Goal: Transaction & Acquisition: Download file/media

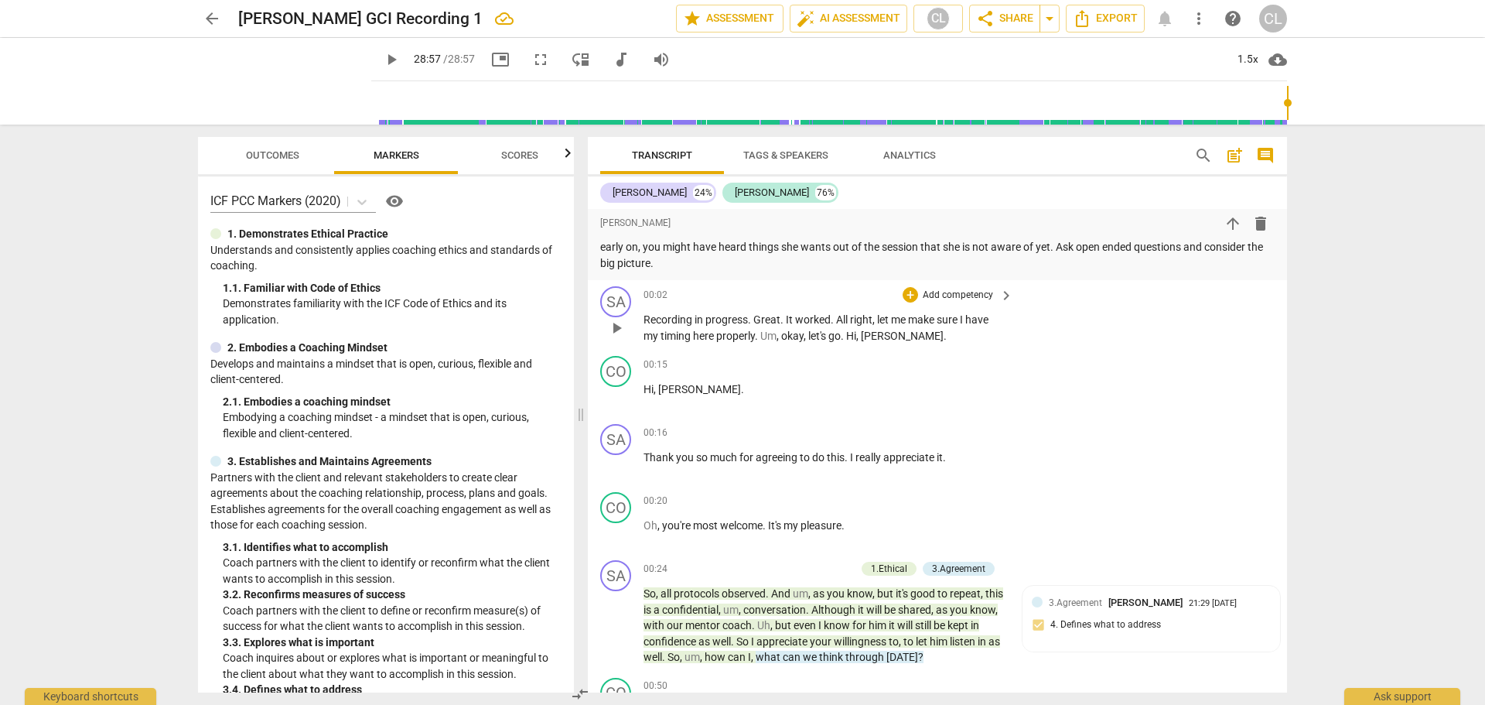
scroll to position [189, 0]
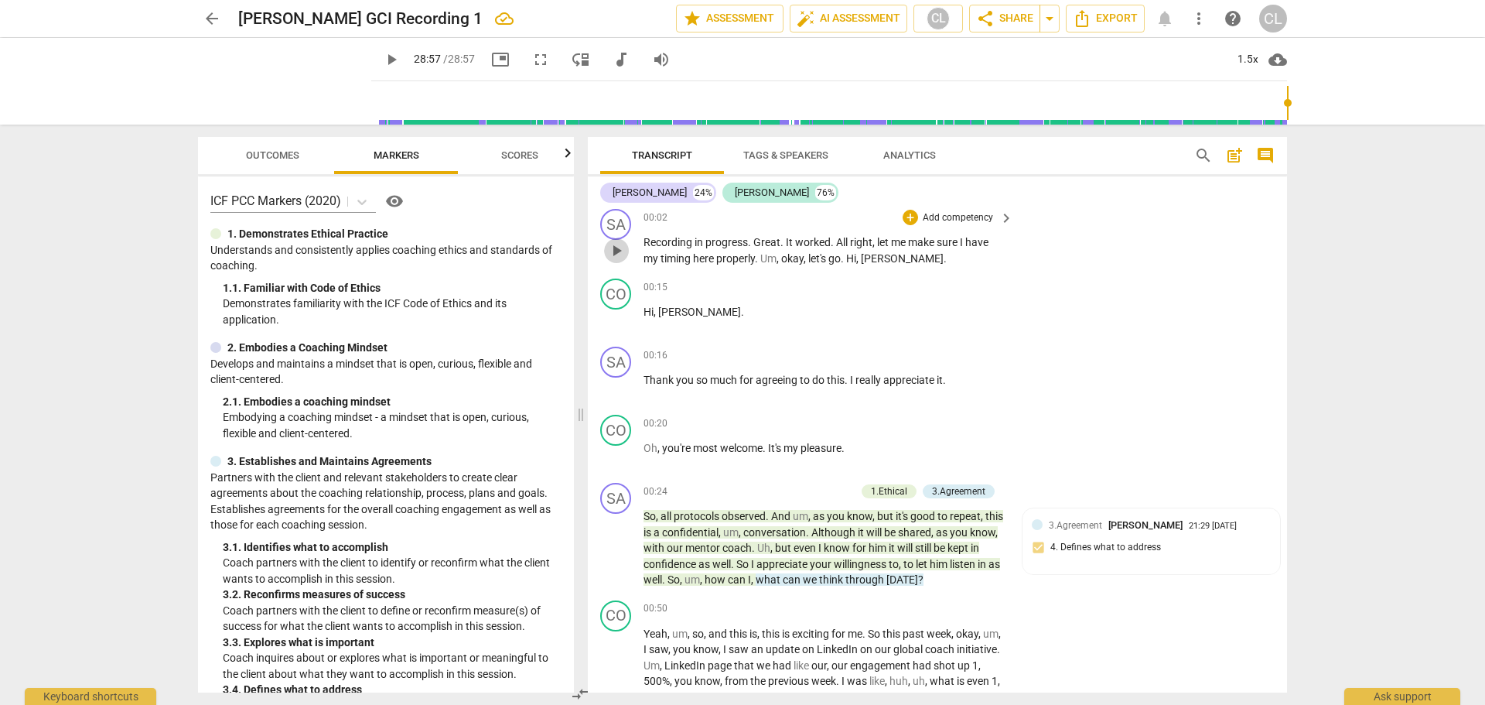
click at [619, 249] on span "play_arrow" at bounding box center [616, 250] width 19 height 19
click at [610, 253] on span "pause" at bounding box center [616, 250] width 19 height 19
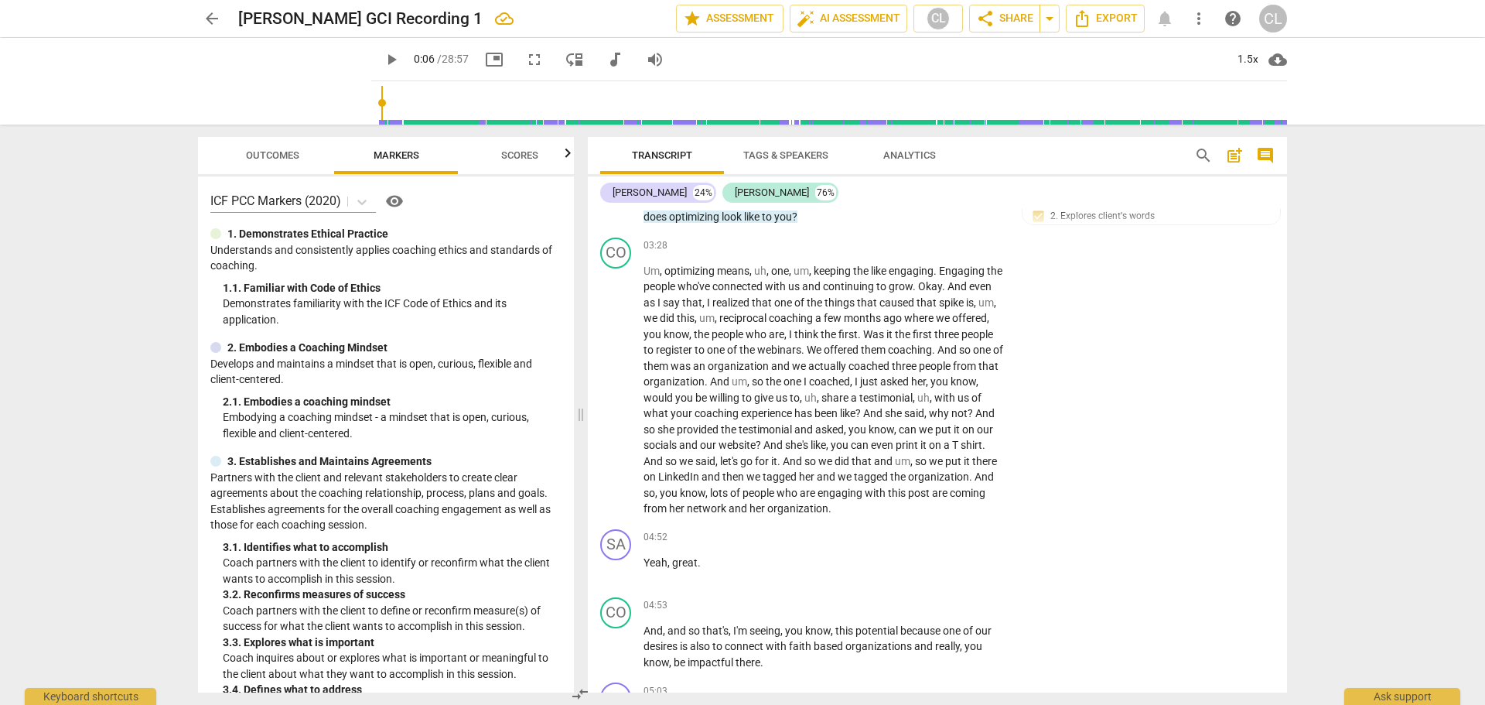
scroll to position [962, 0]
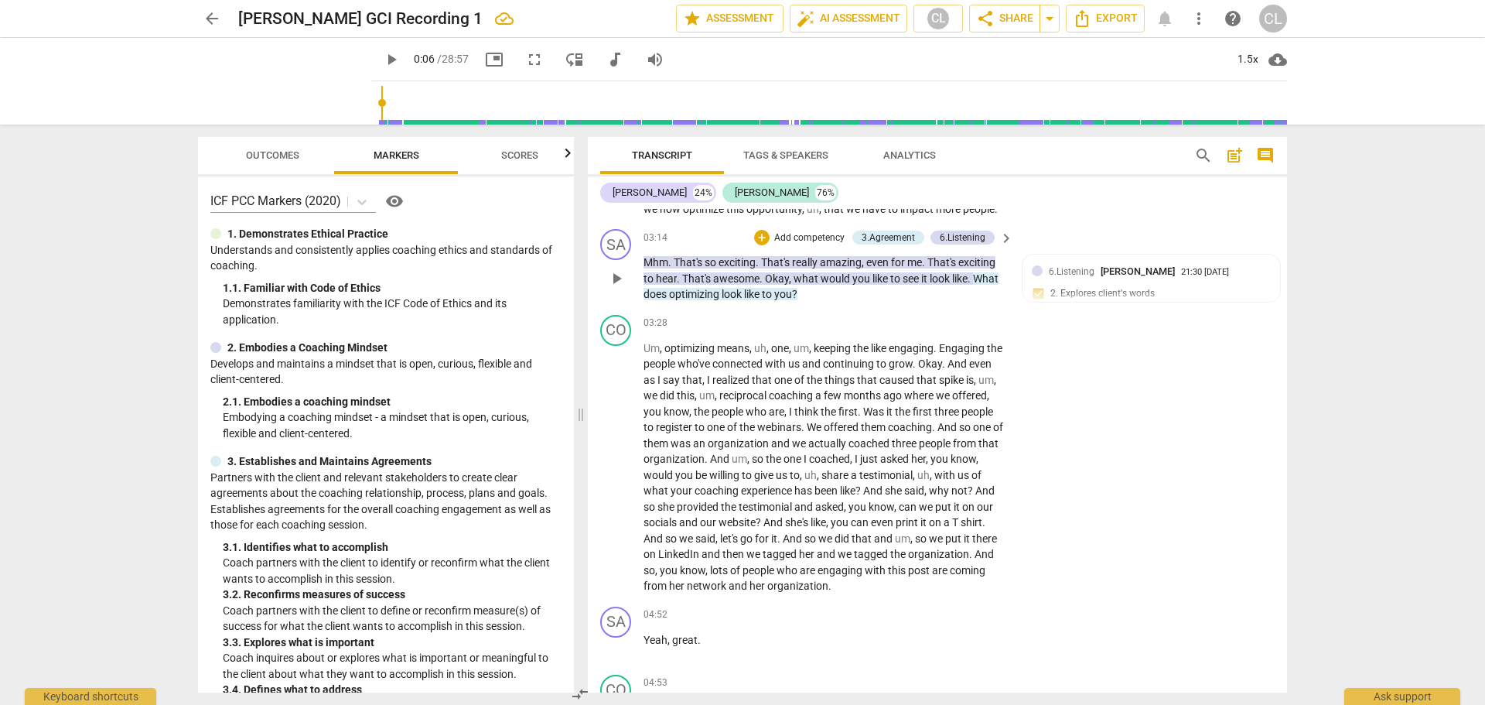
click at [692, 268] on span "That's" at bounding box center [689, 262] width 31 height 12
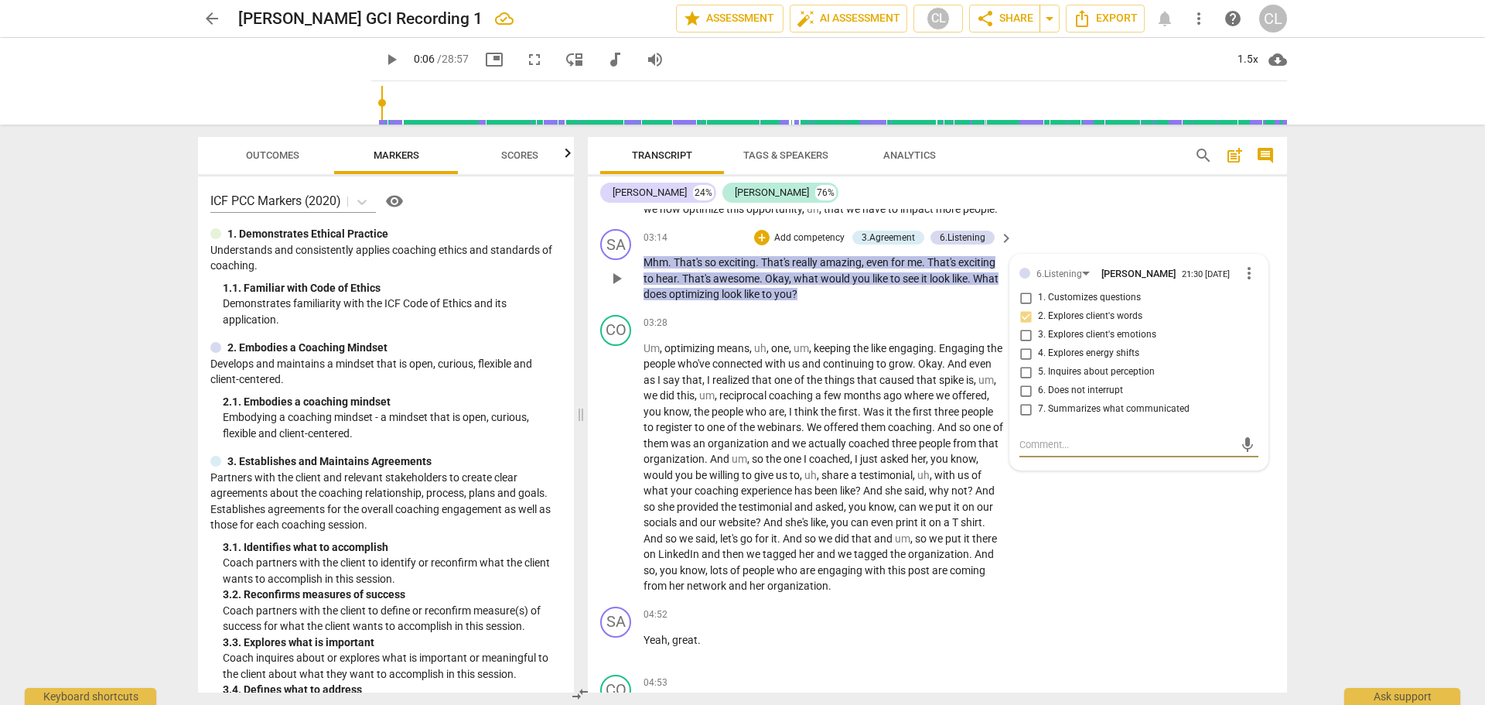
click at [692, 268] on span "That's" at bounding box center [689, 262] width 31 height 12
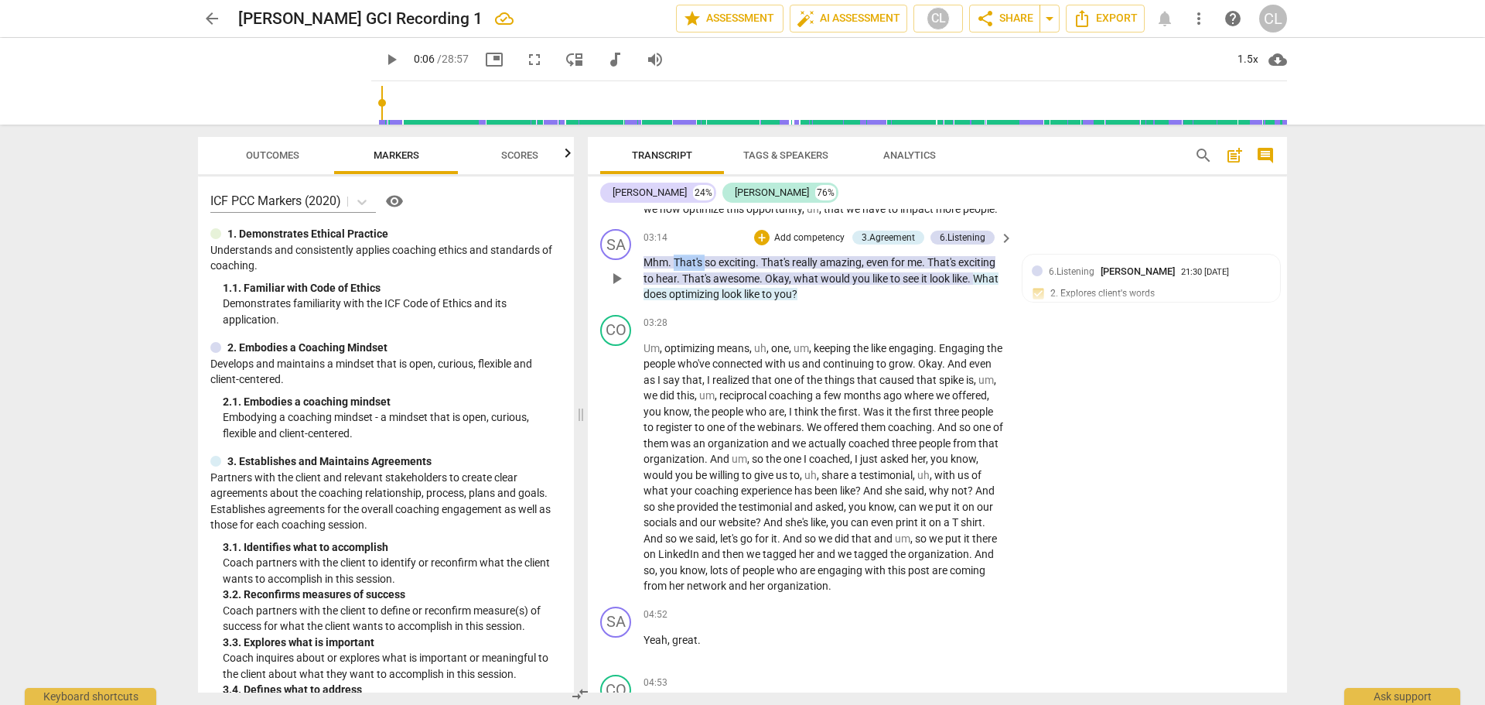
click at [692, 268] on span "That's" at bounding box center [689, 262] width 31 height 12
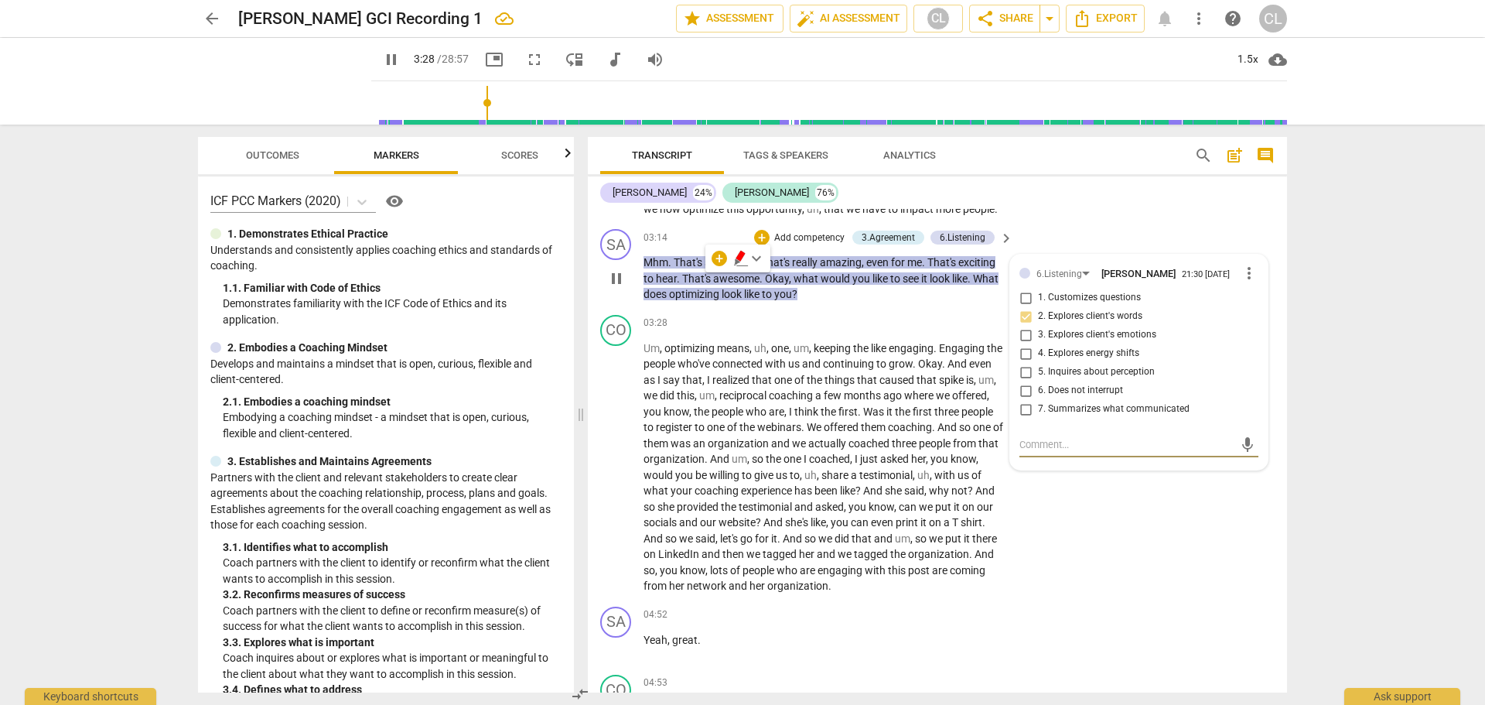
click at [614, 288] on span "pause" at bounding box center [616, 278] width 19 height 19
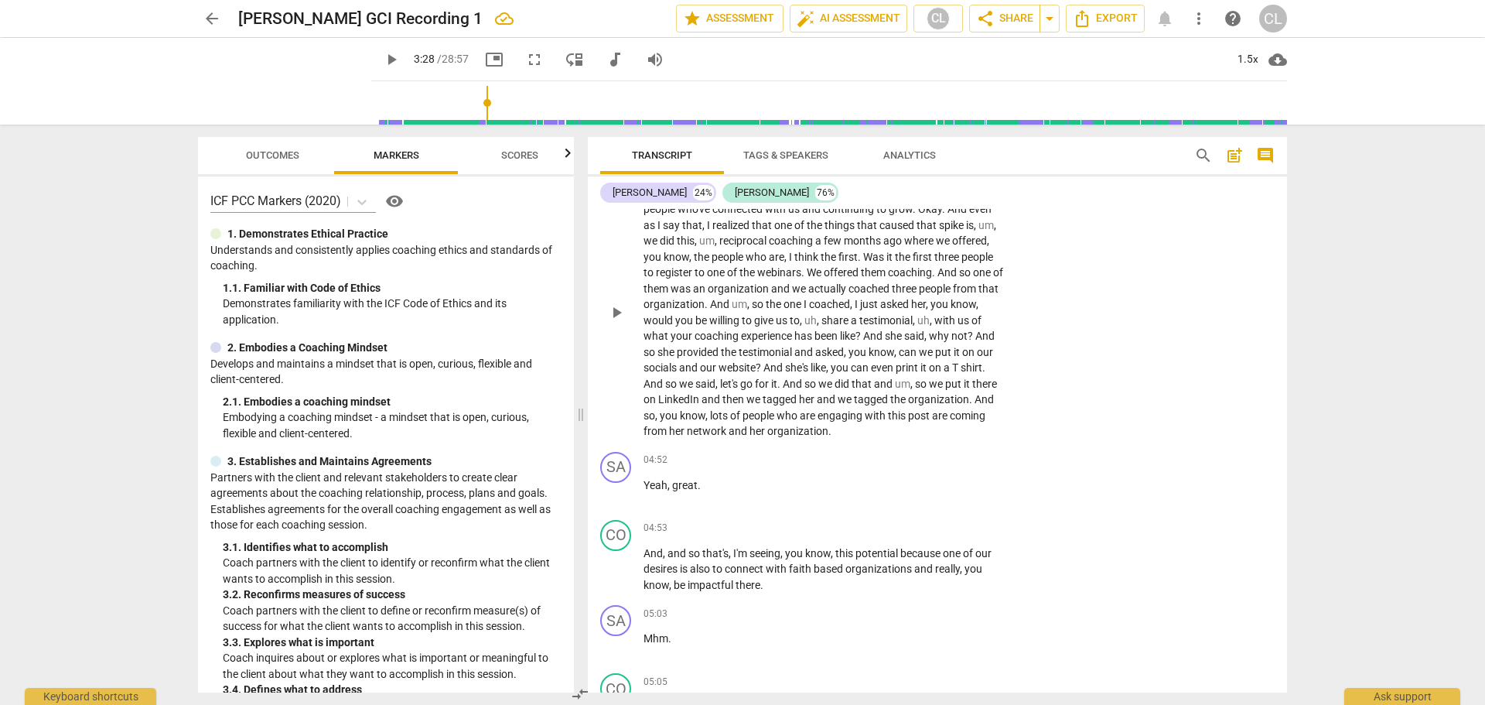
scroll to position [1040, 0]
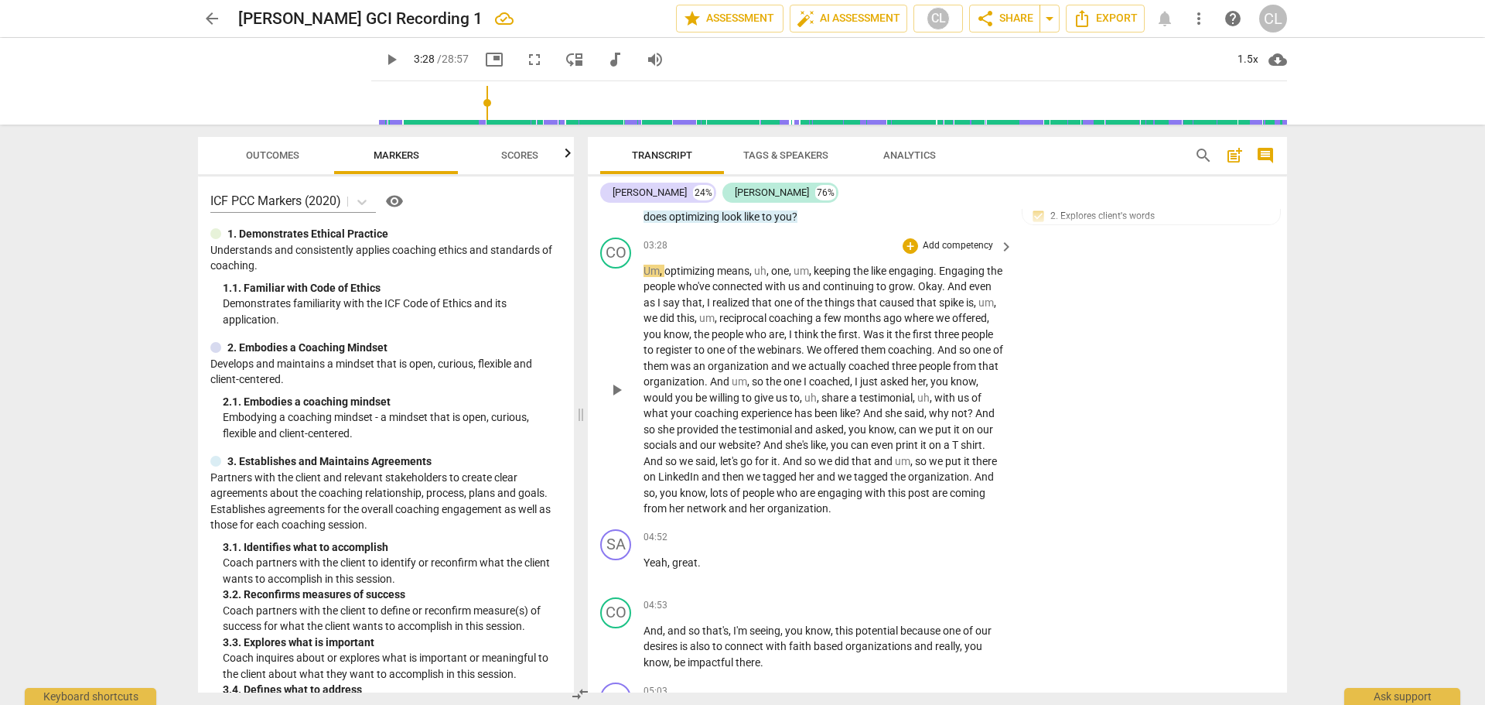
click at [732, 388] on span "And" at bounding box center [721, 381] width 22 height 12
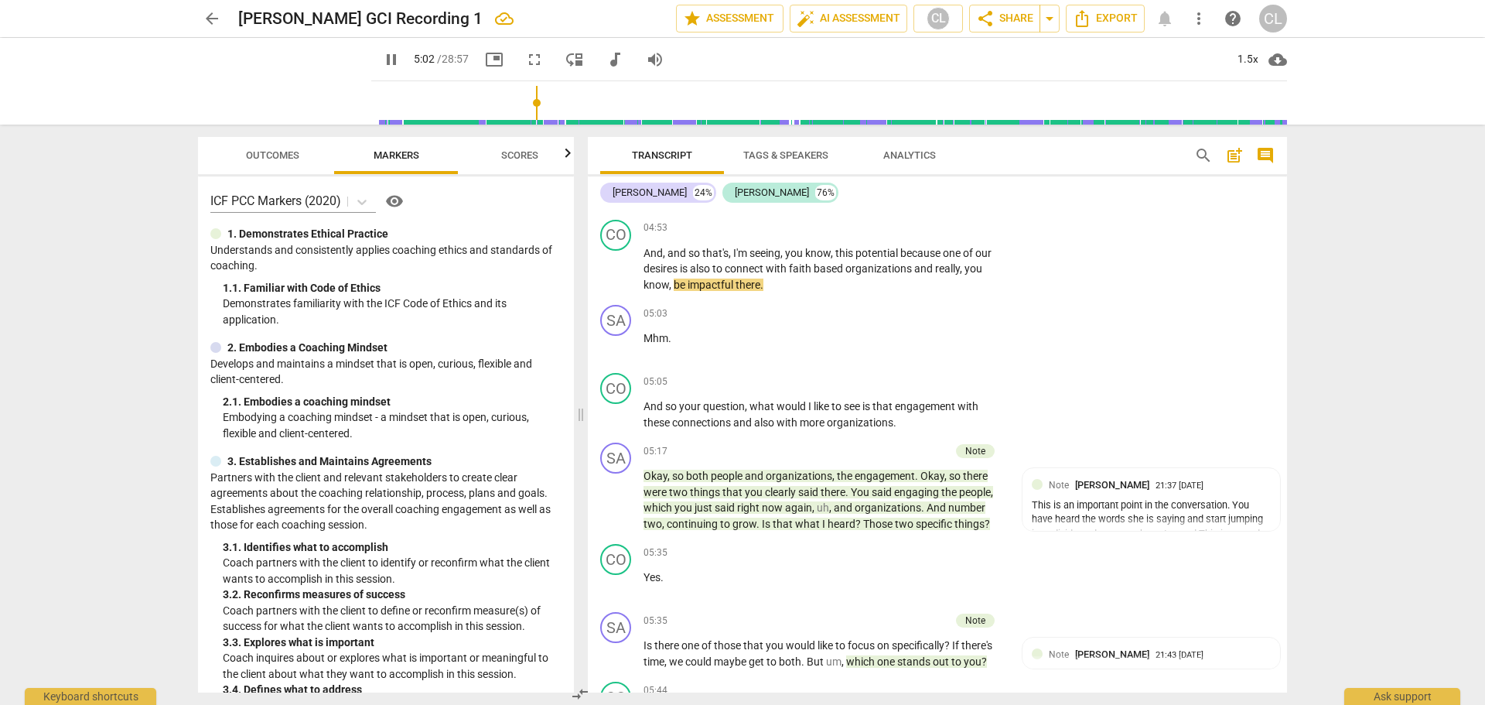
scroll to position [1426, 0]
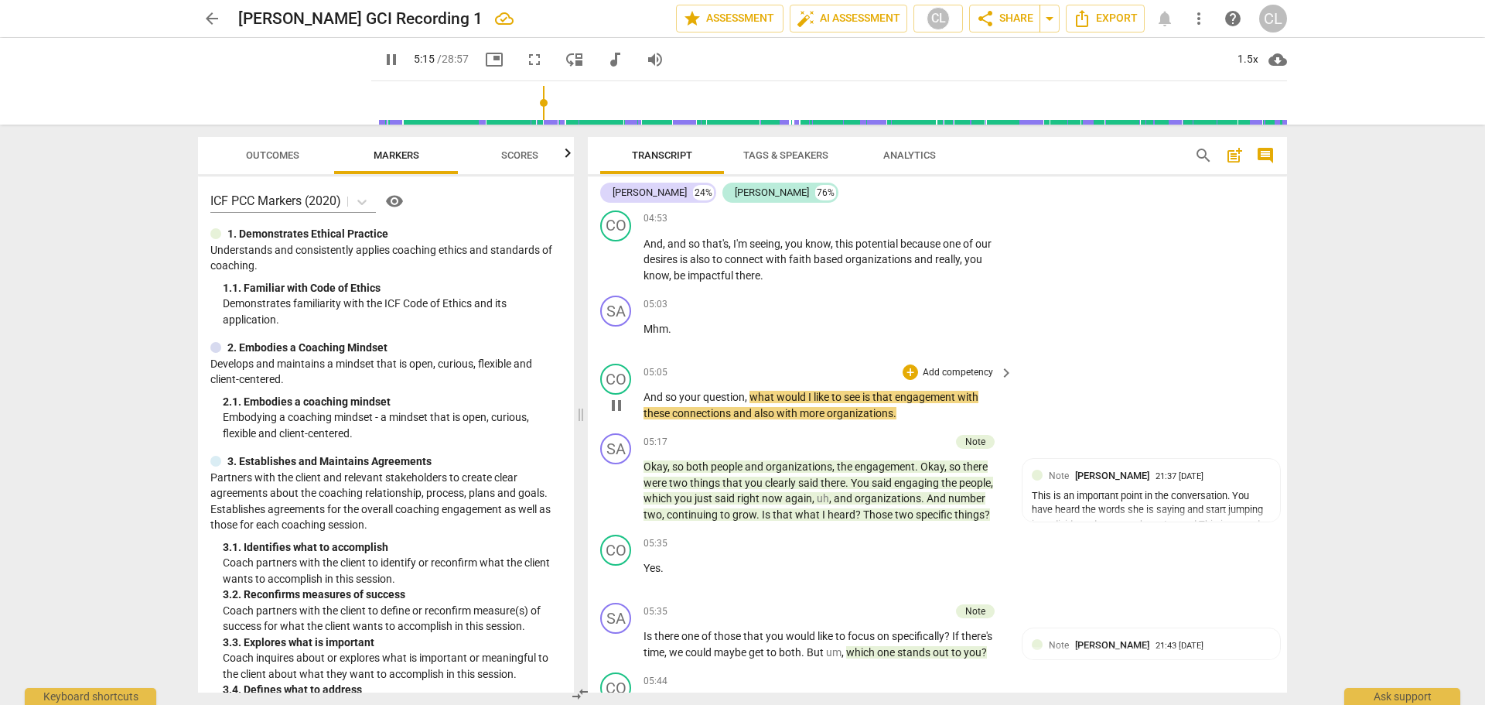
click at [616, 415] on span "pause" at bounding box center [616, 405] width 19 height 19
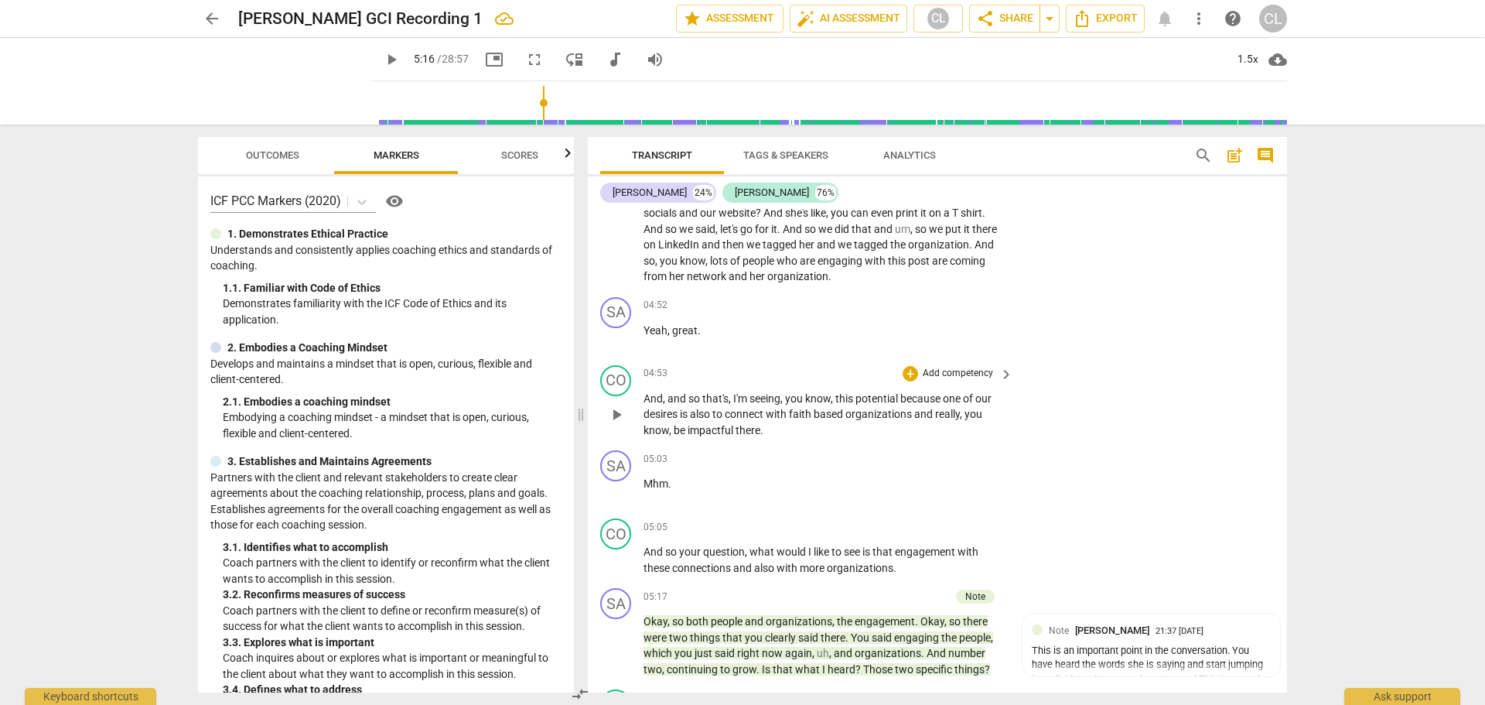
scroll to position [1349, 0]
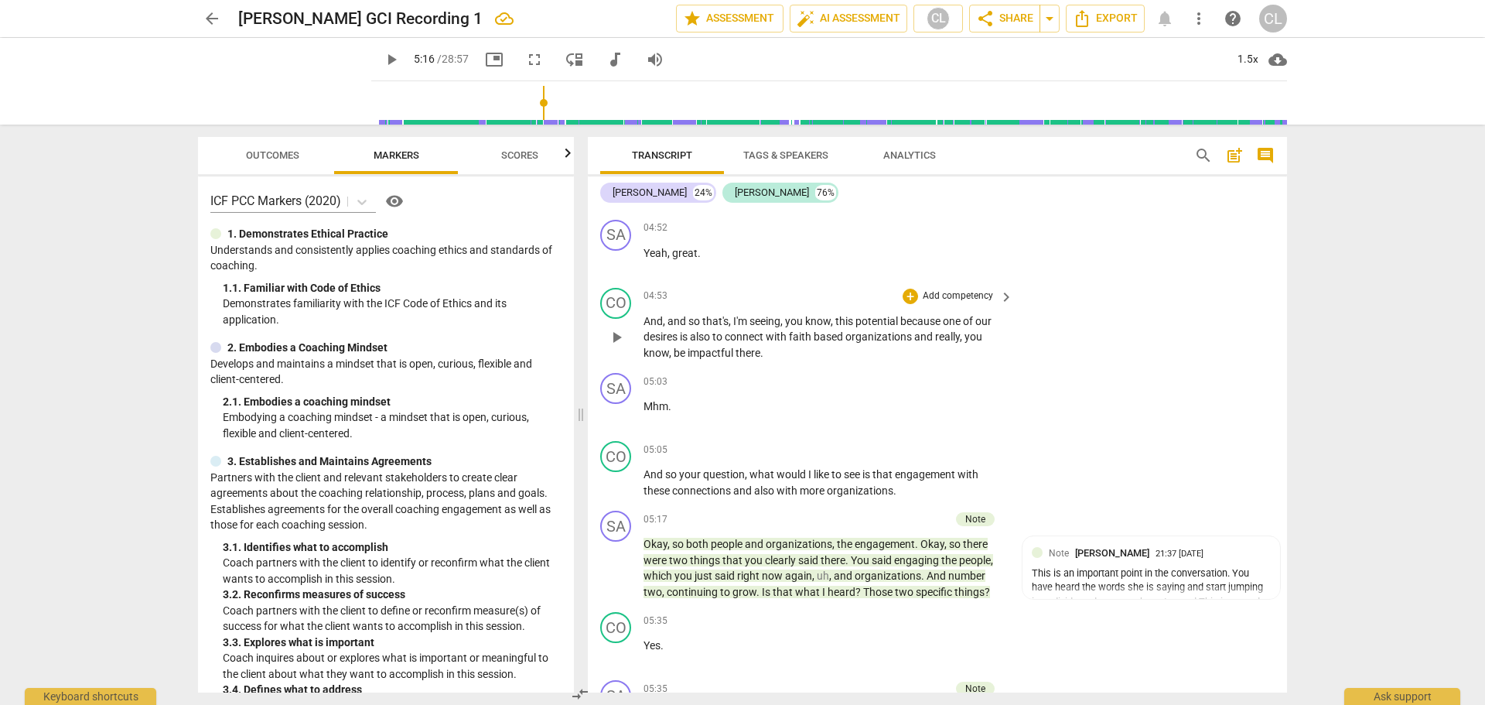
click at [777, 327] on span "seeing" at bounding box center [764, 321] width 31 height 12
click at [1236, 367] on div "CO play_arrow pause 04:53 + Add competency keyboard_arrow_right And , and so th…" at bounding box center [937, 325] width 699 height 86
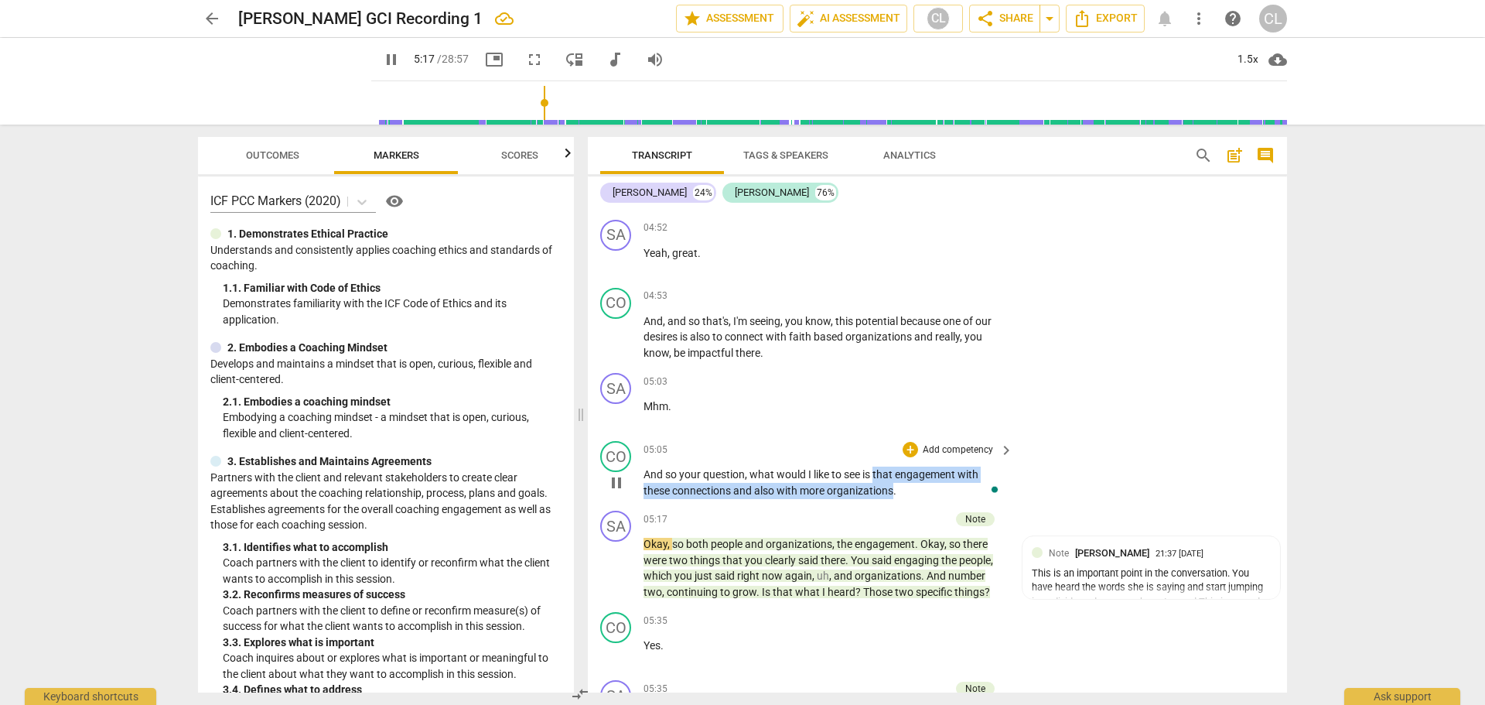
drag, startPoint x: 876, startPoint y: 489, endPoint x: 896, endPoint y: 501, distance: 23.0
click at [896, 498] on p "And so your question , what would I like to see is that engagement with these c…" at bounding box center [825, 482] width 362 height 32
click at [941, 482] on span "keyboard_arrow_down" at bounding box center [945, 485] width 19 height 19
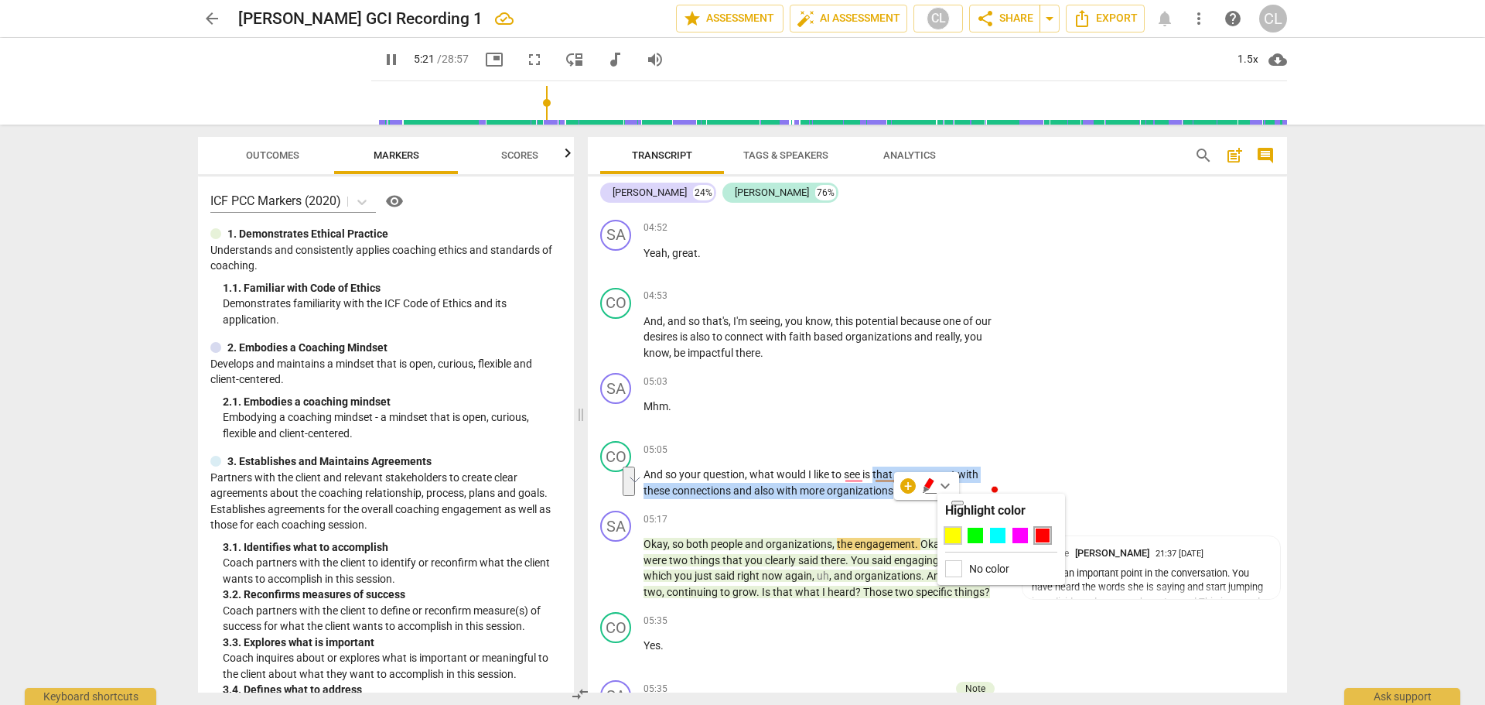
click at [954, 535] on div at bounding box center [952, 534] width 15 height 15
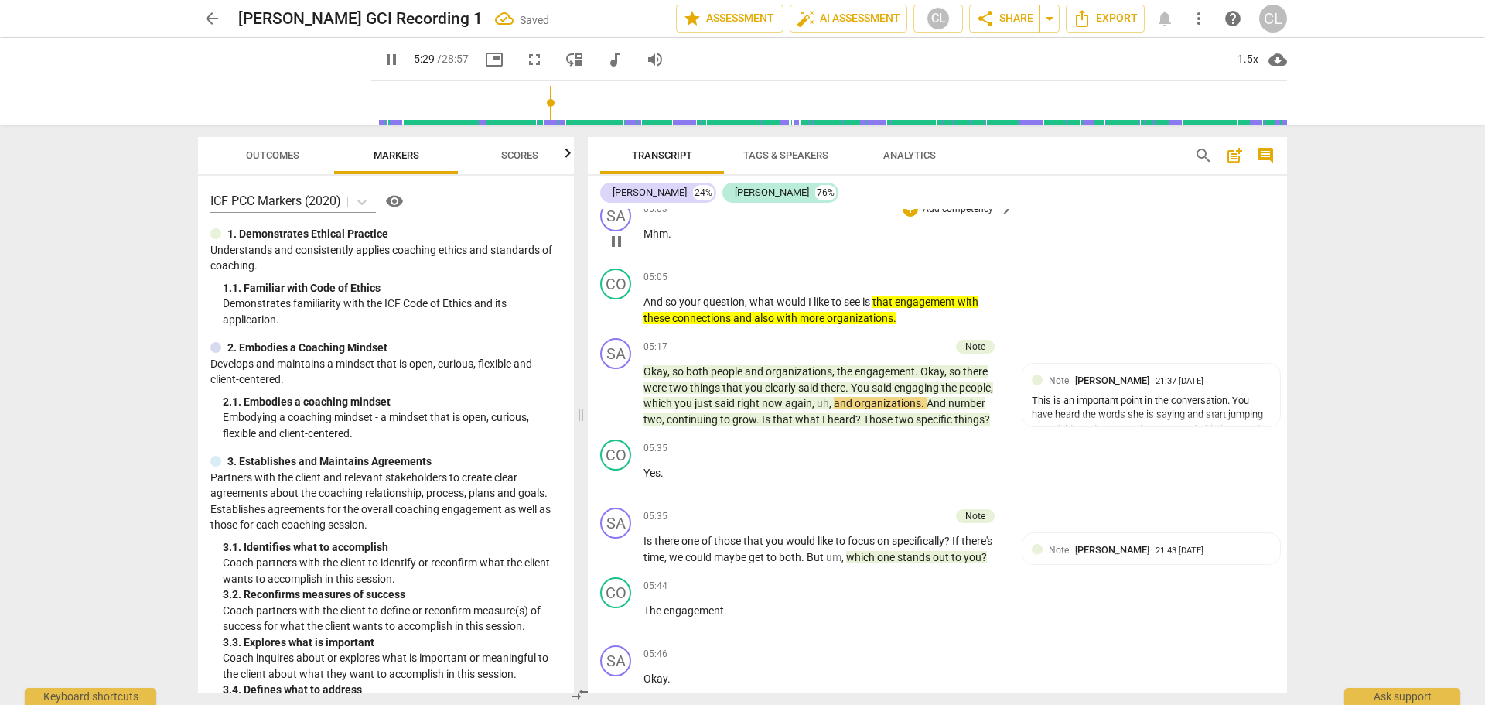
scroll to position [1581, 0]
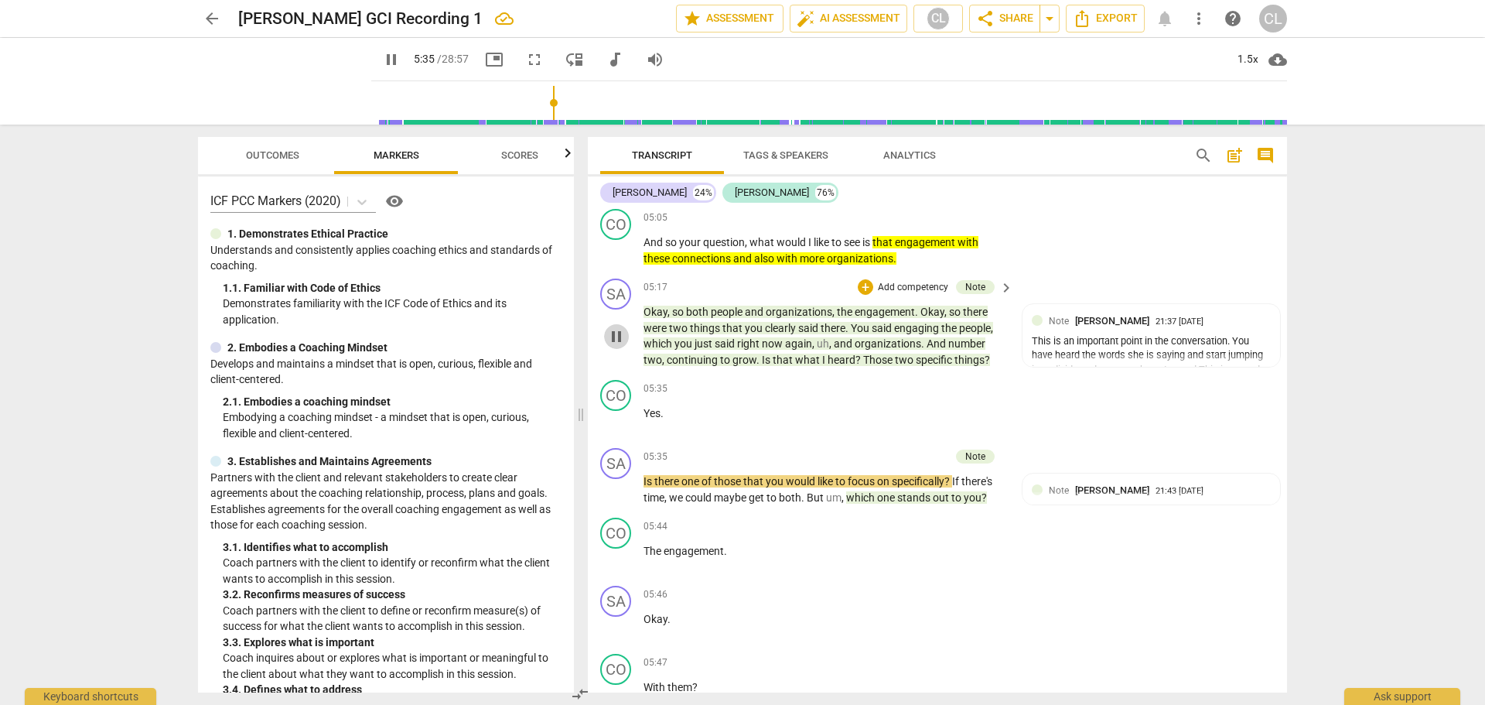
click at [613, 346] on span "pause" at bounding box center [616, 336] width 19 height 19
click at [1250, 54] on div "1.5x" at bounding box center [1247, 59] width 29 height 25
click at [1163, 63] on div at bounding box center [742, 352] width 1485 height 705
click at [1252, 63] on div "1.5x" at bounding box center [1247, 59] width 29 height 25
click at [1250, 88] on li "1x" at bounding box center [1259, 91] width 52 height 29
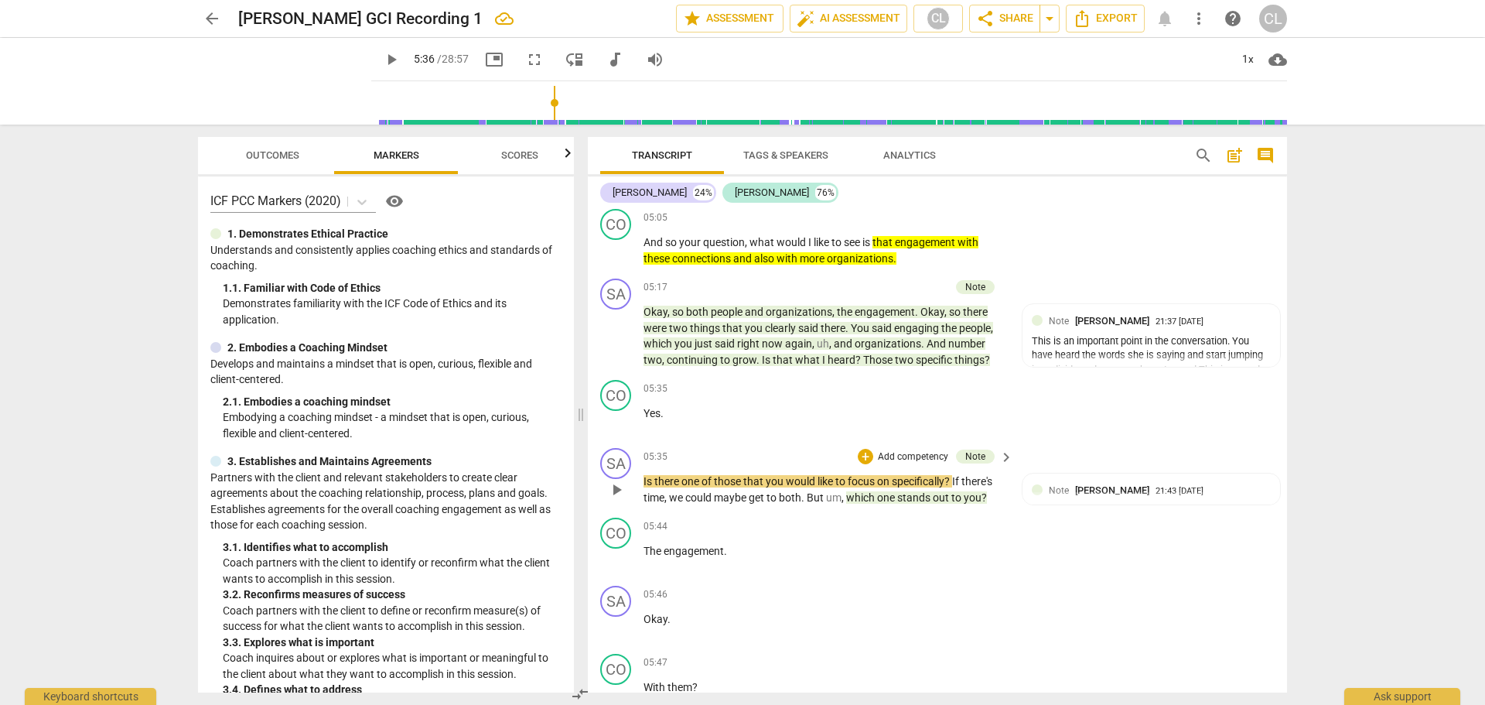
click at [613, 499] on span "play_arrow" at bounding box center [616, 489] width 19 height 19
click at [648, 487] on span "Is" at bounding box center [649, 481] width 11 height 12
click at [617, 499] on span "pause" at bounding box center [616, 489] width 19 height 19
click at [723, 318] on span "people" at bounding box center [728, 312] width 34 height 12
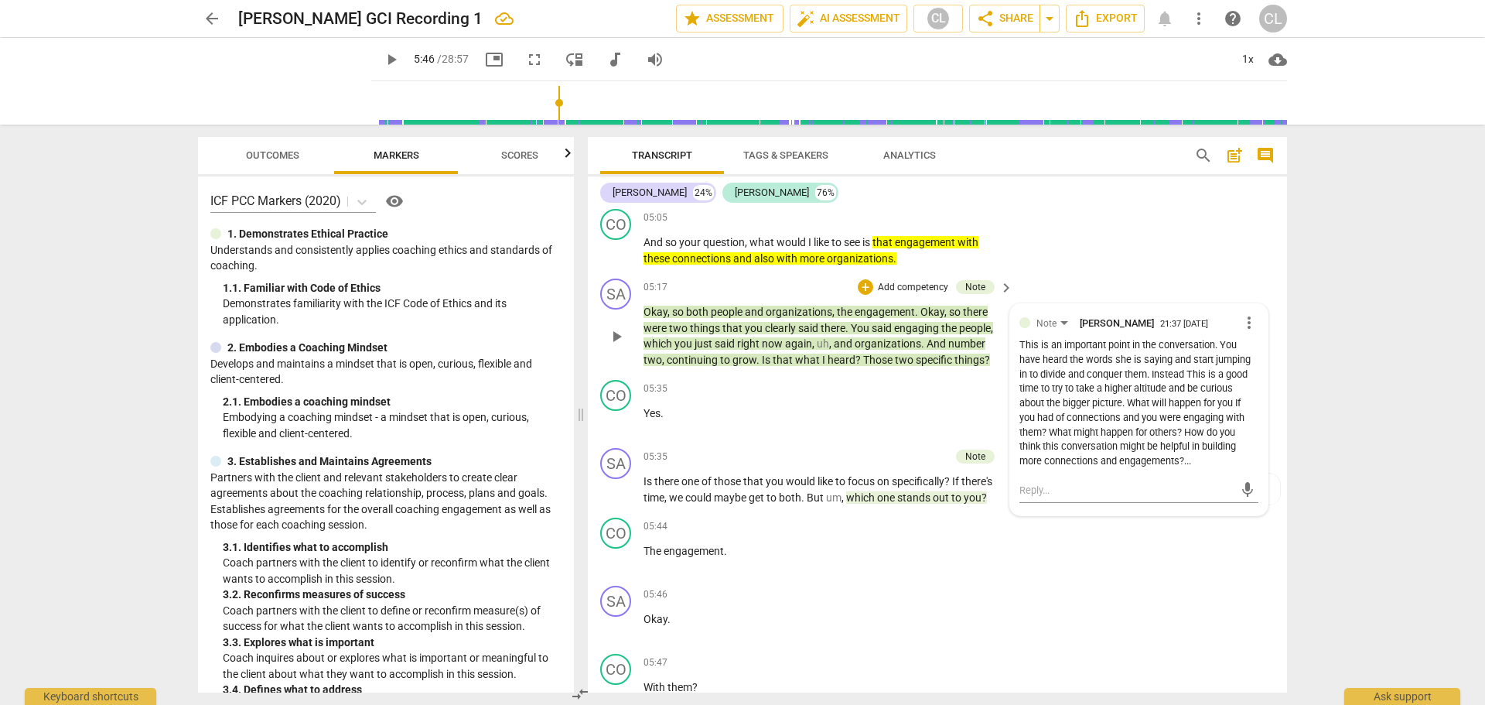
click at [723, 318] on span "people" at bounding box center [728, 312] width 34 height 12
click at [616, 346] on span "pause" at bounding box center [616, 336] width 19 height 19
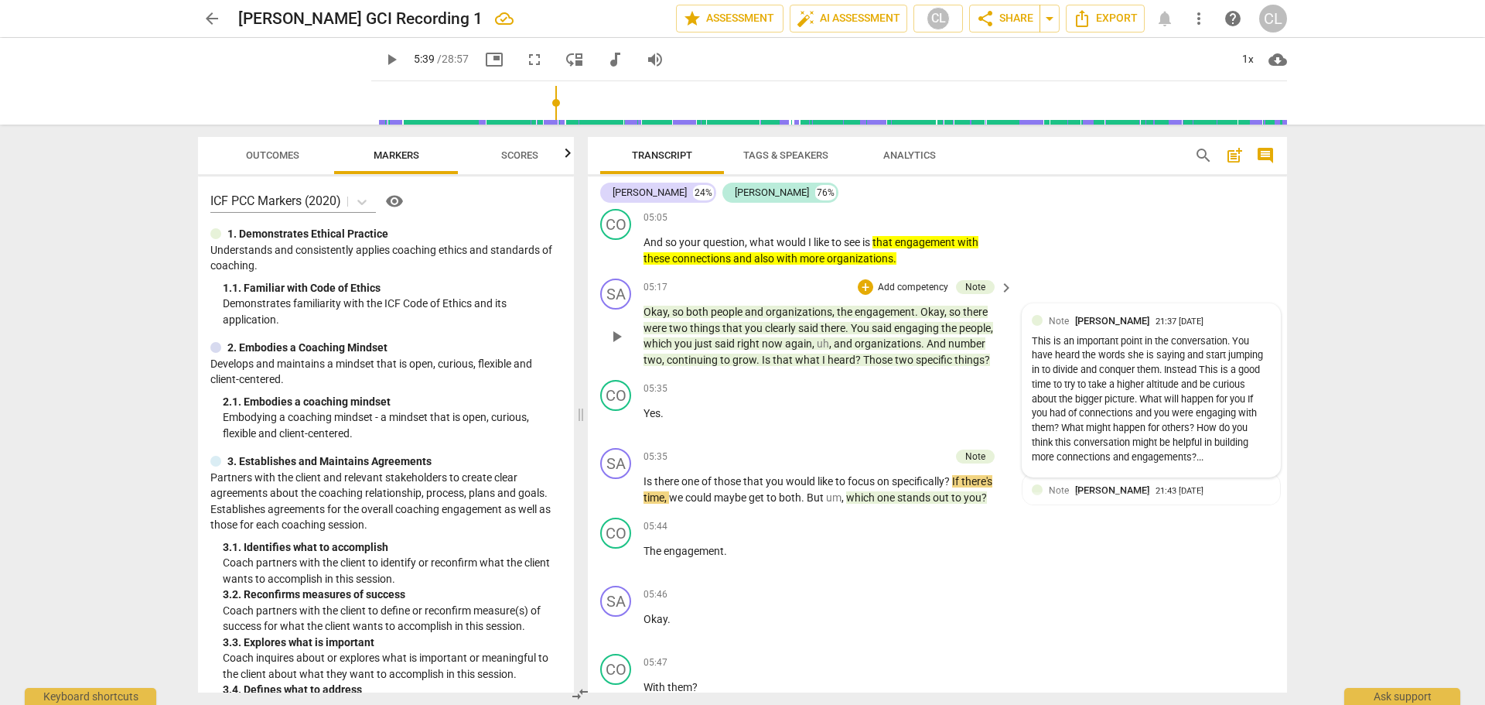
click at [1241, 328] on div "Note Craig Lomax 21:37 10-05-2025" at bounding box center [1160, 320] width 222 height 15
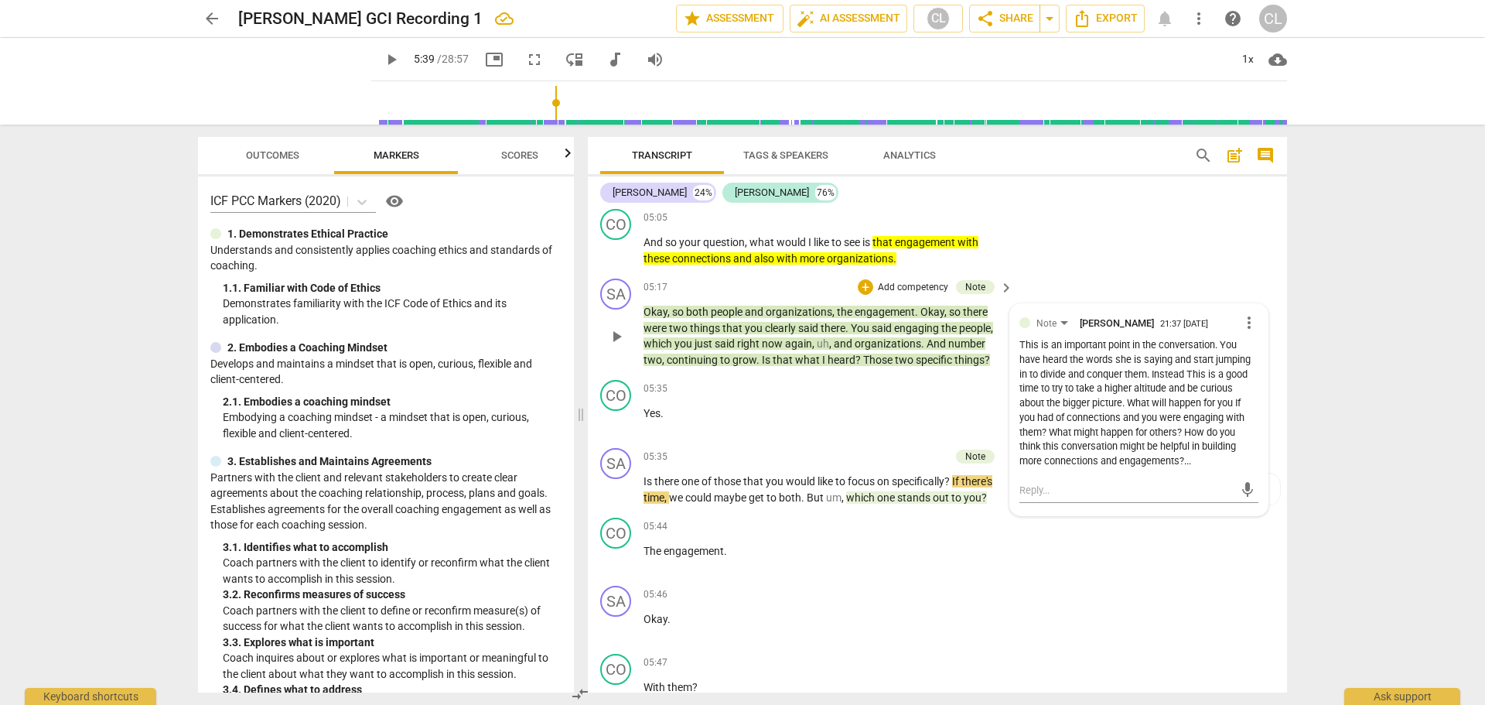
click at [1189, 469] on div "This is an important point in the conversation. You have heard the words she is…" at bounding box center [1138, 403] width 239 height 131
click at [1185, 469] on div "This is an important point in the conversation. You have heard the words she is…" at bounding box center [1138, 403] width 239 height 131
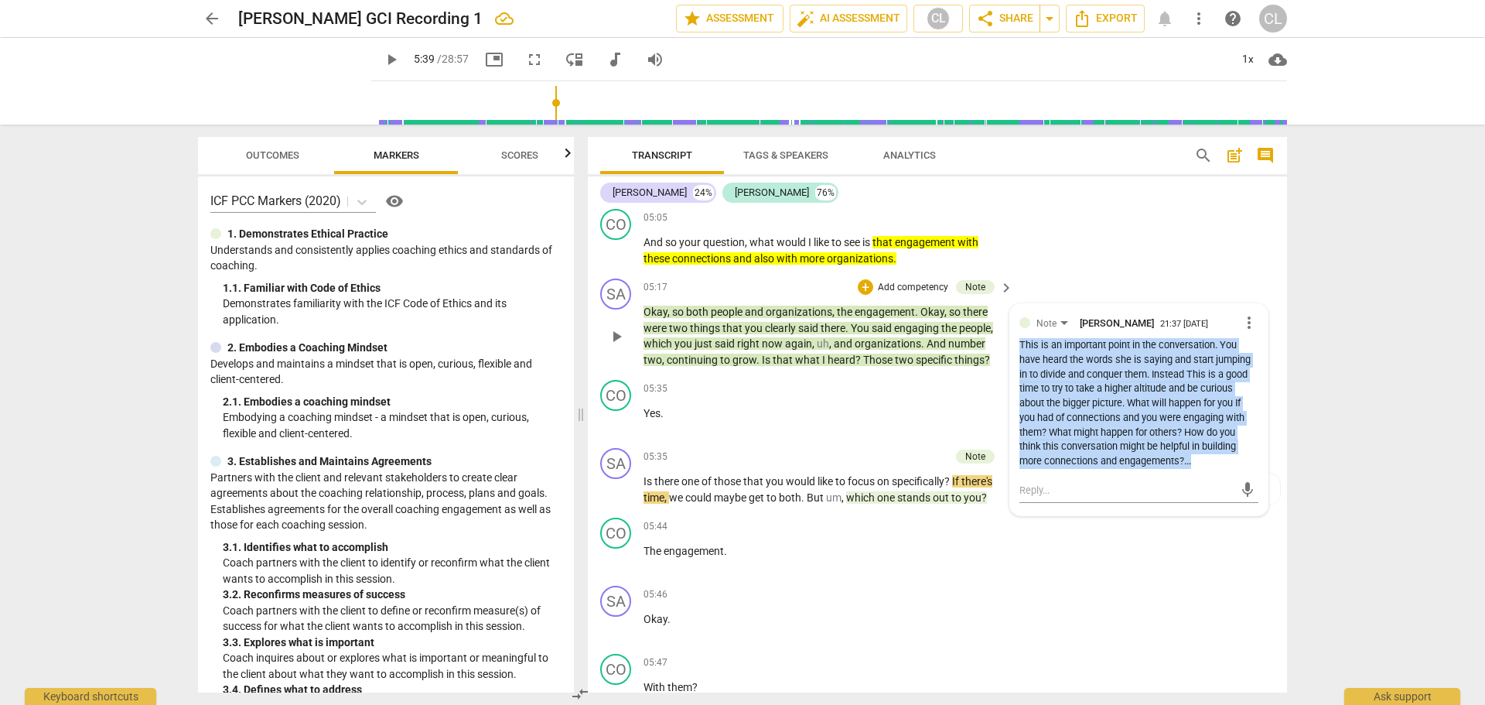
click at [1185, 469] on div "This is an important point in the conversation. You have heard the words she is…" at bounding box center [1138, 403] width 239 height 131
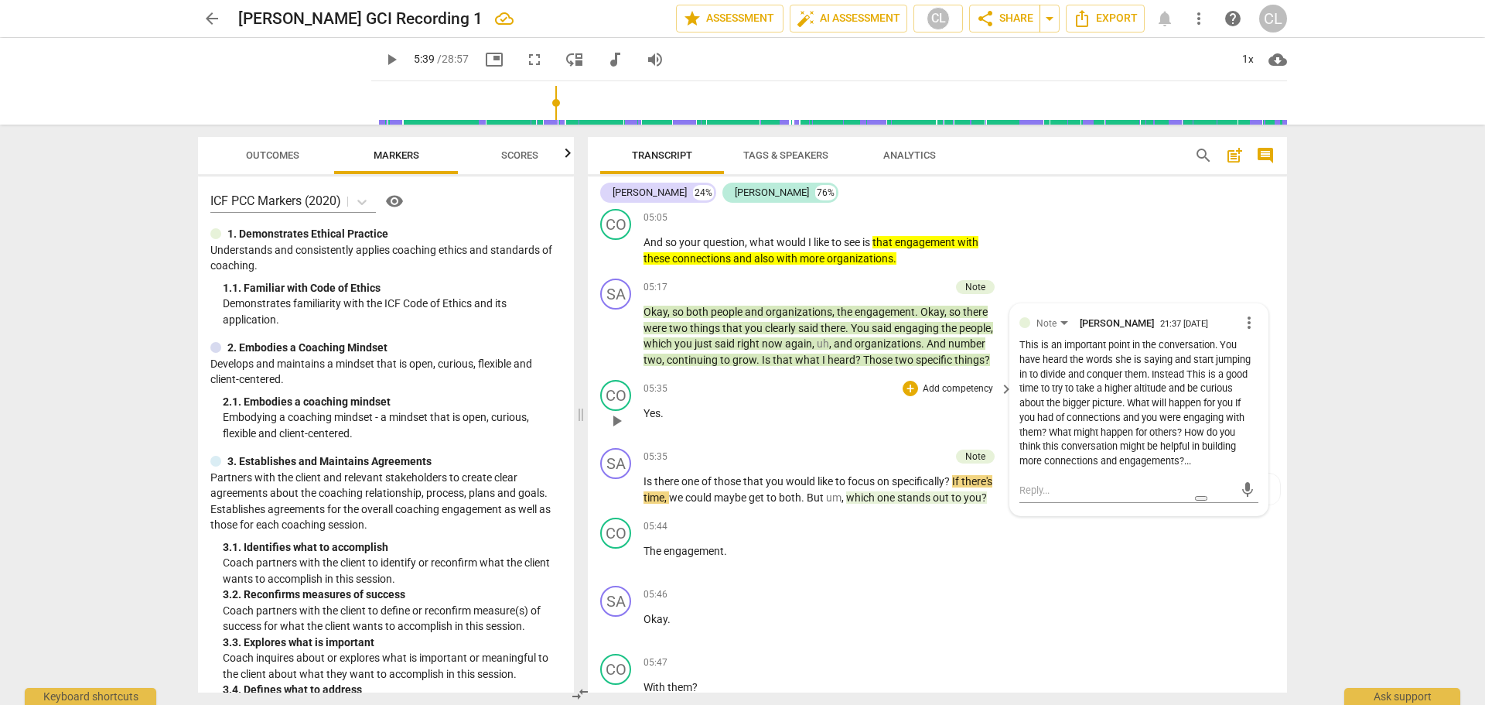
click at [917, 422] on p "Yes ." at bounding box center [825, 413] width 362 height 16
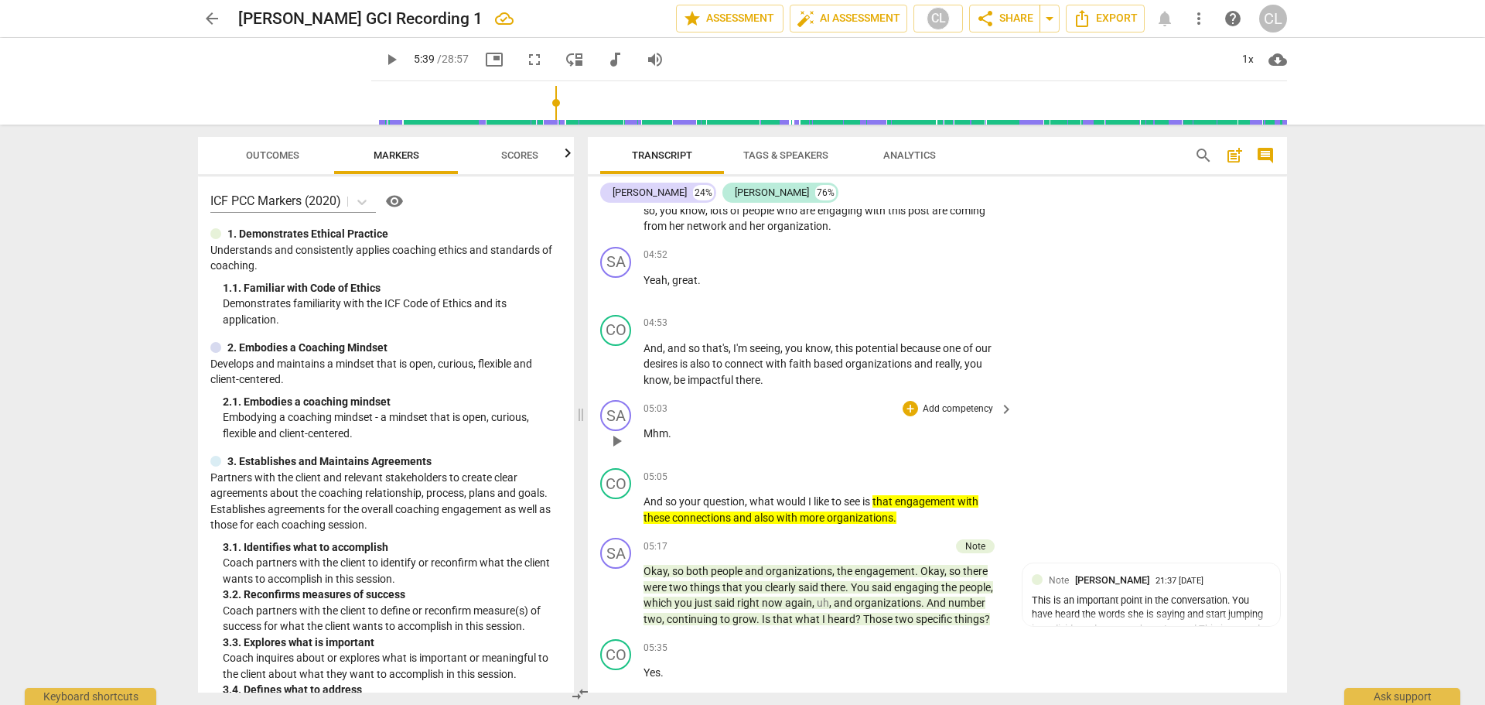
scroll to position [1349, 0]
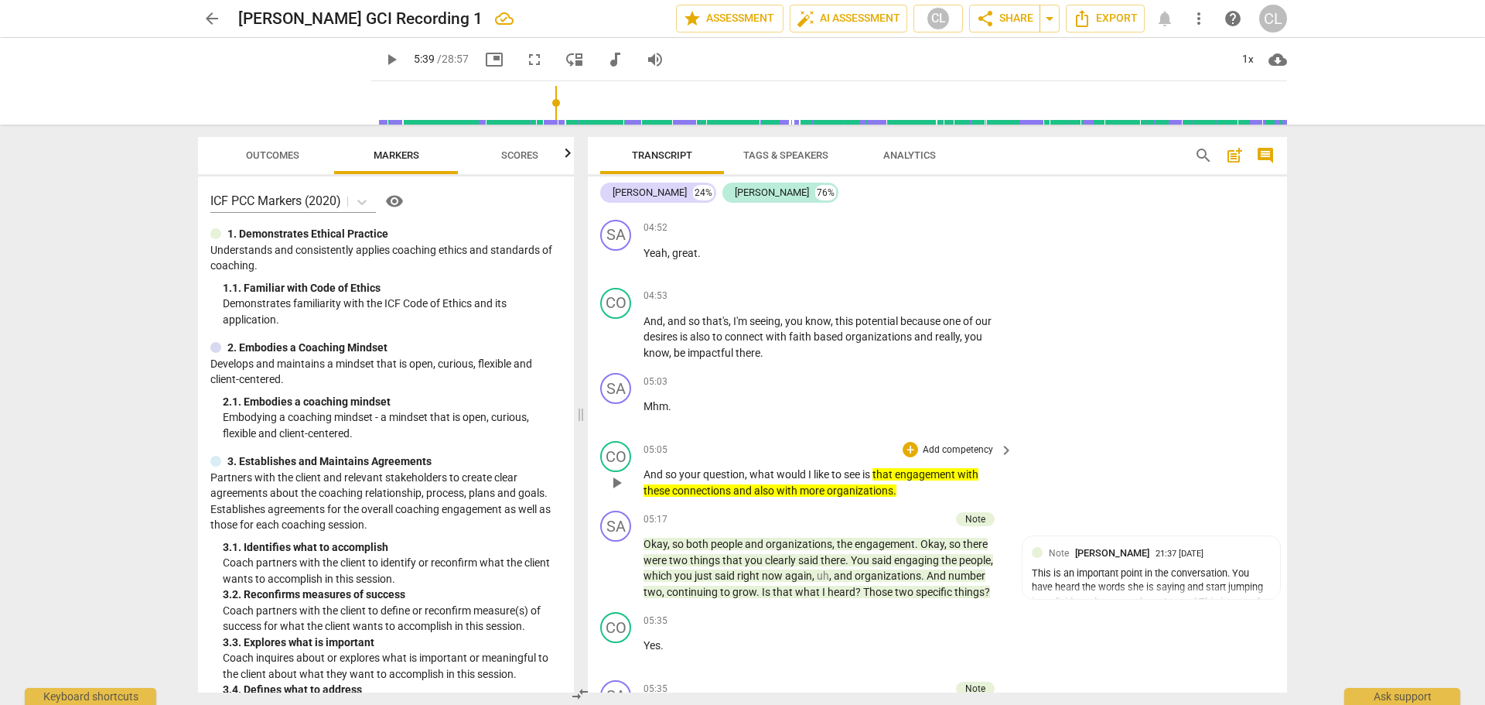
click at [908, 498] on p "And so your question , what would I like to see is that engagement with these c…" at bounding box center [825, 482] width 362 height 32
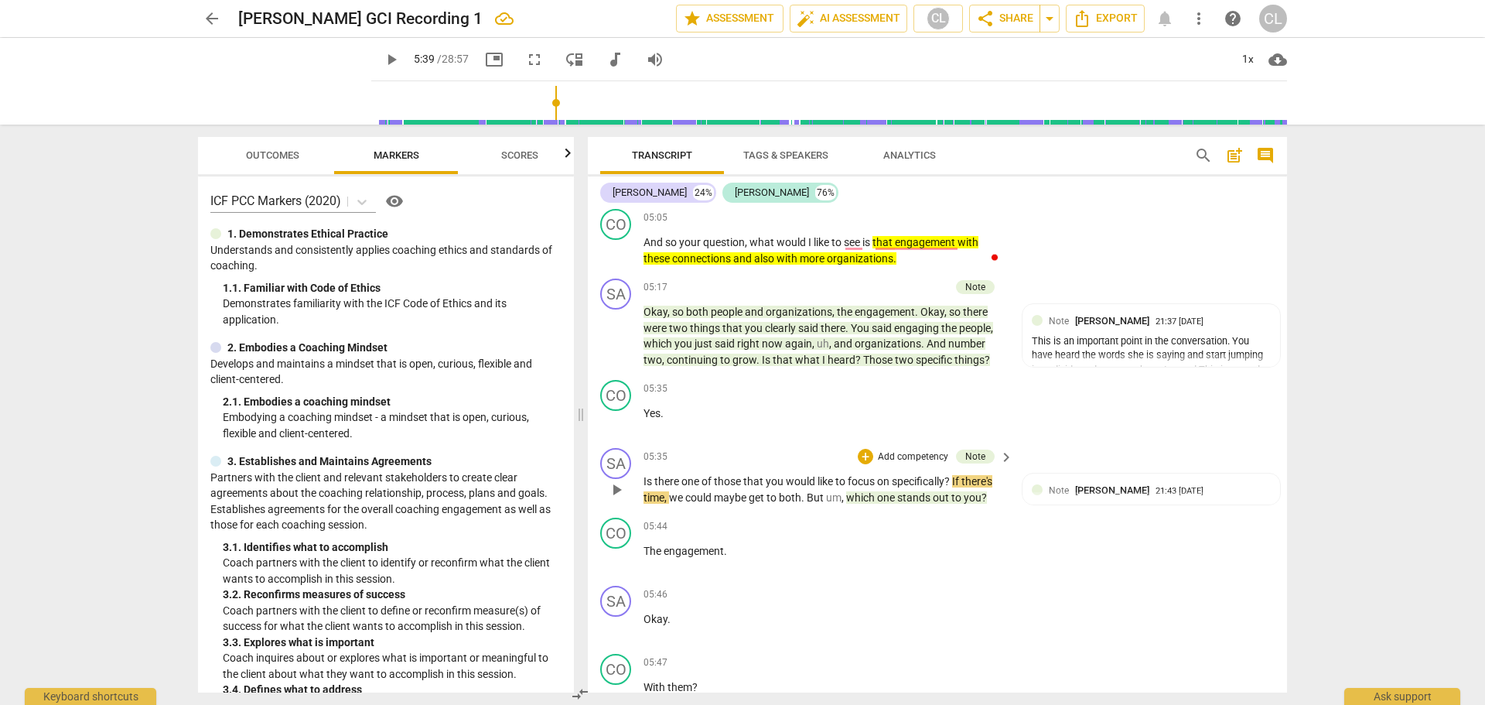
scroll to position [1658, 0]
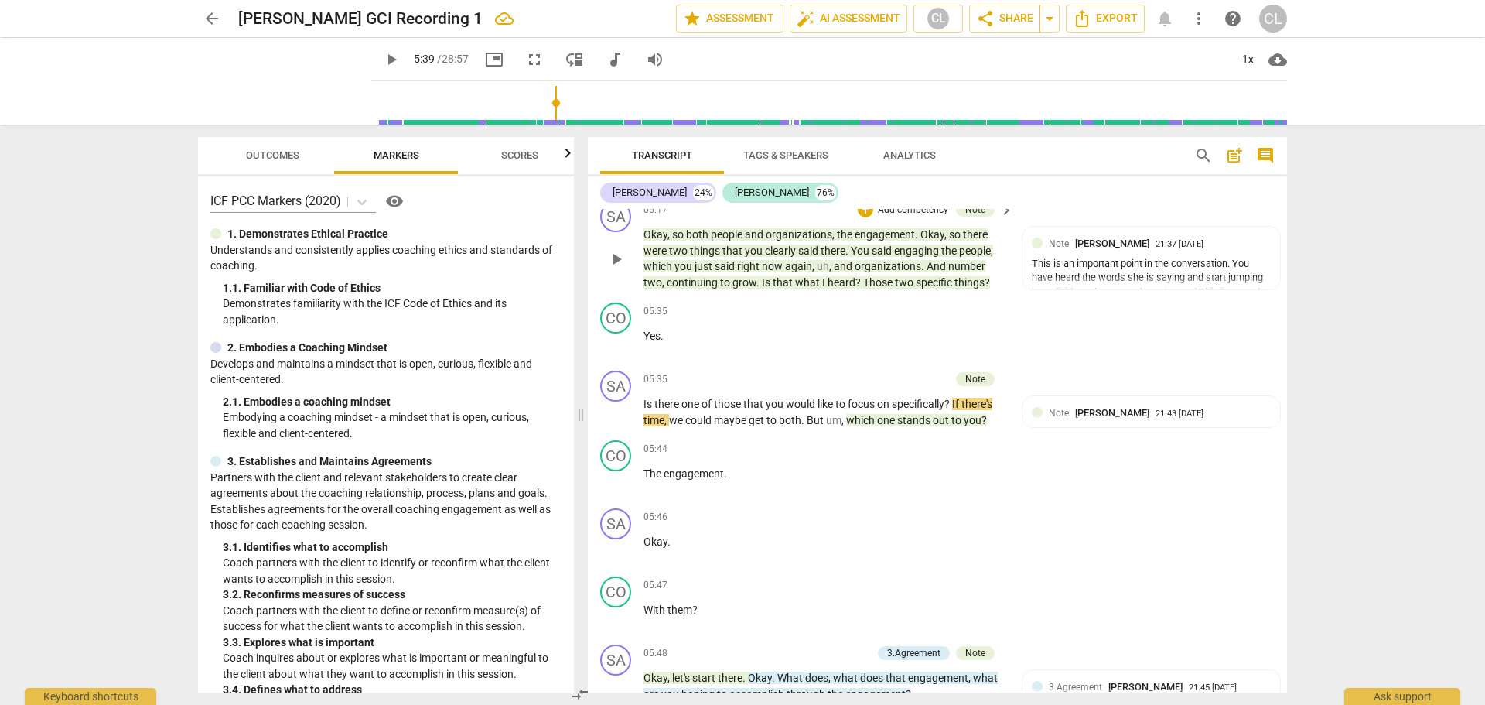
click at [857, 258] on p "Okay , so both people and organizations , the engagement . Okay , so there were…" at bounding box center [825, 258] width 362 height 63
click at [857, 257] on span "You" at bounding box center [861, 250] width 21 height 12
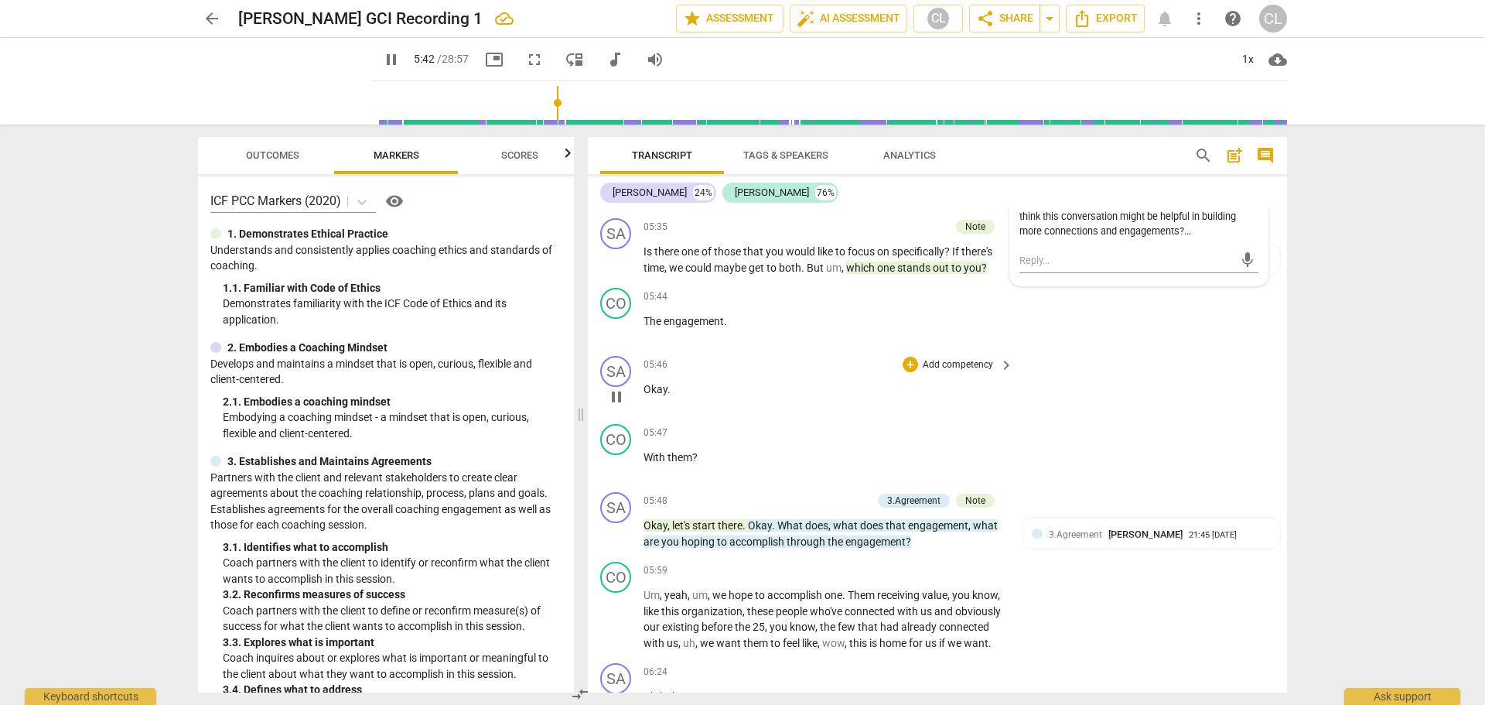
scroll to position [1813, 0]
click at [623, 404] on span "pause" at bounding box center [616, 394] width 19 height 19
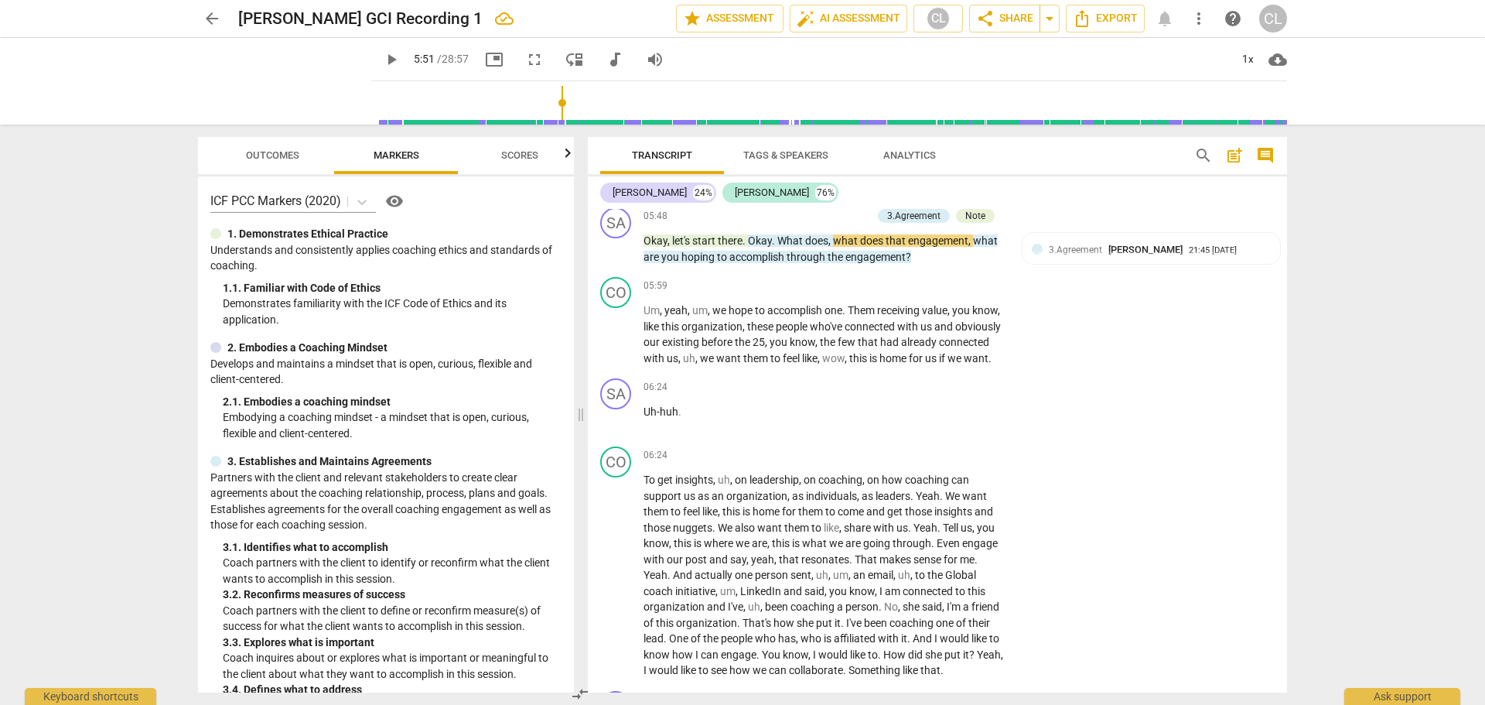
scroll to position [2122, 0]
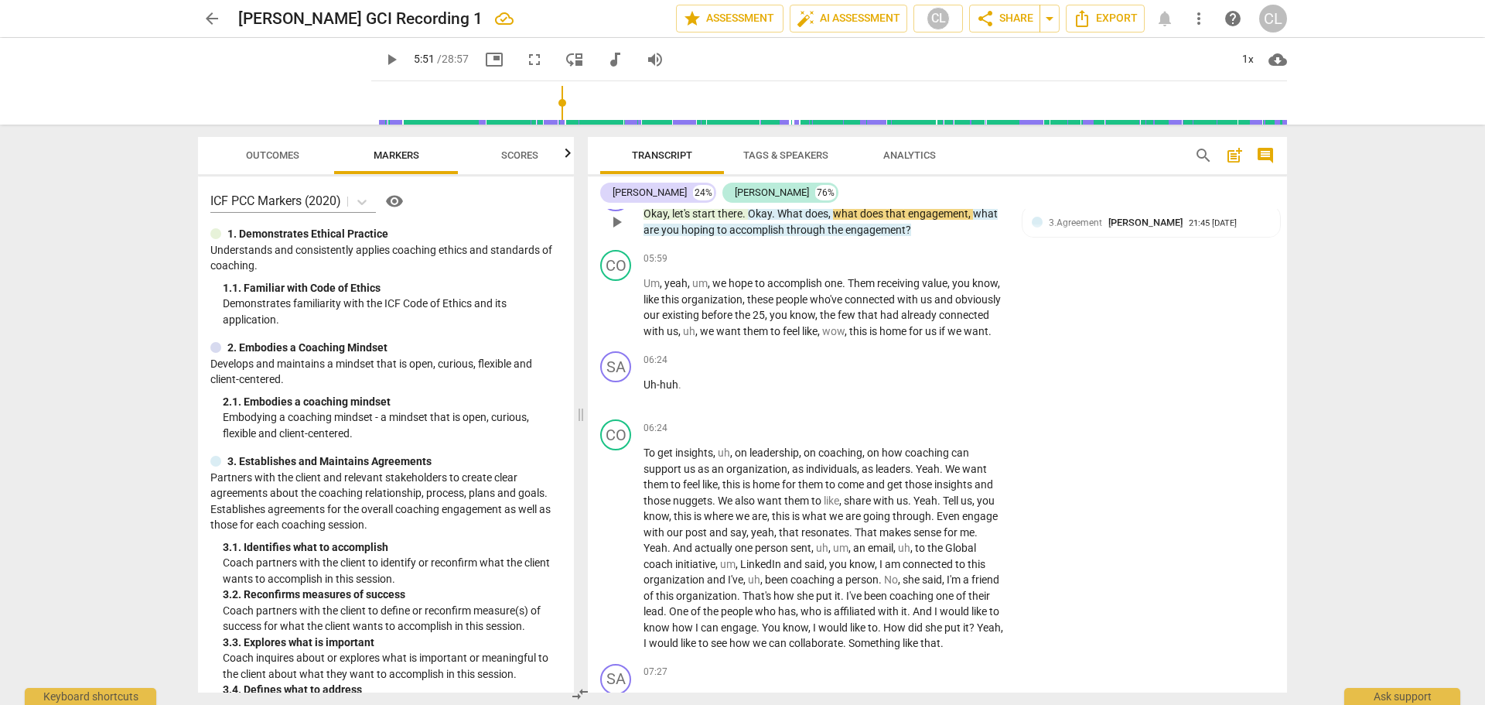
click at [674, 220] on span "let's" at bounding box center [682, 213] width 20 height 12
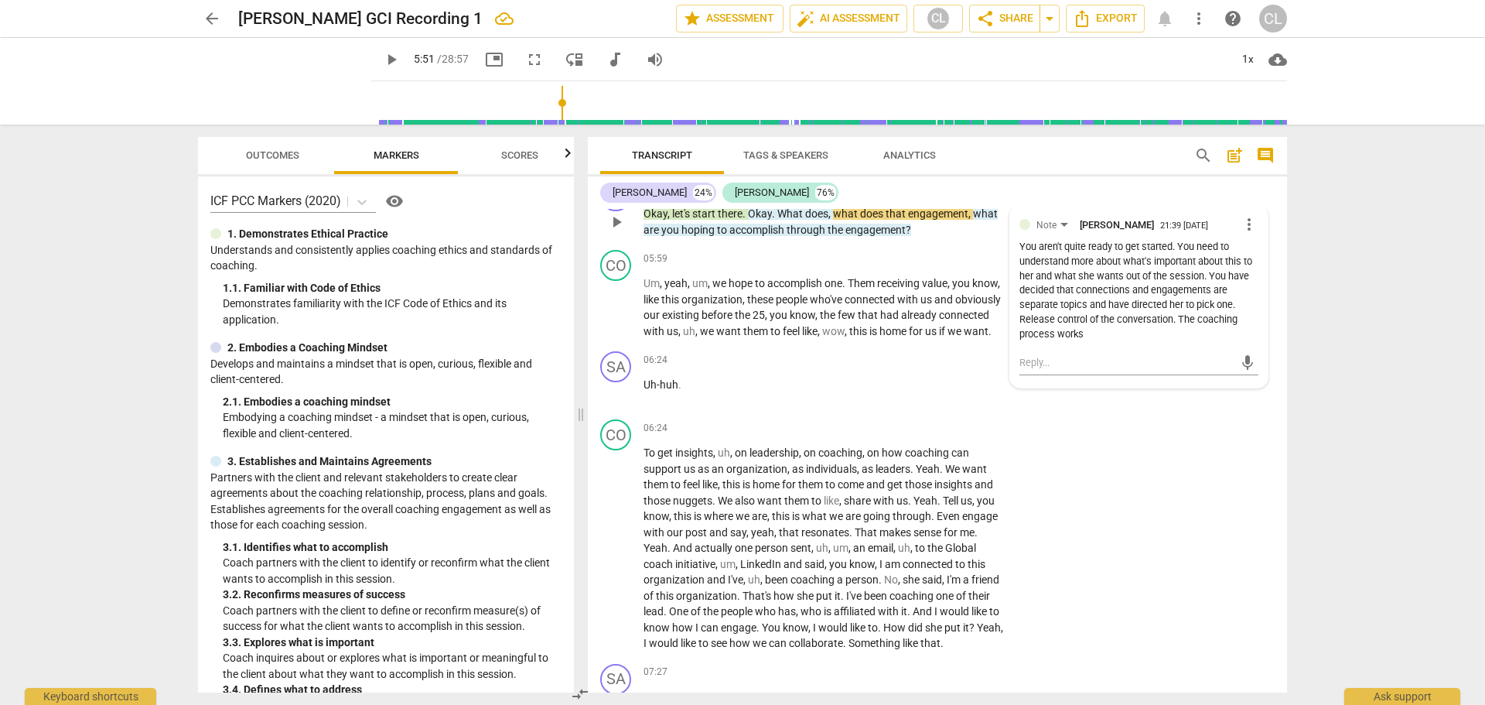
click at [674, 220] on span "let's" at bounding box center [682, 213] width 20 height 12
click at [1137, 468] on div "CO play_arrow pause 06:24 + Add competency keyboard_arrow_right To get insights…" at bounding box center [937, 535] width 699 height 244
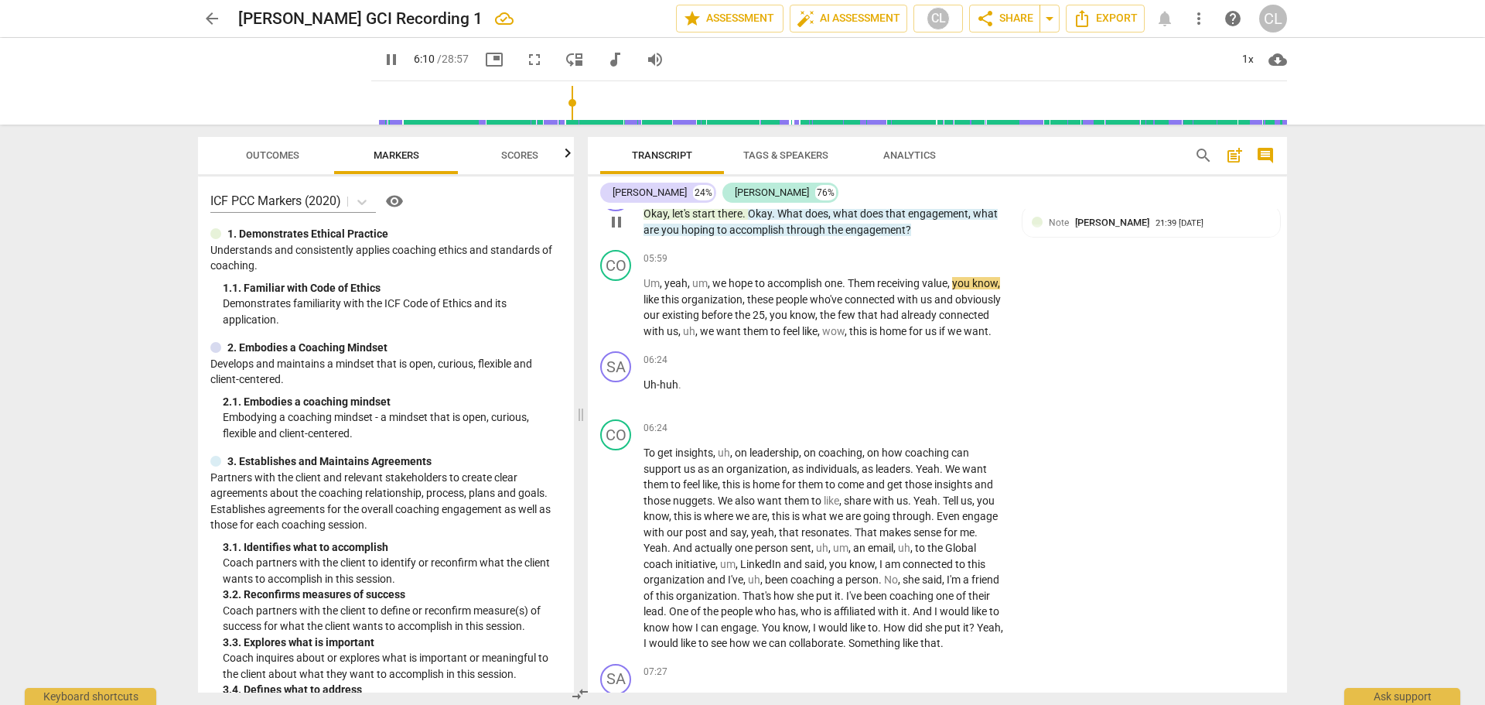
click at [610, 231] on span "pause" at bounding box center [616, 222] width 19 height 19
click at [722, 289] on span "we" at bounding box center [720, 283] width 16 height 12
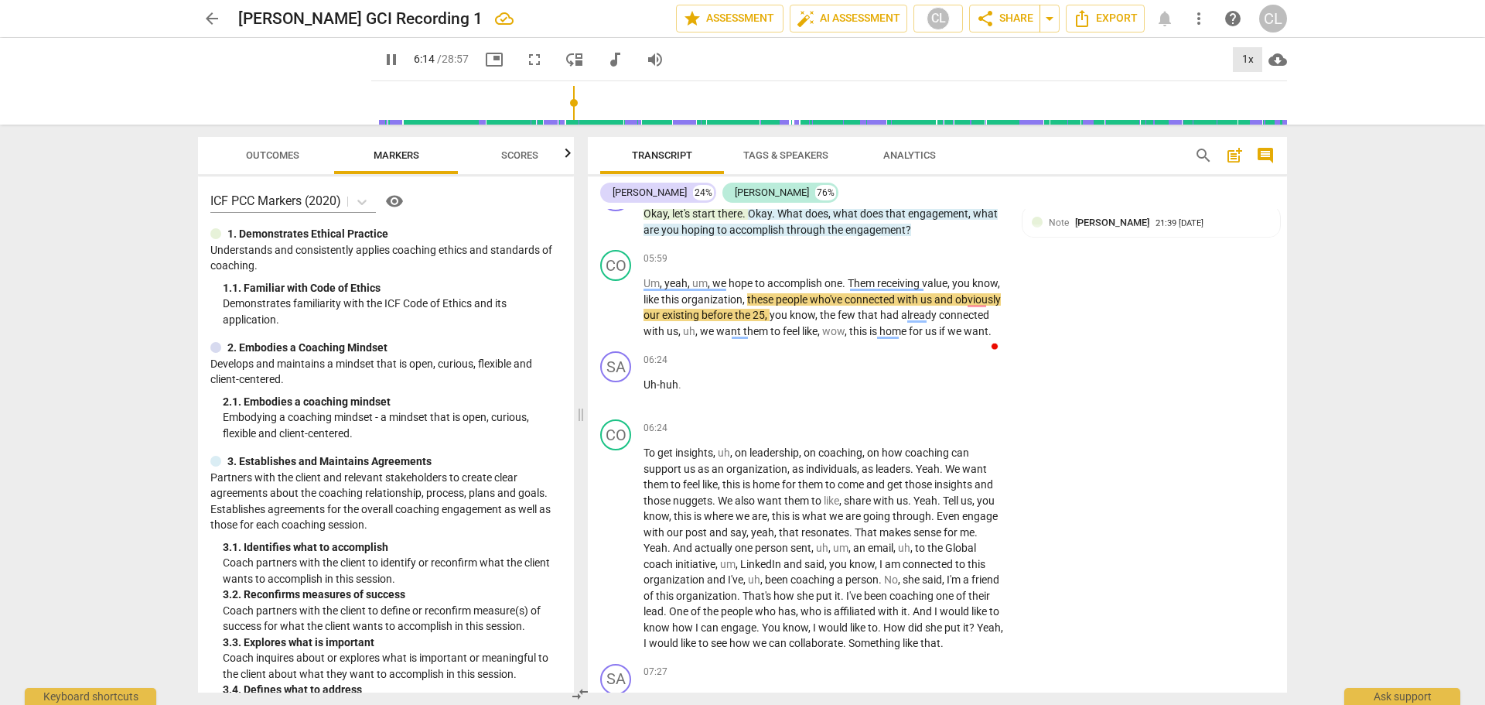
click at [1247, 55] on div "1x" at bounding box center [1247, 59] width 29 height 25
click at [1262, 154] on li "1.5x" at bounding box center [1259, 149] width 52 height 29
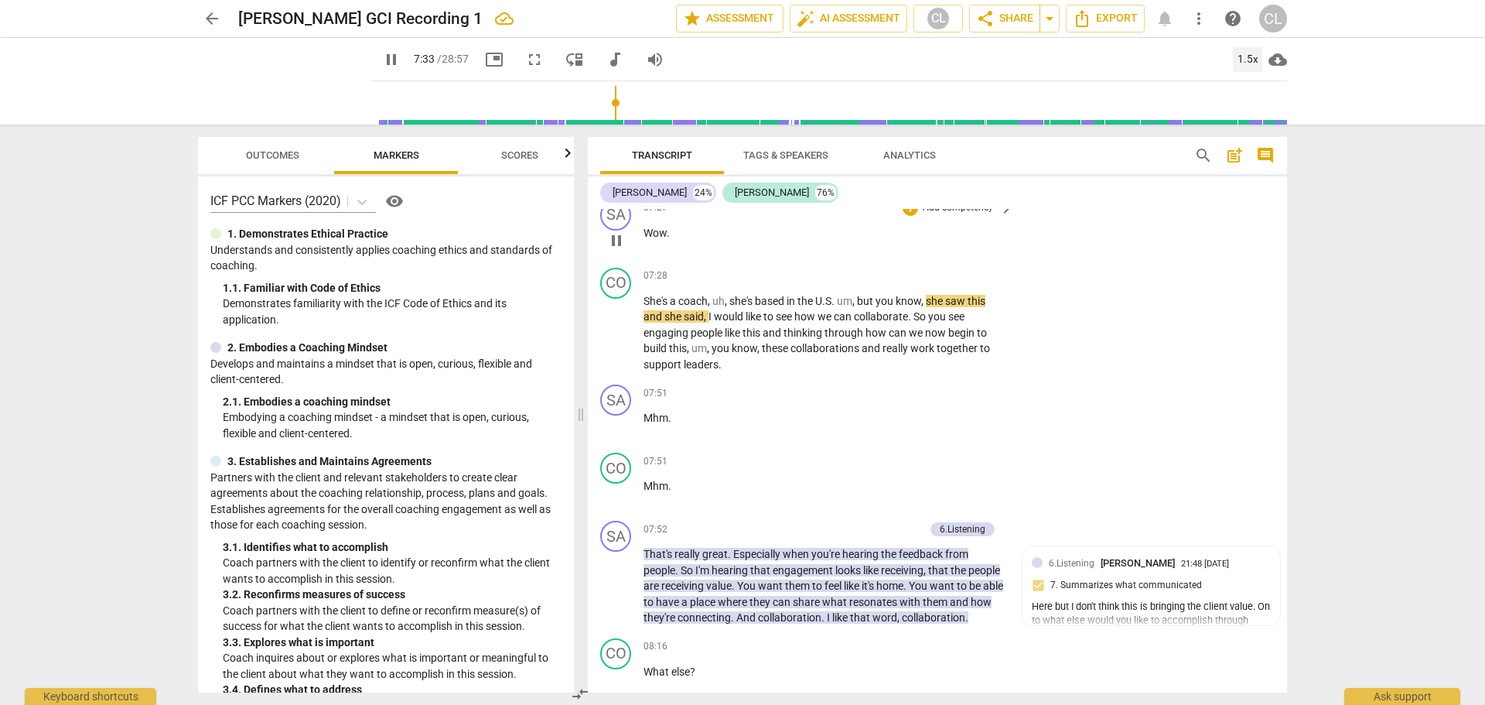
scroll to position [2664, 0]
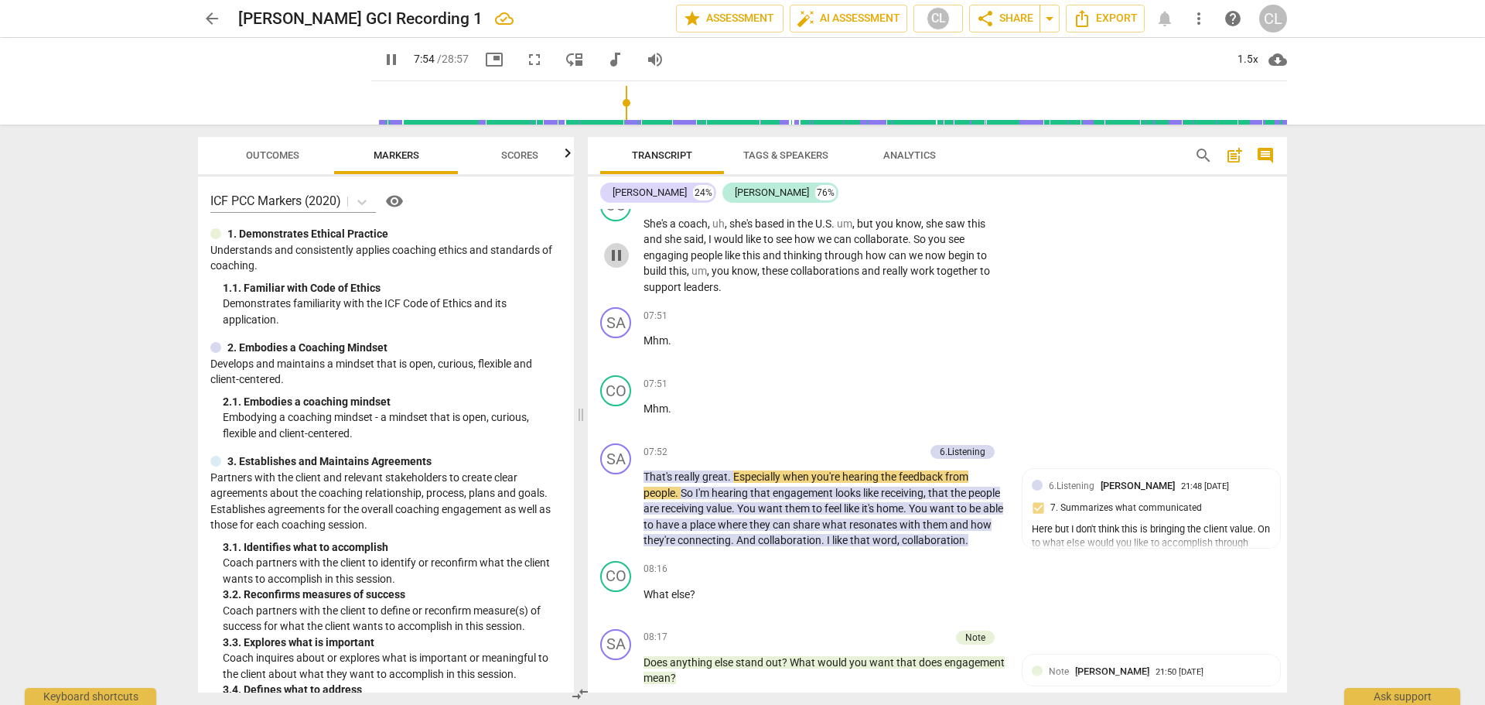
click at [617, 265] on span "pause" at bounding box center [616, 255] width 19 height 19
type input "475"
drag, startPoint x: 913, startPoint y: 302, endPoint x: 934, endPoint y: 313, distance: 23.9
click at [934, 295] on p "She's a coach , uh , she's based in the U.S . um , but you know , she saw this …" at bounding box center [825, 256] width 362 height 80
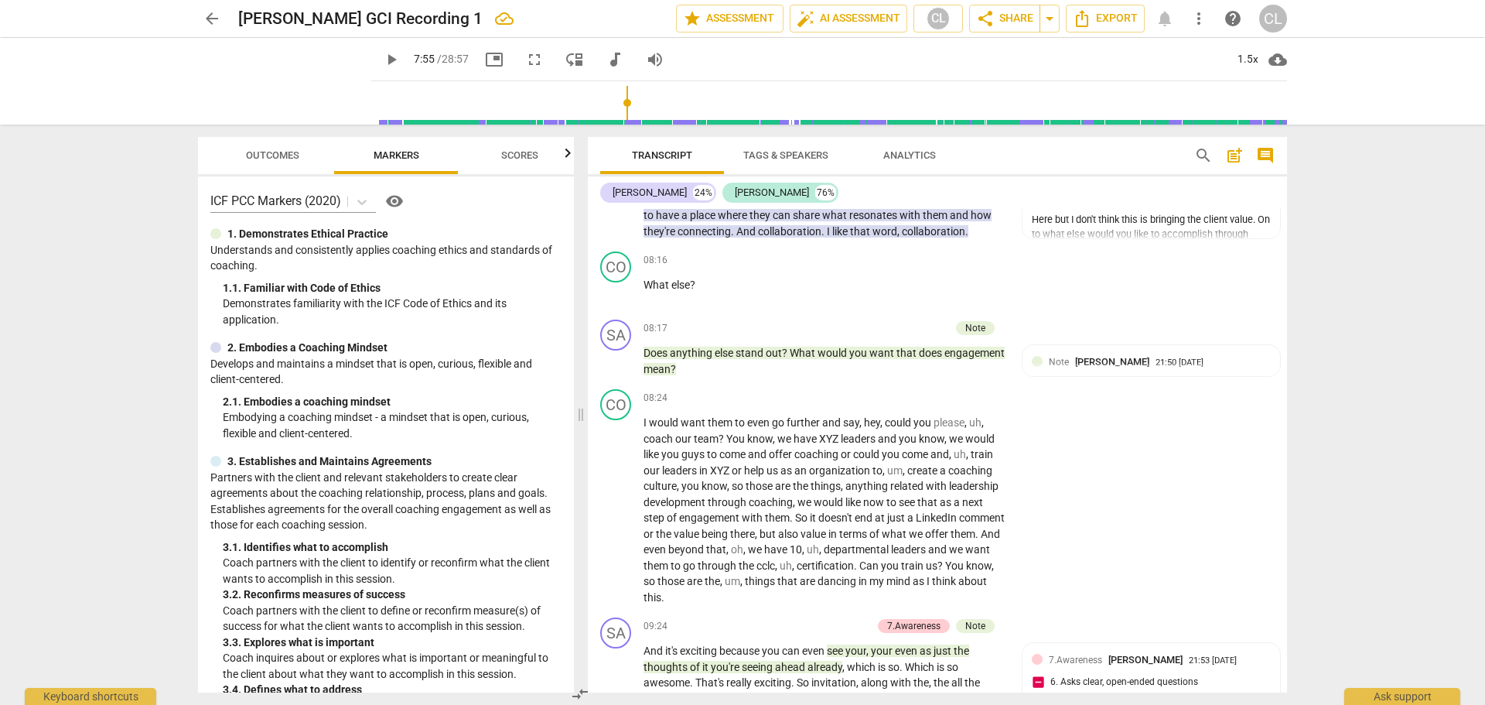
scroll to position [2839, 0]
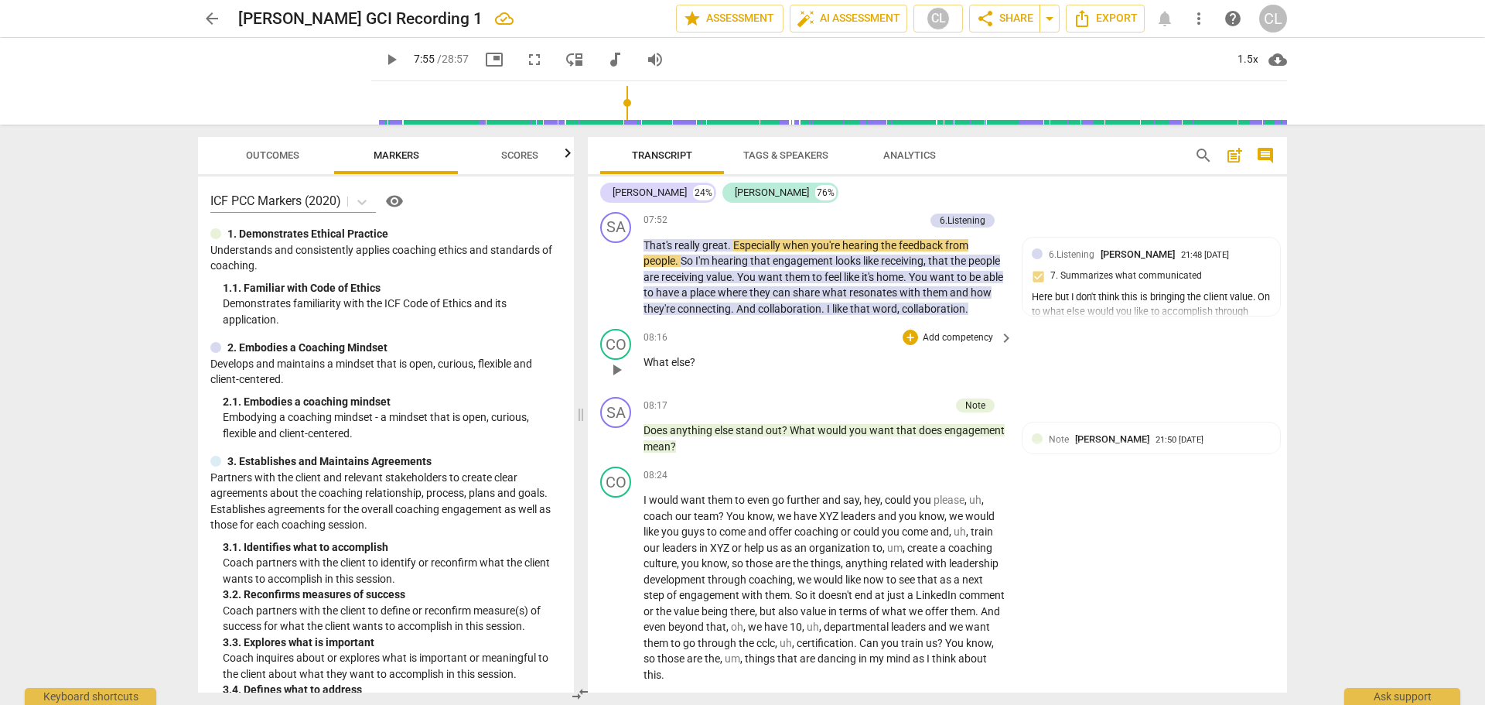
click at [786, 346] on div "08:16 + Add competency keyboard_arrow_right" at bounding box center [829, 337] width 371 height 17
click at [745, 251] on span "Especially" at bounding box center [758, 245] width 50 height 12
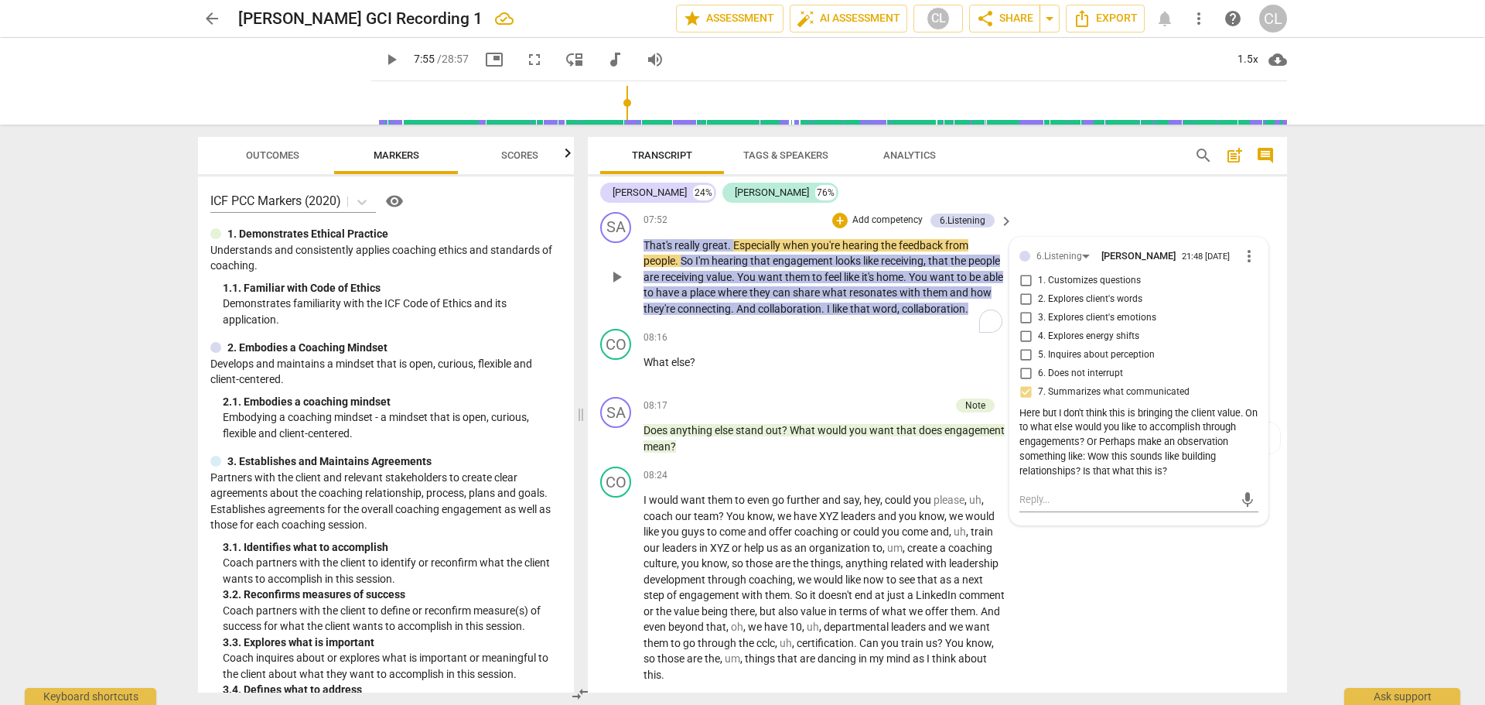
click at [745, 251] on span "Especially" at bounding box center [758, 245] width 50 height 12
click at [634, 272] on div "SA play_arrow pause" at bounding box center [621, 264] width 43 height 105
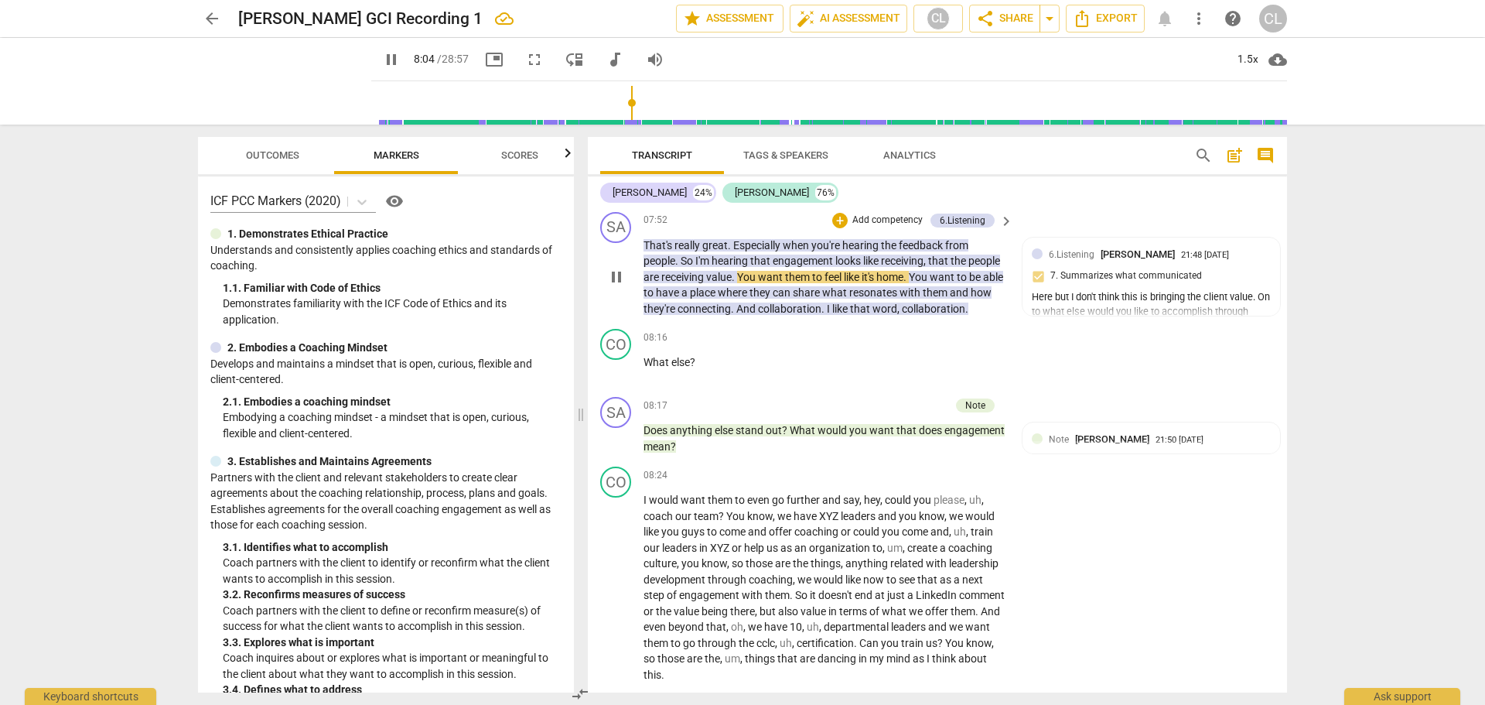
drag, startPoint x: 636, startPoint y: 271, endPoint x: 686, endPoint y: 276, distance: 50.6
click at [686, 276] on div "SA play_arrow pause 07:52 + Add competency 6.Listening keyboard_arrow_right Tha…" at bounding box center [937, 265] width 699 height 118
click at [607, 286] on span "pause" at bounding box center [616, 277] width 19 height 19
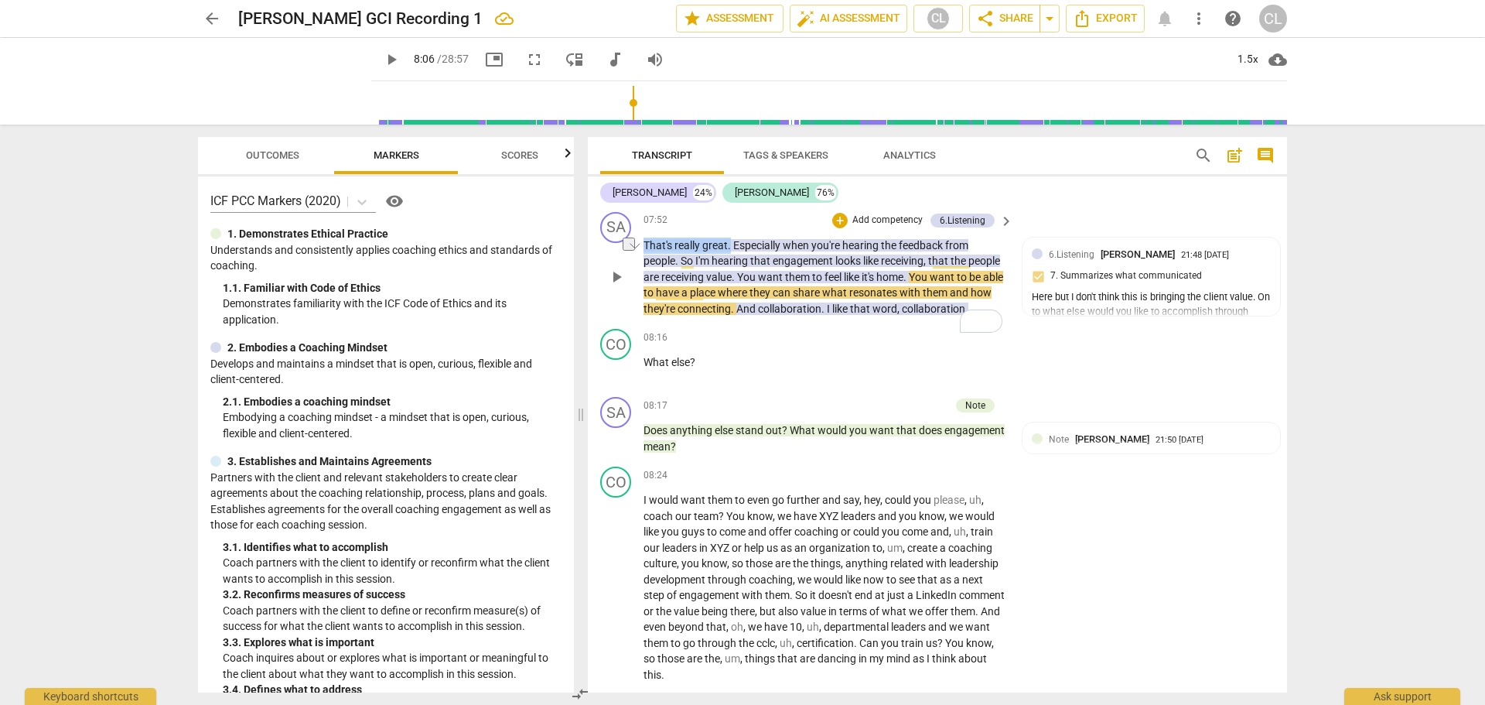
drag, startPoint x: 646, startPoint y: 276, endPoint x: 730, endPoint y: 280, distance: 84.4
click at [730, 280] on p "That's really great . Especially when you're hearing the feedback from people .…" at bounding box center [825, 277] width 362 height 80
click at [789, 267] on span "engagement" at bounding box center [804, 260] width 63 height 12
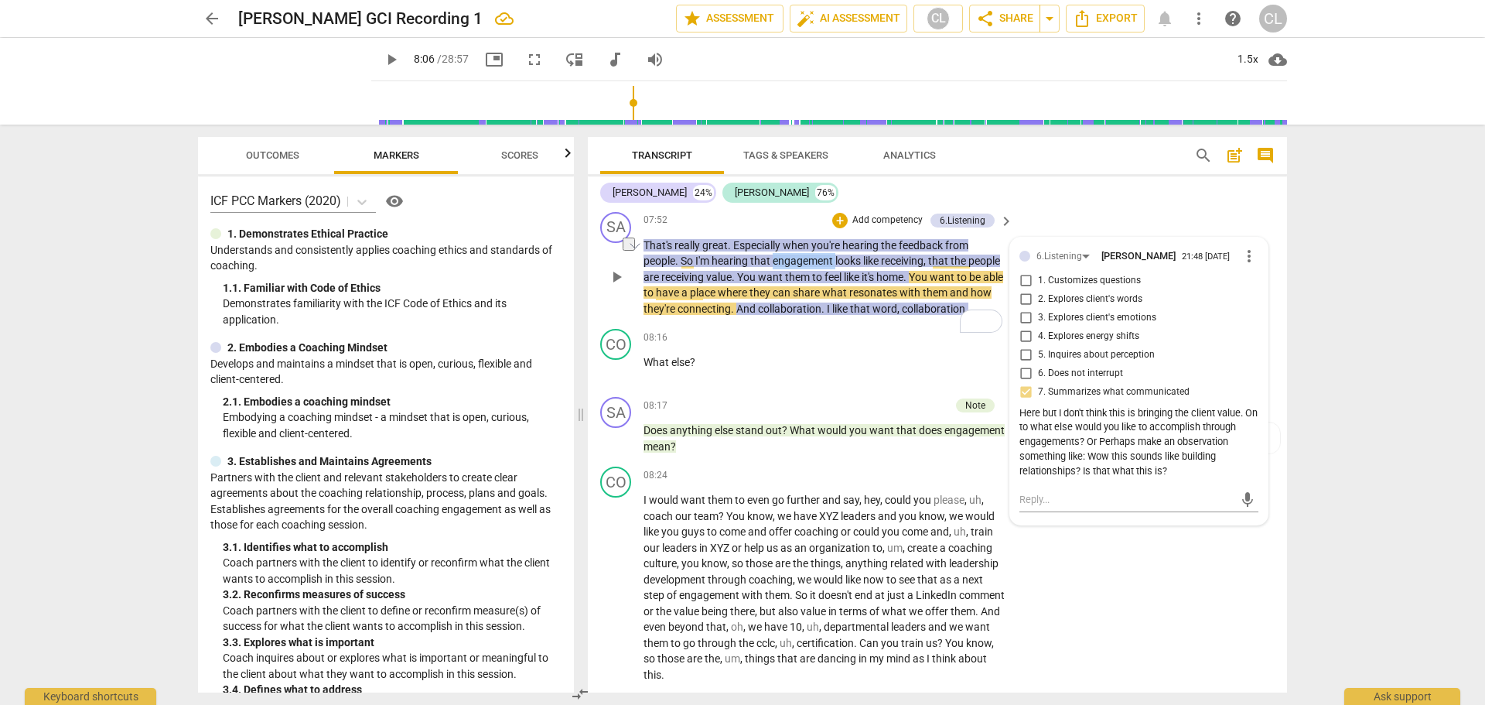
click at [789, 267] on span "engagement" at bounding box center [804, 260] width 63 height 12
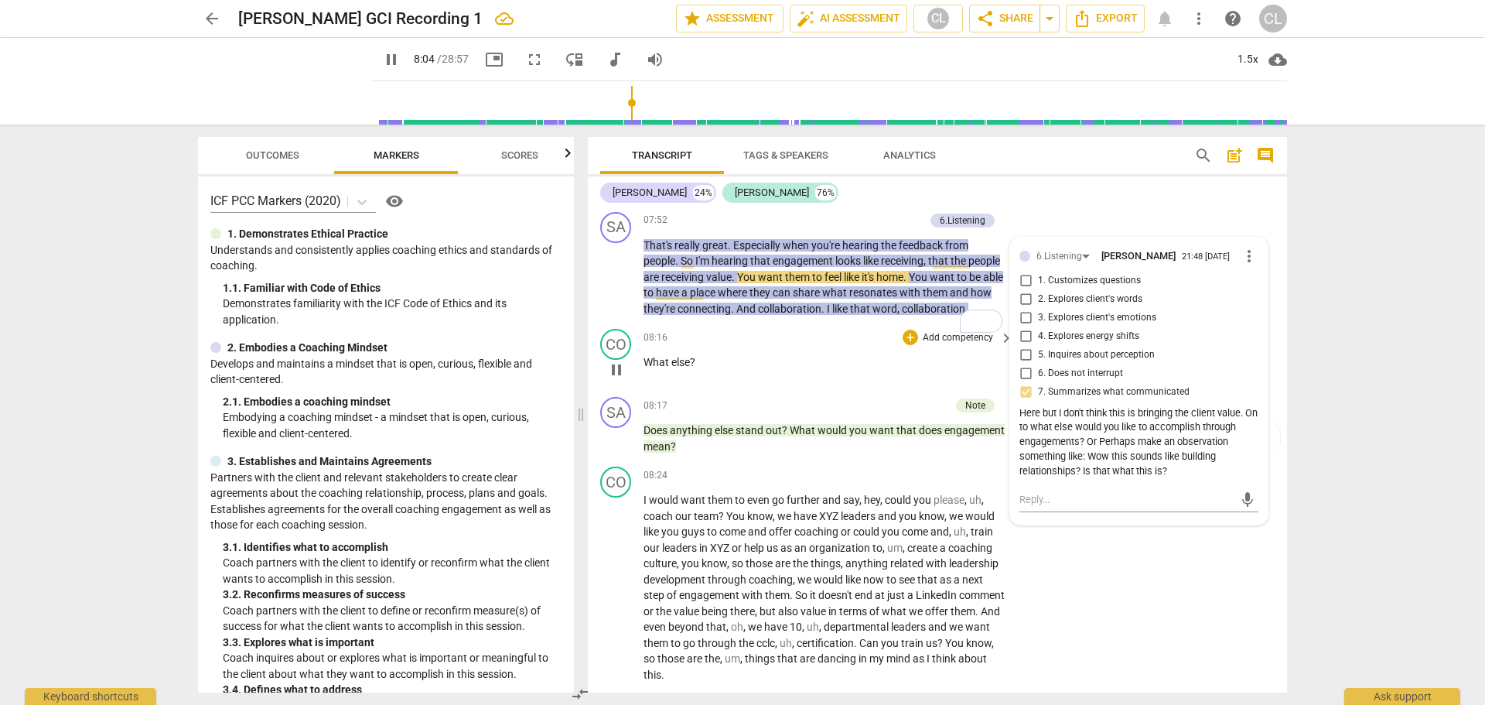
scroll to position [2916, 0]
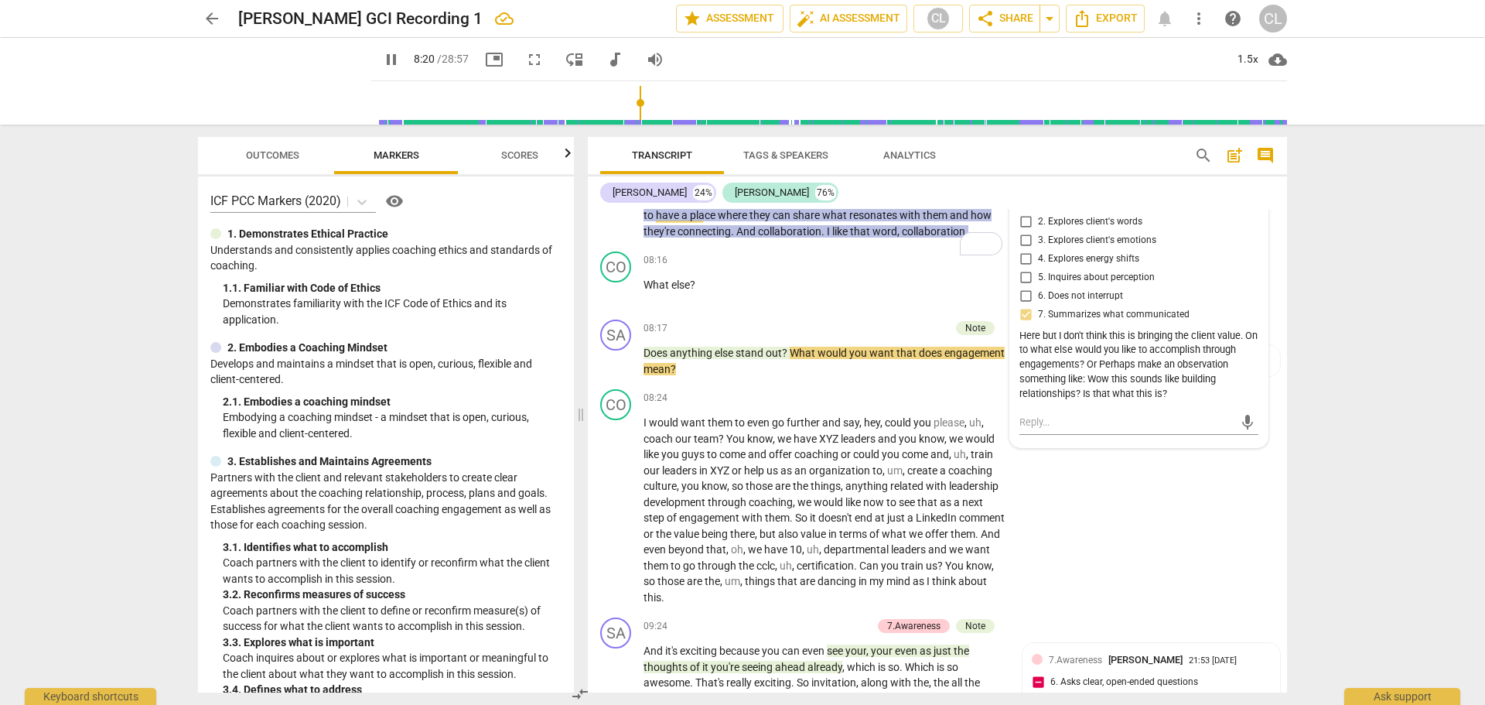
click at [623, 209] on span "pause" at bounding box center [616, 199] width 19 height 19
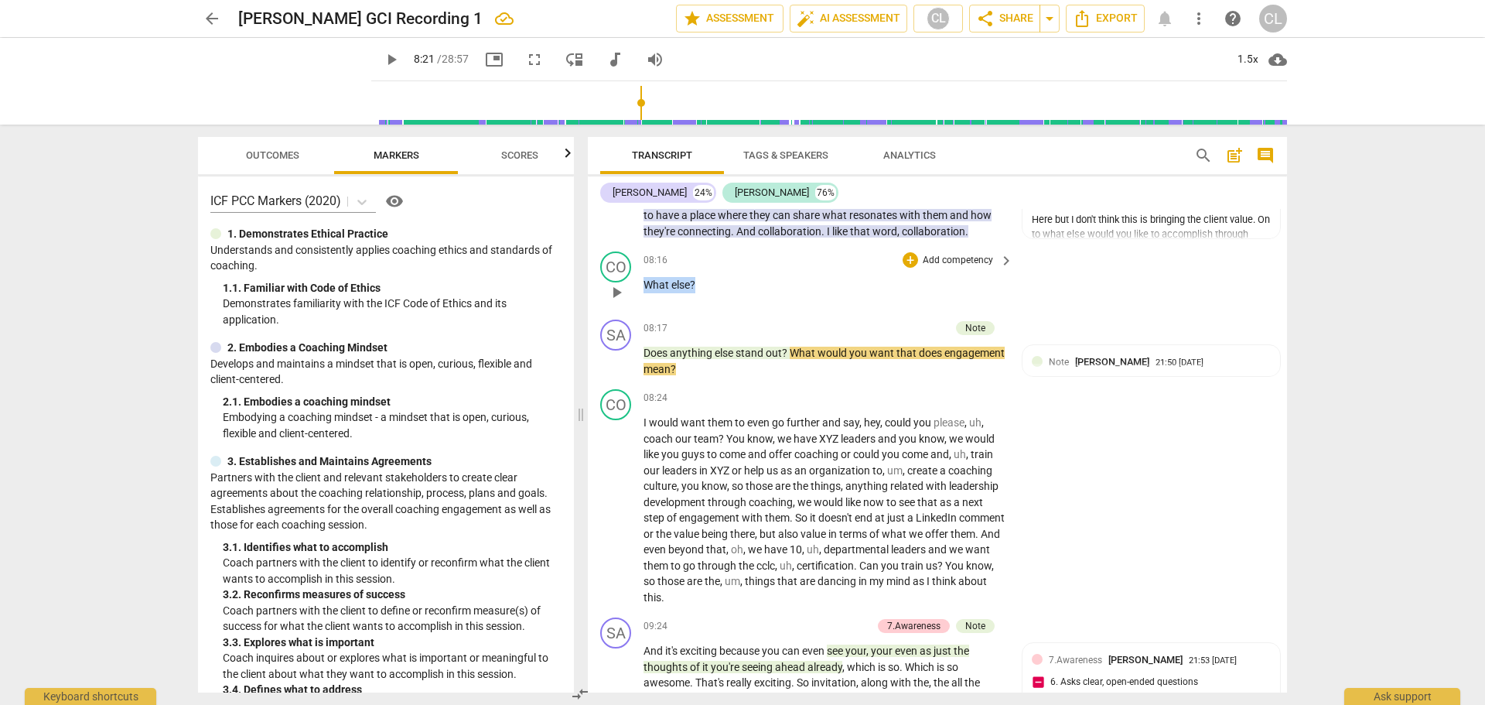
drag, startPoint x: 705, startPoint y: 333, endPoint x: 640, endPoint y: 339, distance: 66.0
click at [640, 313] on div "CO play_arrow pause 08:16 + Add competency keyboard_arrow_right What else ?" at bounding box center [937, 279] width 699 height 68
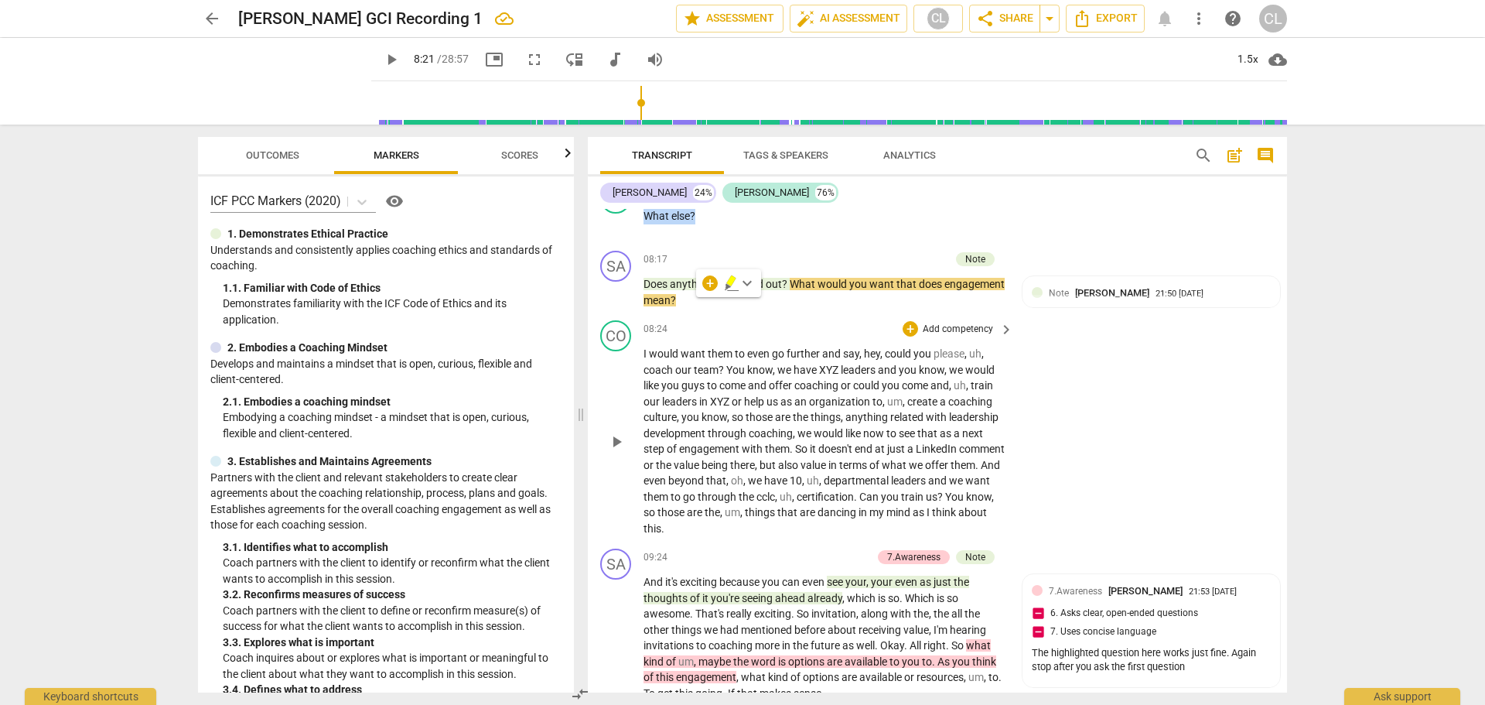
scroll to position [2993, 0]
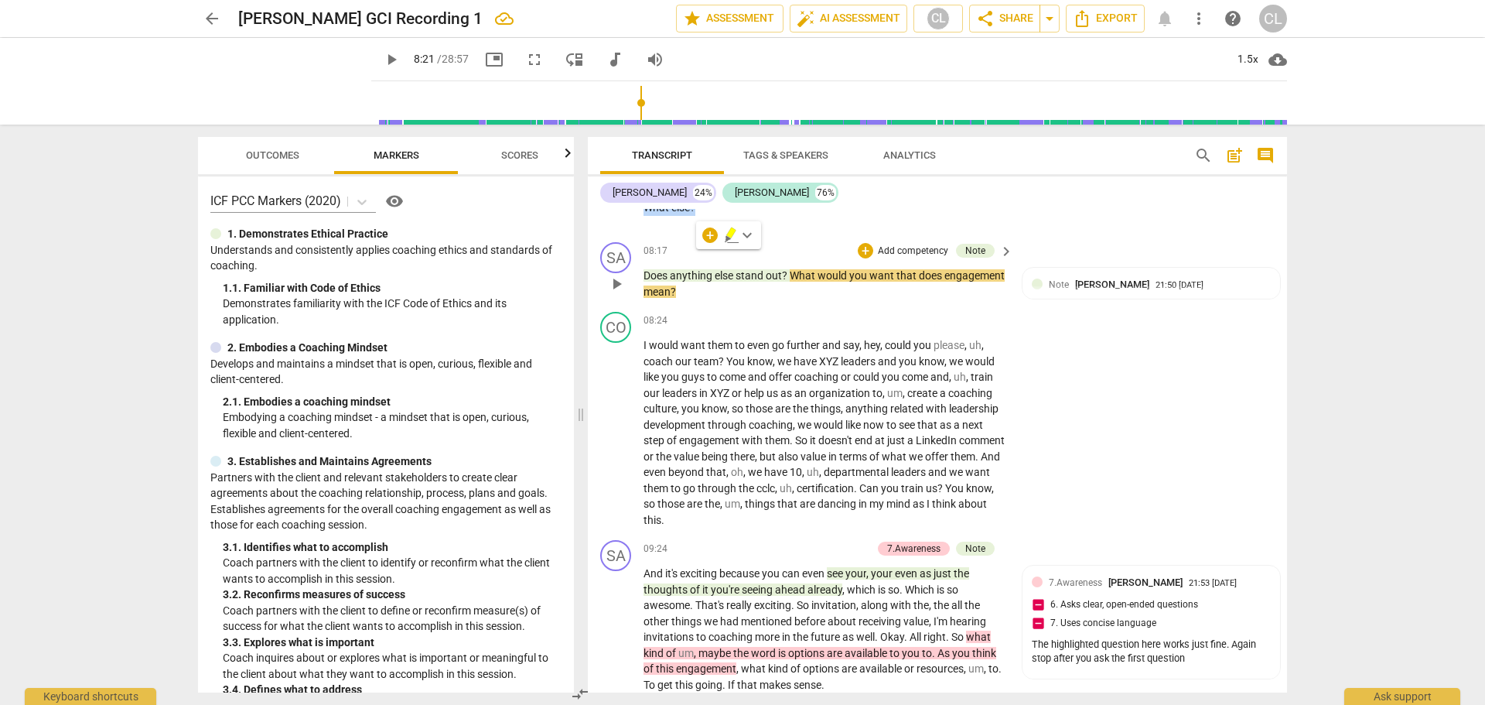
click at [751, 282] on span "stand" at bounding box center [751, 275] width 30 height 12
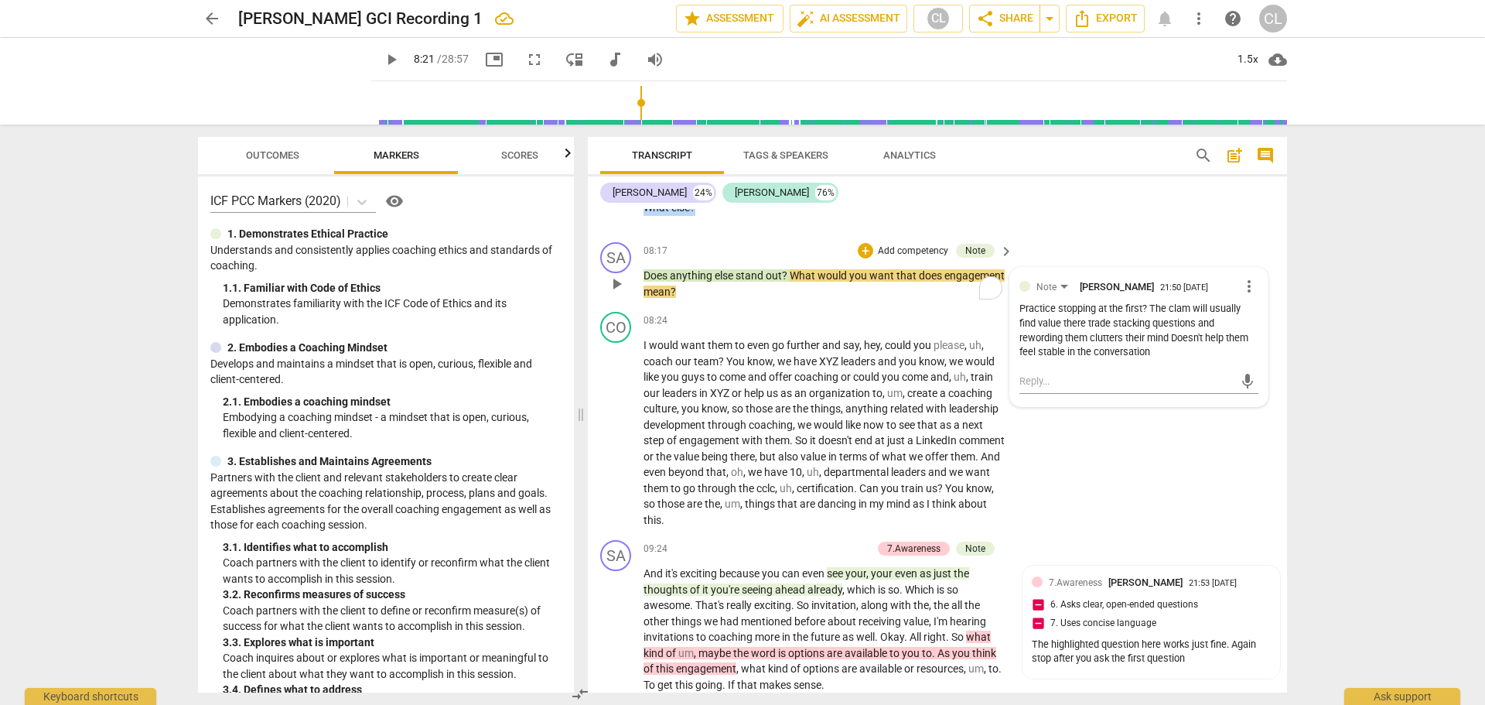
click at [751, 282] on span "stand" at bounding box center [751, 275] width 30 height 12
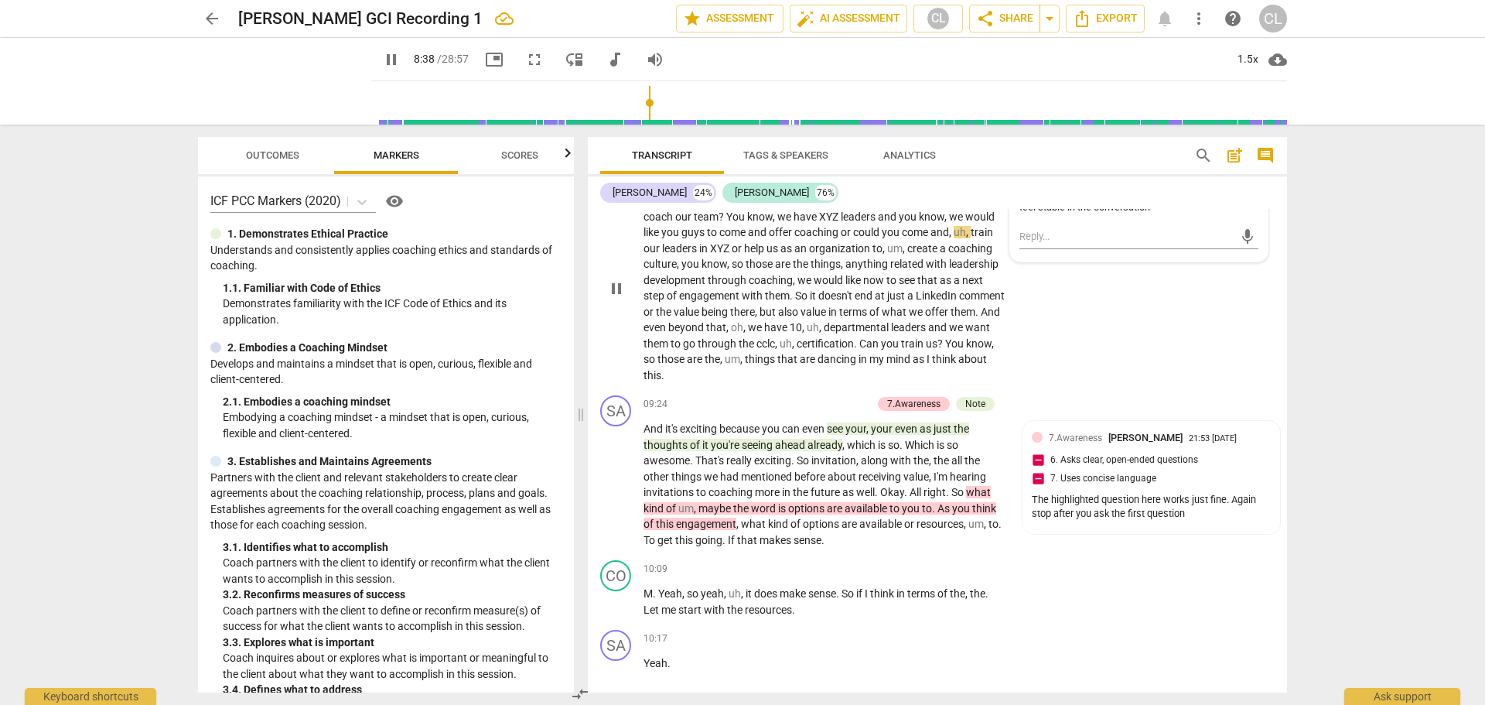
scroll to position [3071, 0]
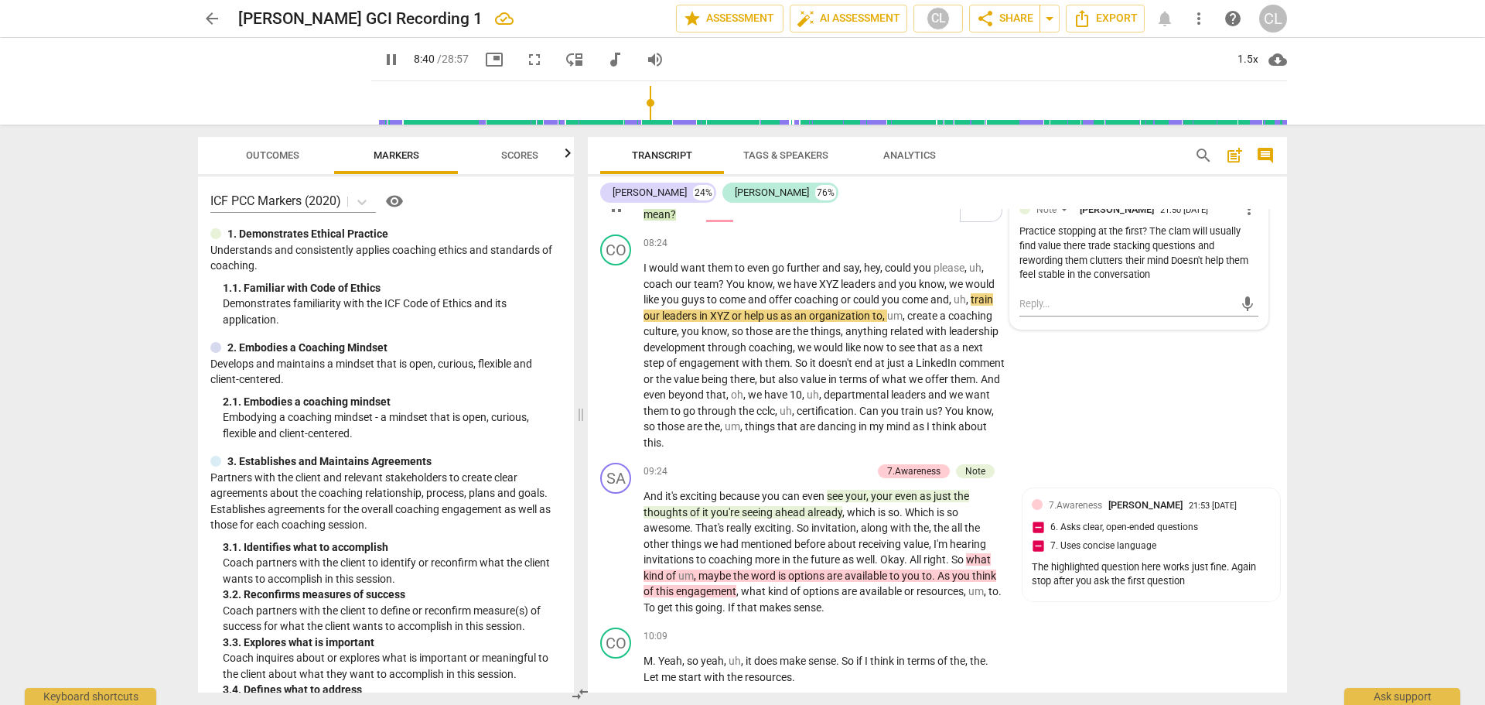
click at [620, 216] on span "pause" at bounding box center [616, 206] width 19 height 19
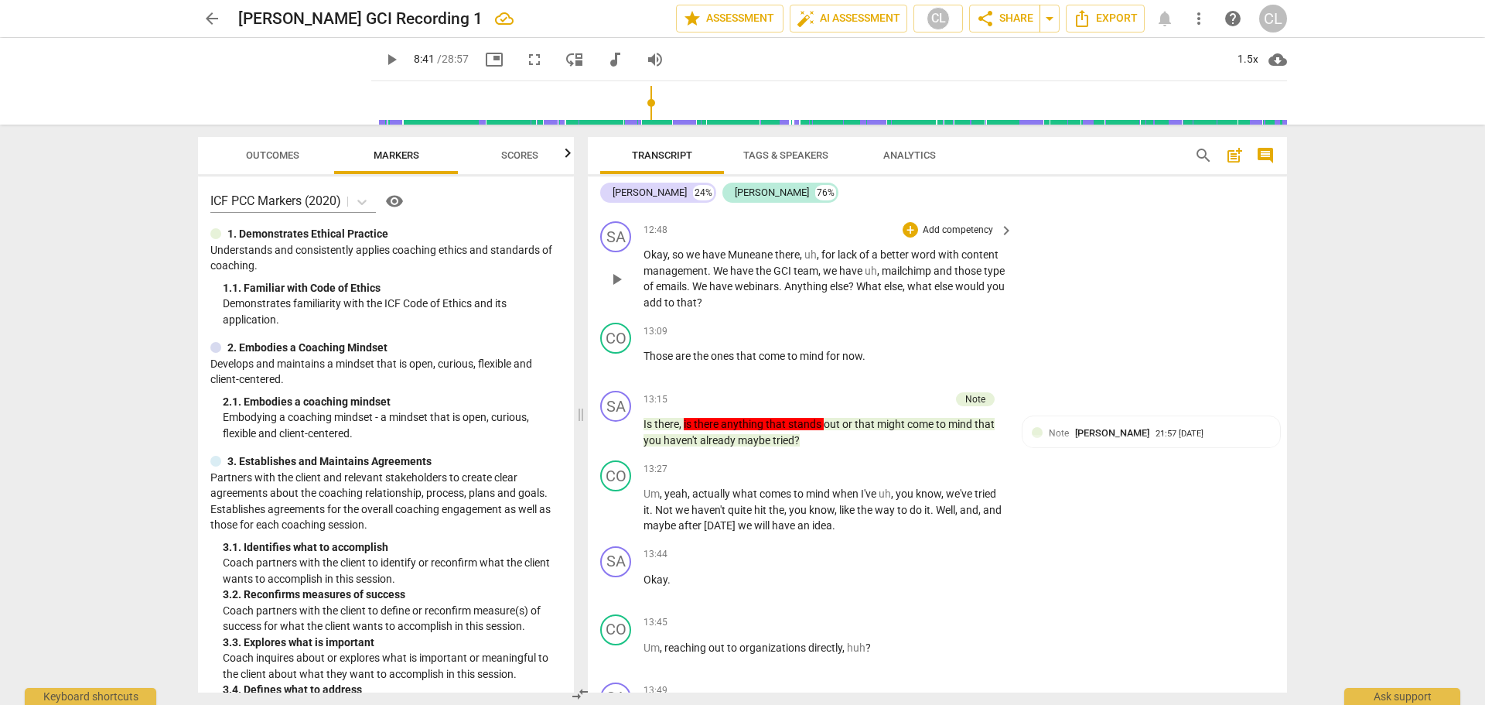
scroll to position [4231, 0]
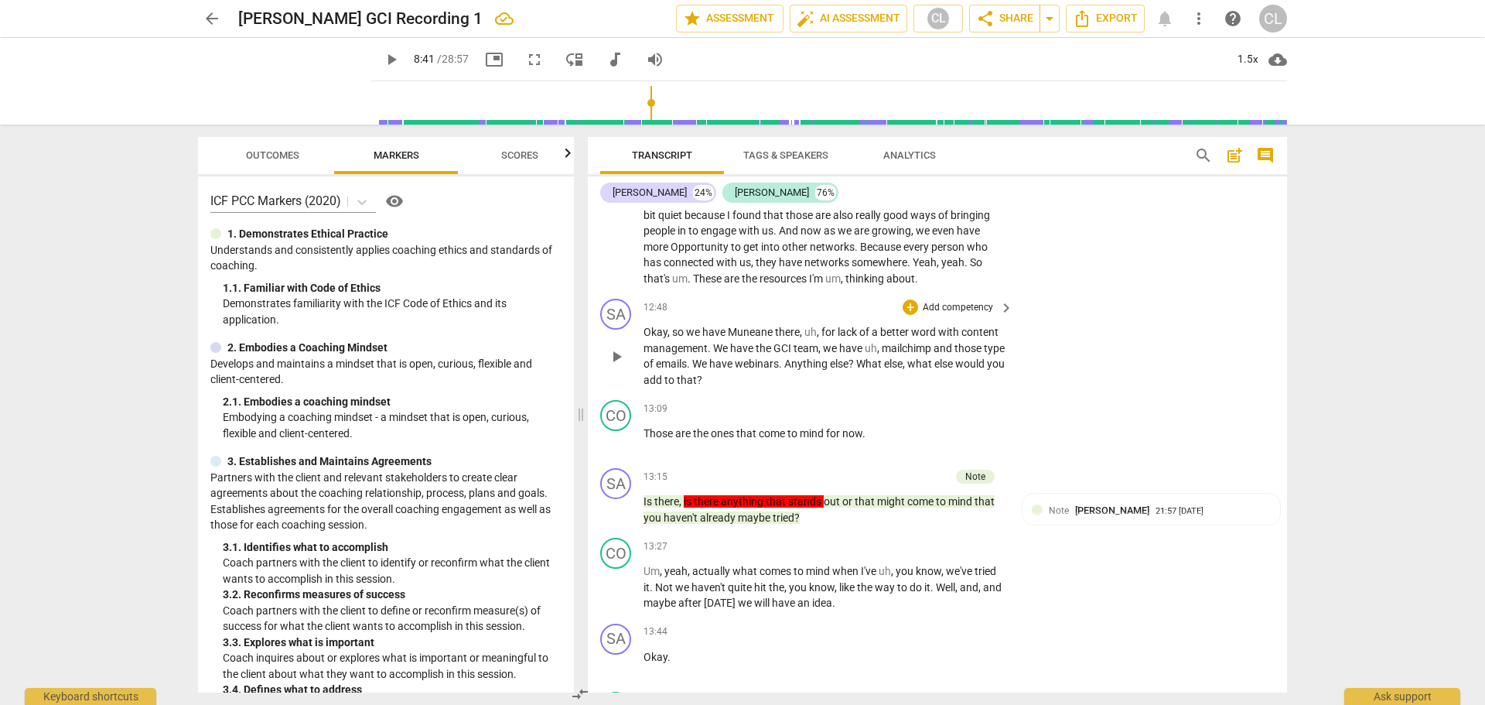
click at [658, 338] on span "Okay" at bounding box center [656, 332] width 24 height 12
click at [611, 366] on span "pause" at bounding box center [616, 356] width 19 height 19
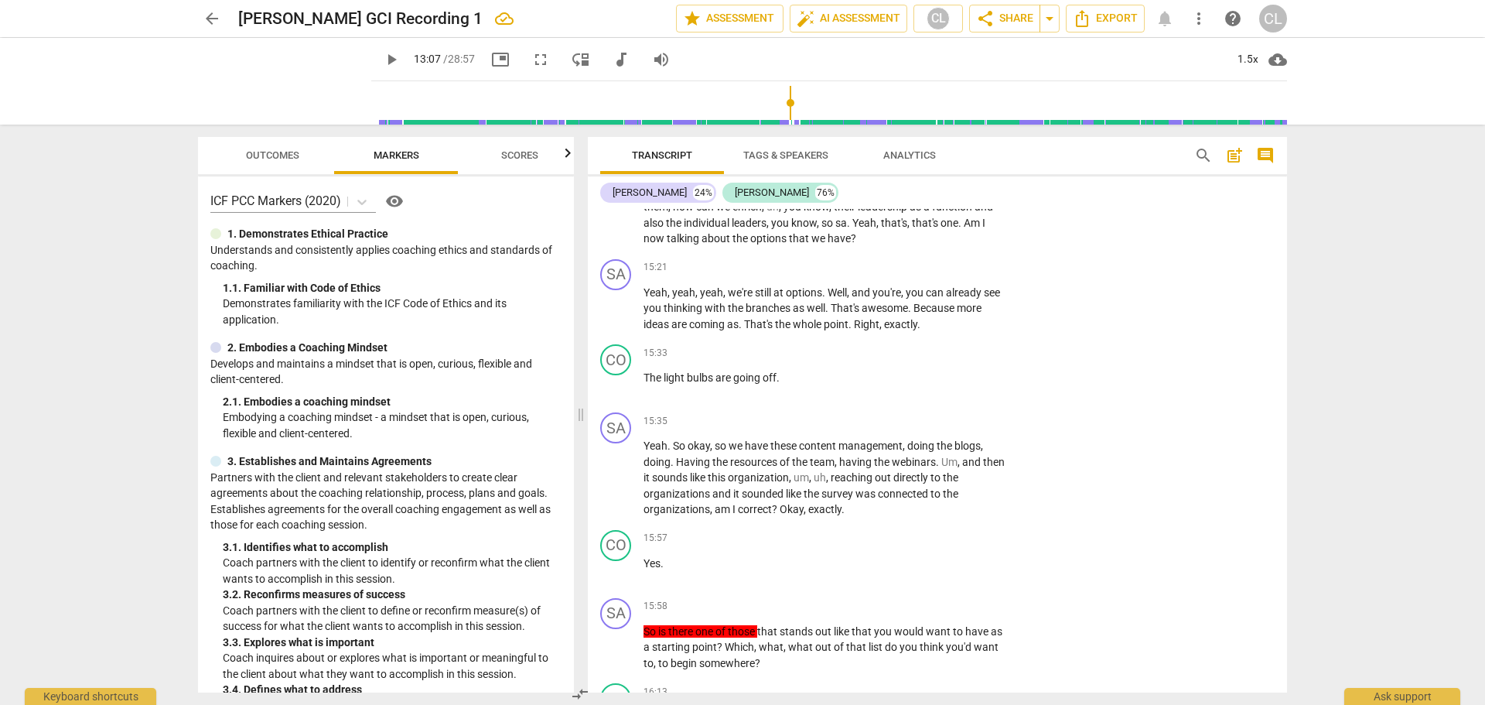
scroll to position [5236, 0]
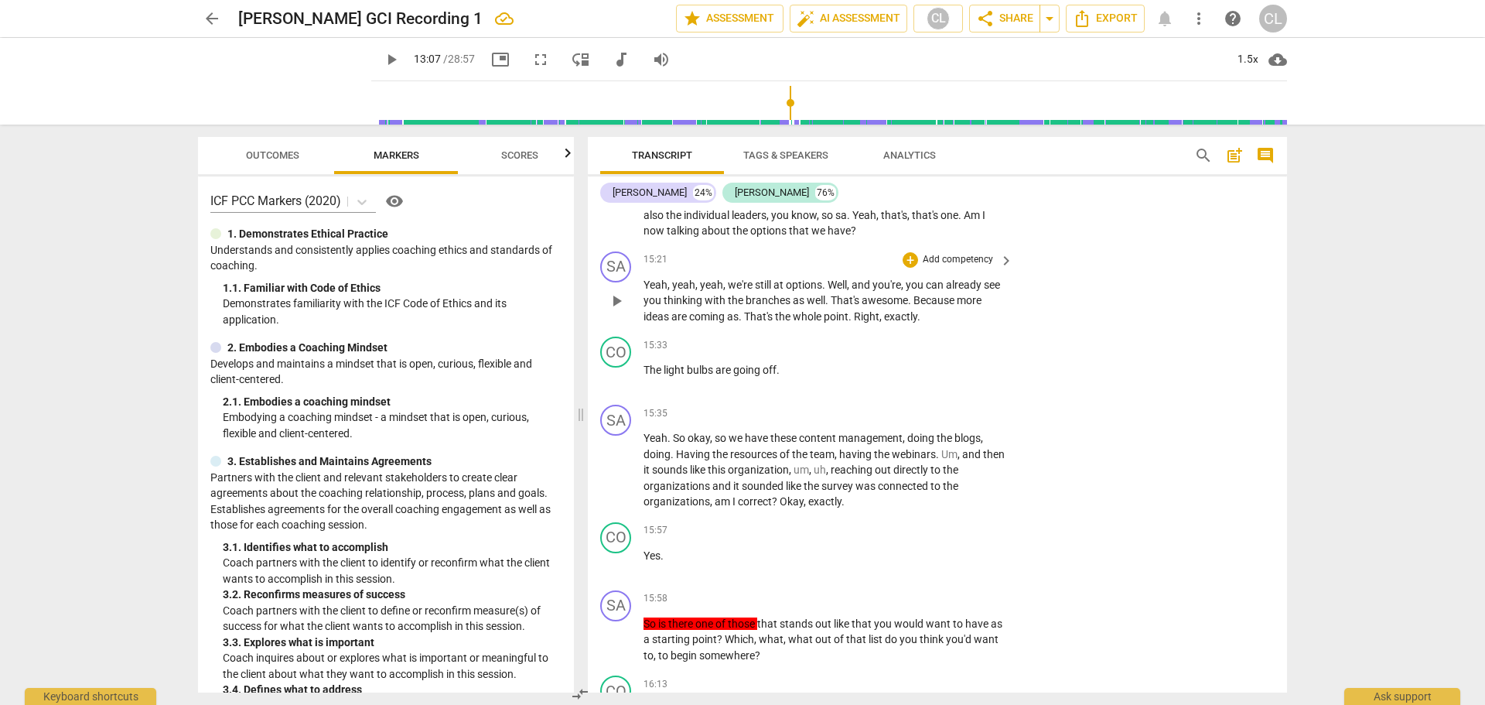
click at [659, 291] on span "Yeah" at bounding box center [656, 284] width 24 height 12
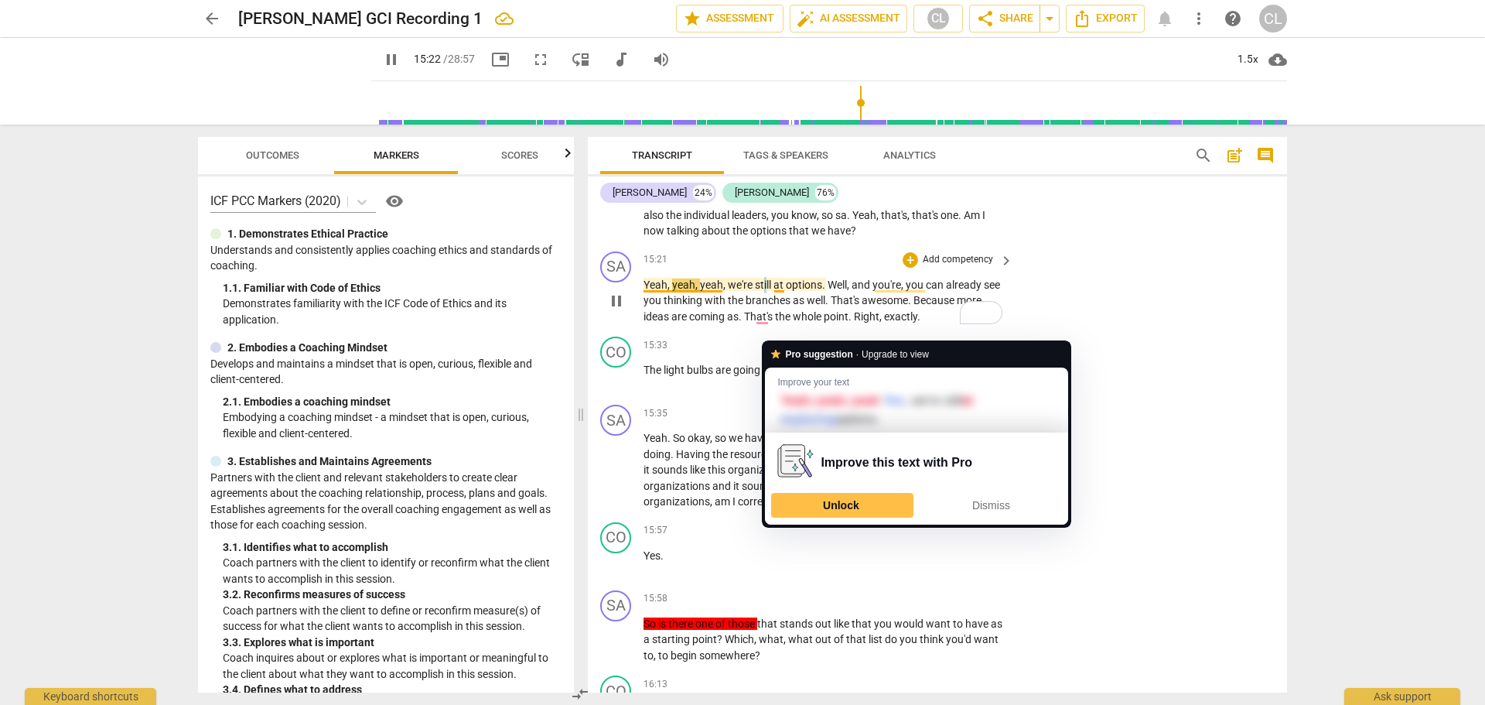
click at [765, 291] on span "still" at bounding box center [764, 284] width 19 height 12
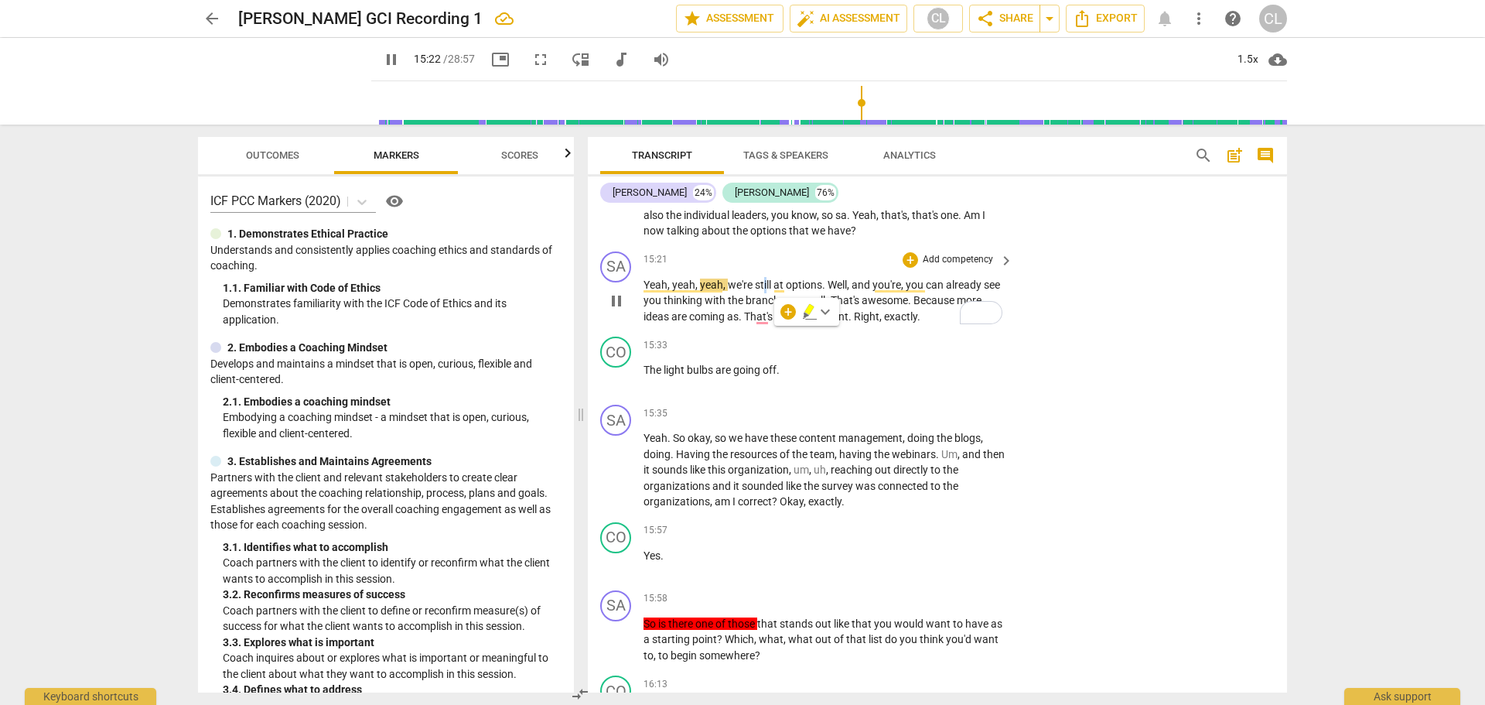
click at [765, 291] on span "still" at bounding box center [764, 284] width 19 height 12
click at [616, 310] on span "pause" at bounding box center [616, 301] width 19 height 19
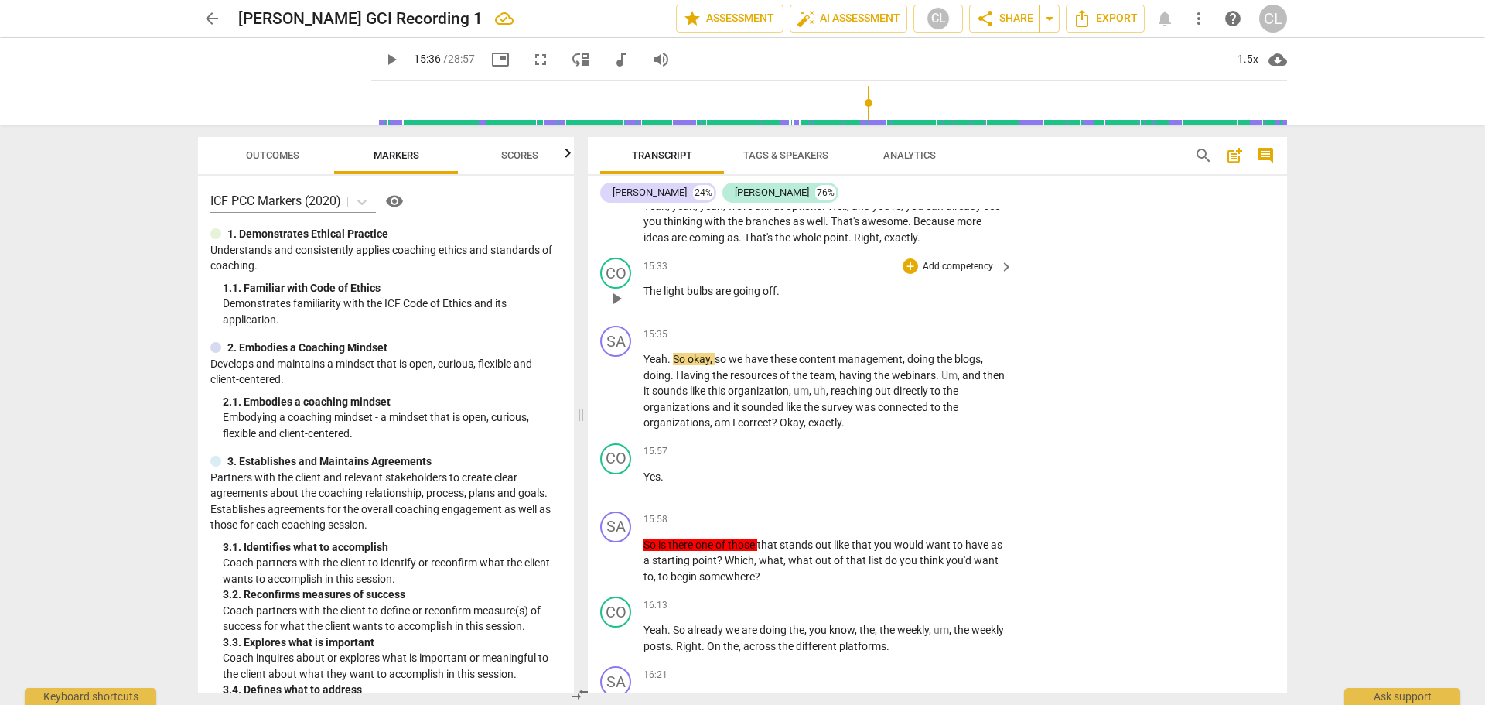
scroll to position [5391, 0]
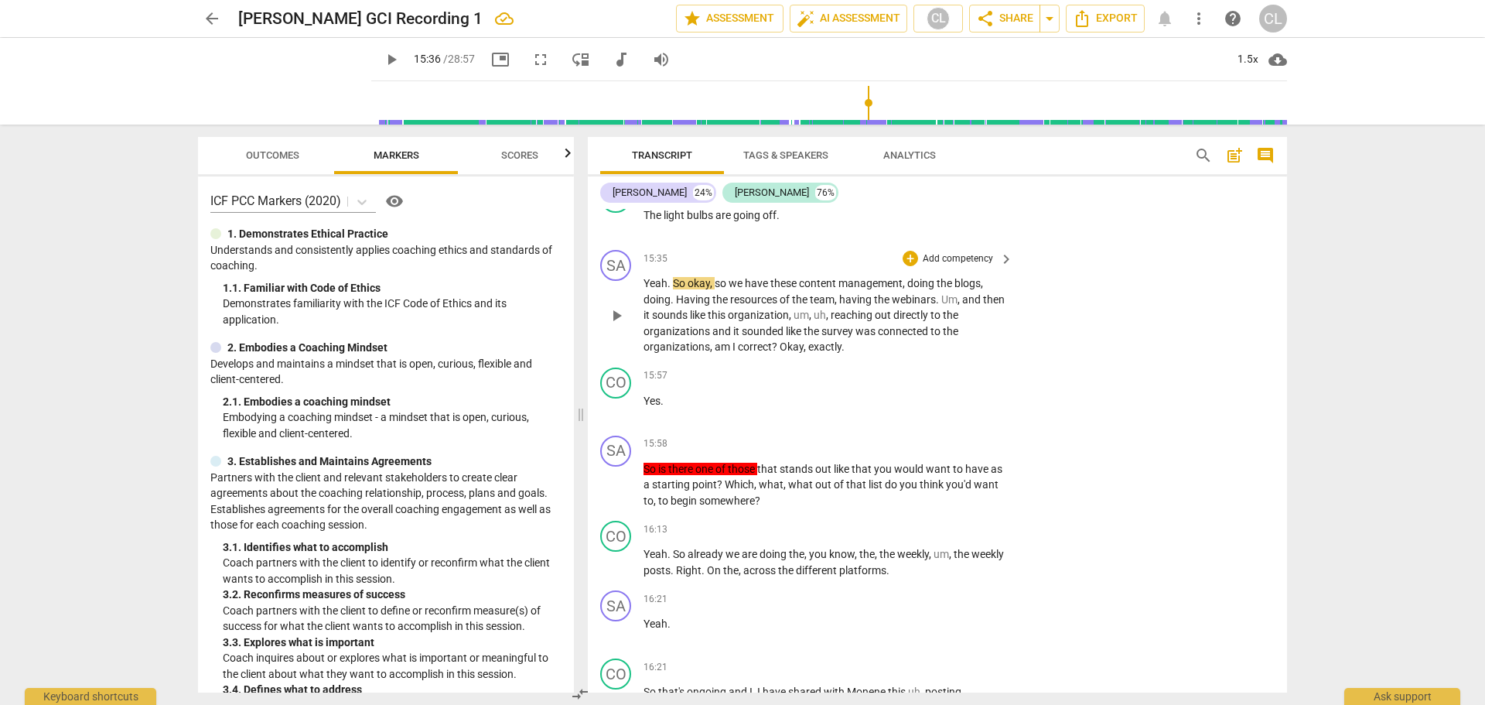
click at [709, 289] on span "okay" at bounding box center [699, 283] width 22 height 12
click at [616, 325] on span "pause" at bounding box center [616, 315] width 19 height 19
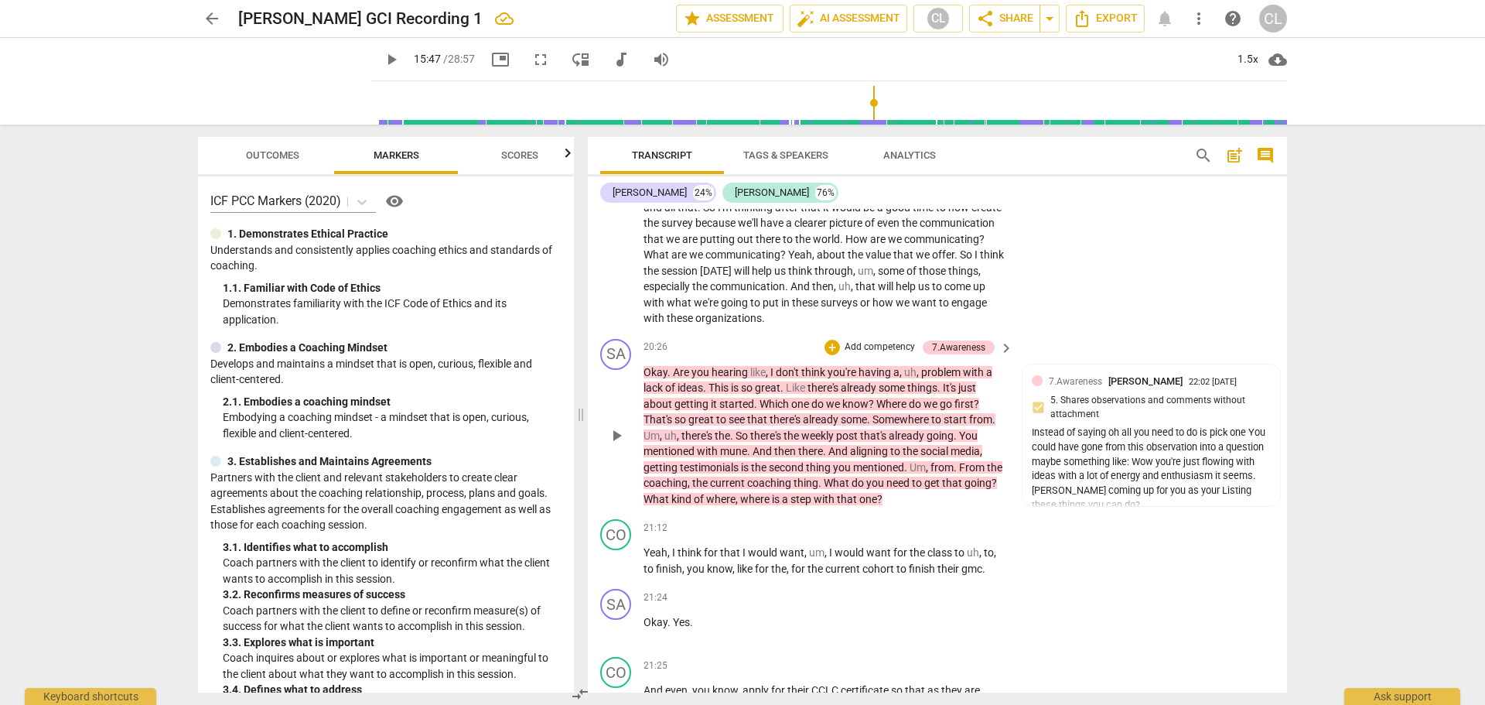
scroll to position [7093, 0]
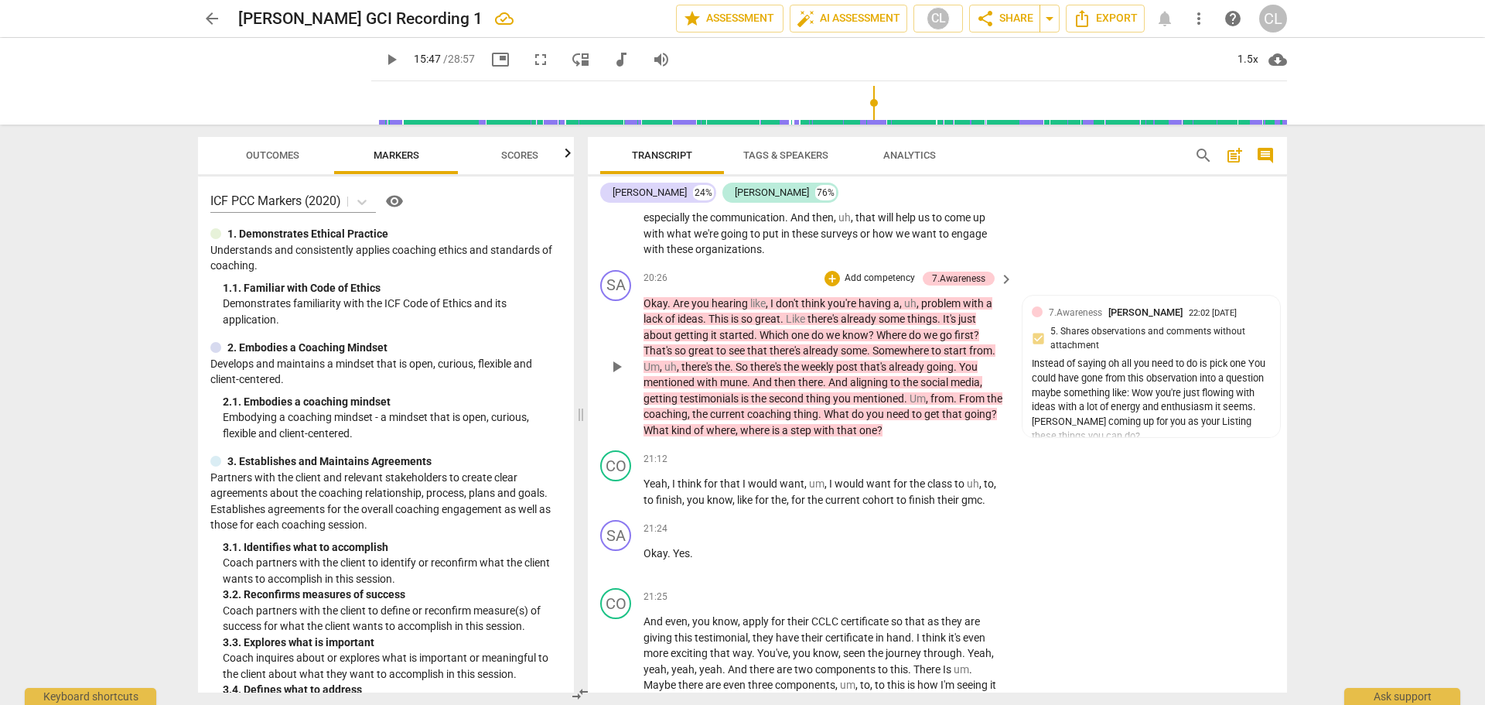
click at [658, 309] on span "Okay" at bounding box center [656, 303] width 24 height 12
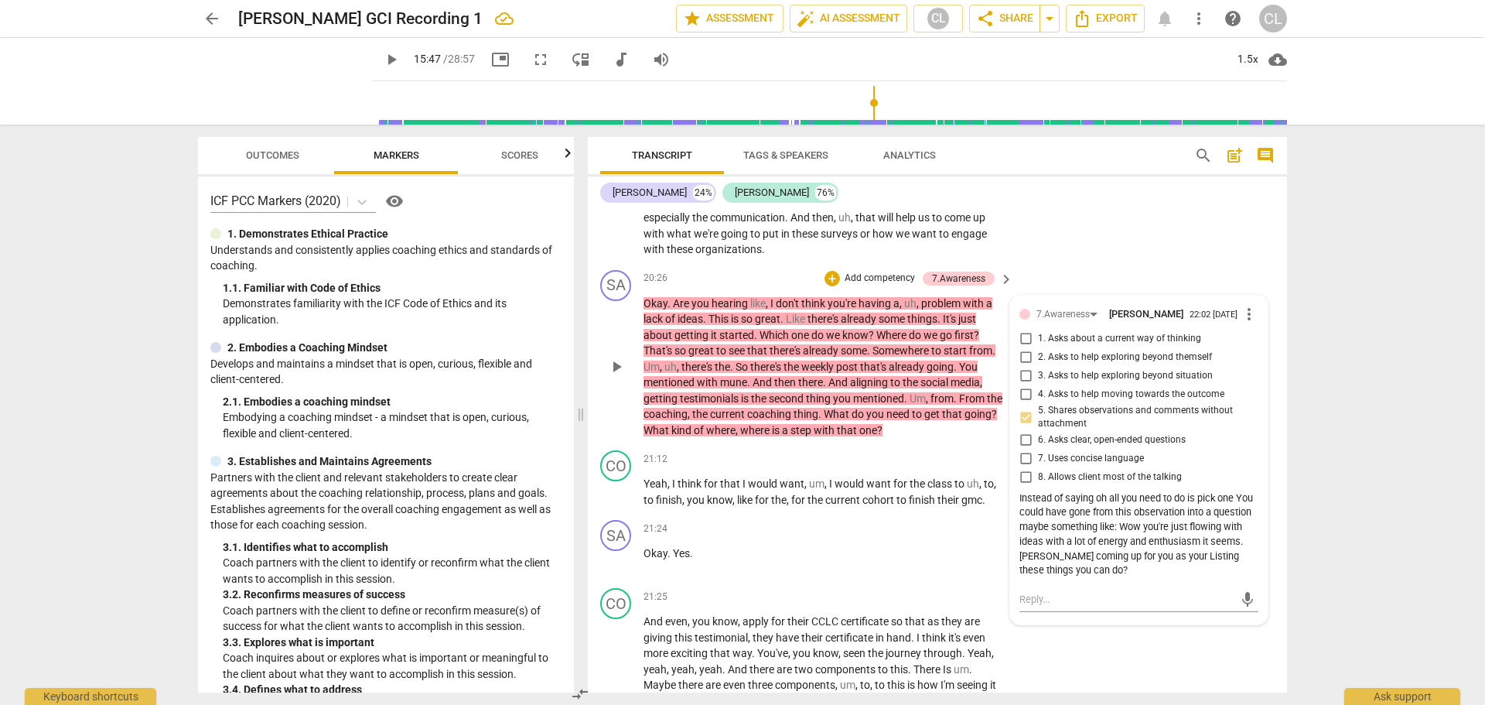
click at [659, 309] on span "Okay" at bounding box center [656, 303] width 24 height 12
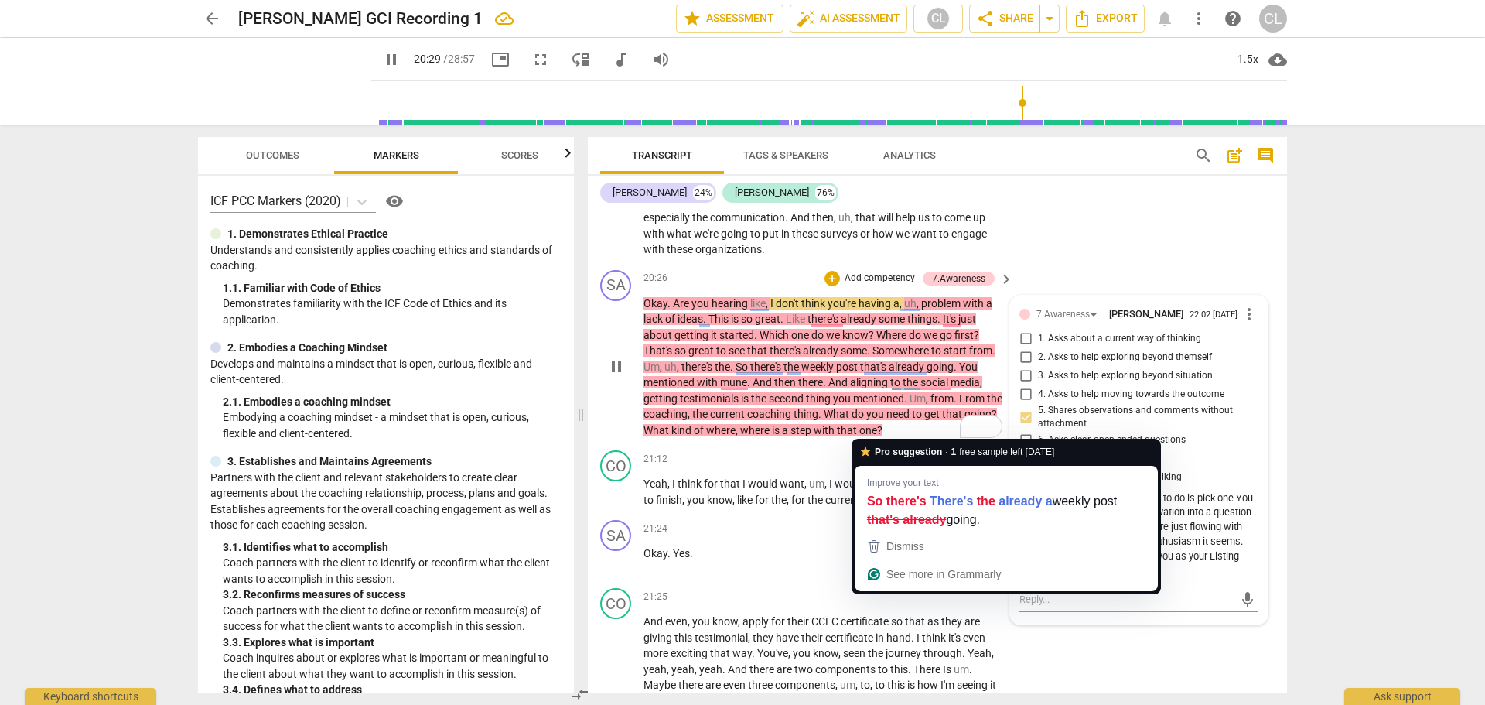
scroll to position [7247, 0]
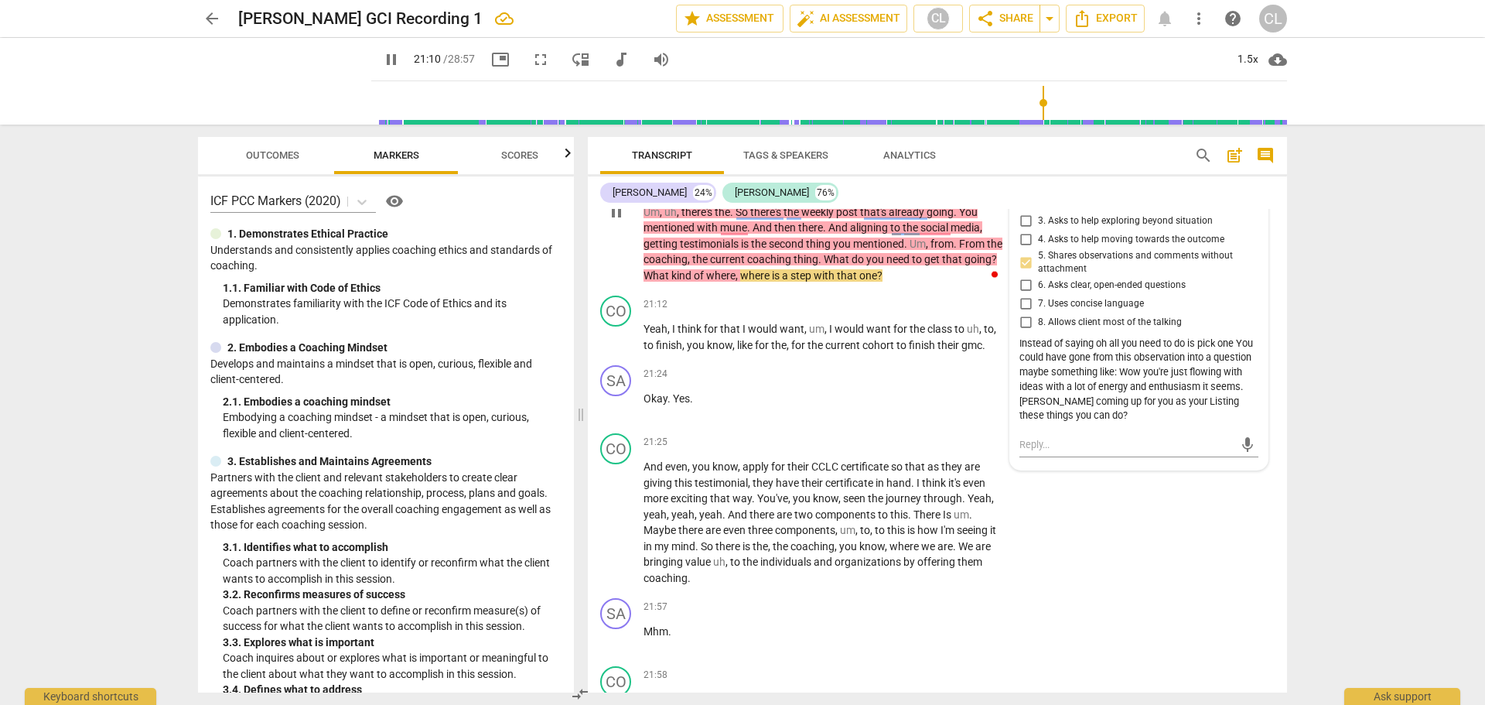
click at [611, 221] on span "pause" at bounding box center [616, 212] width 19 height 19
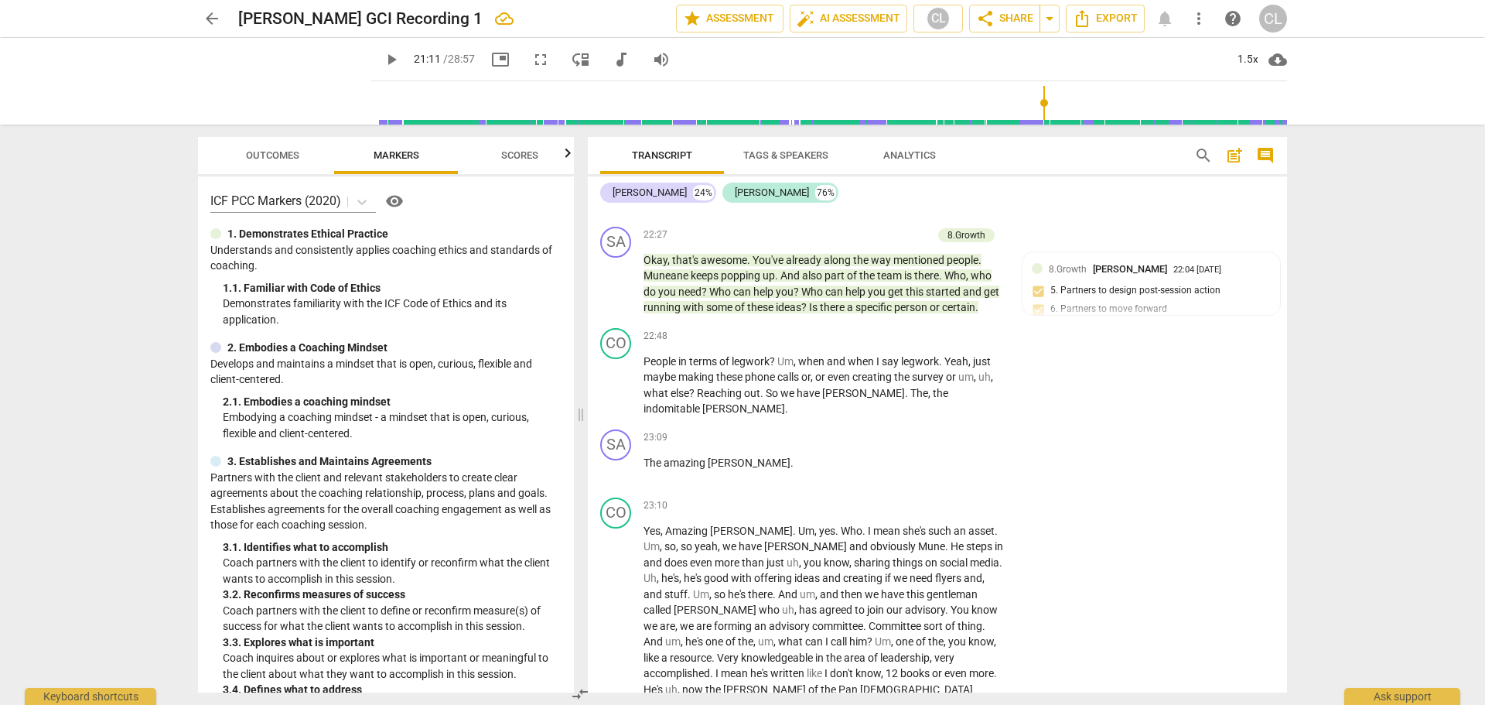
scroll to position [7943, 0]
click at [775, 263] on span "You've" at bounding box center [769, 257] width 33 height 12
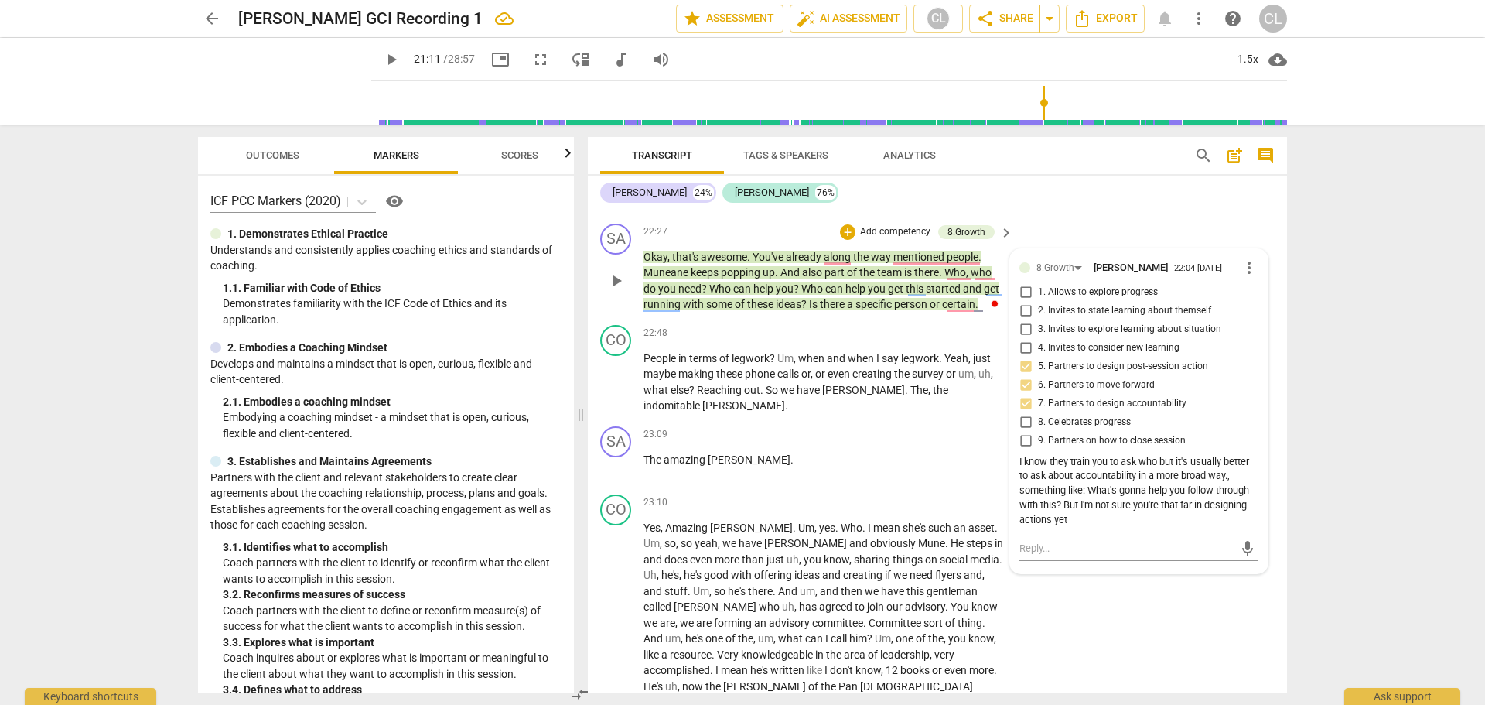
click at [766, 263] on span "You've" at bounding box center [769, 257] width 33 height 12
click at [767, 263] on span "You've" at bounding box center [769, 257] width 33 height 12
click at [769, 263] on span "You've" at bounding box center [769, 257] width 33 height 12
click at [612, 290] on span "pause" at bounding box center [616, 280] width 19 height 19
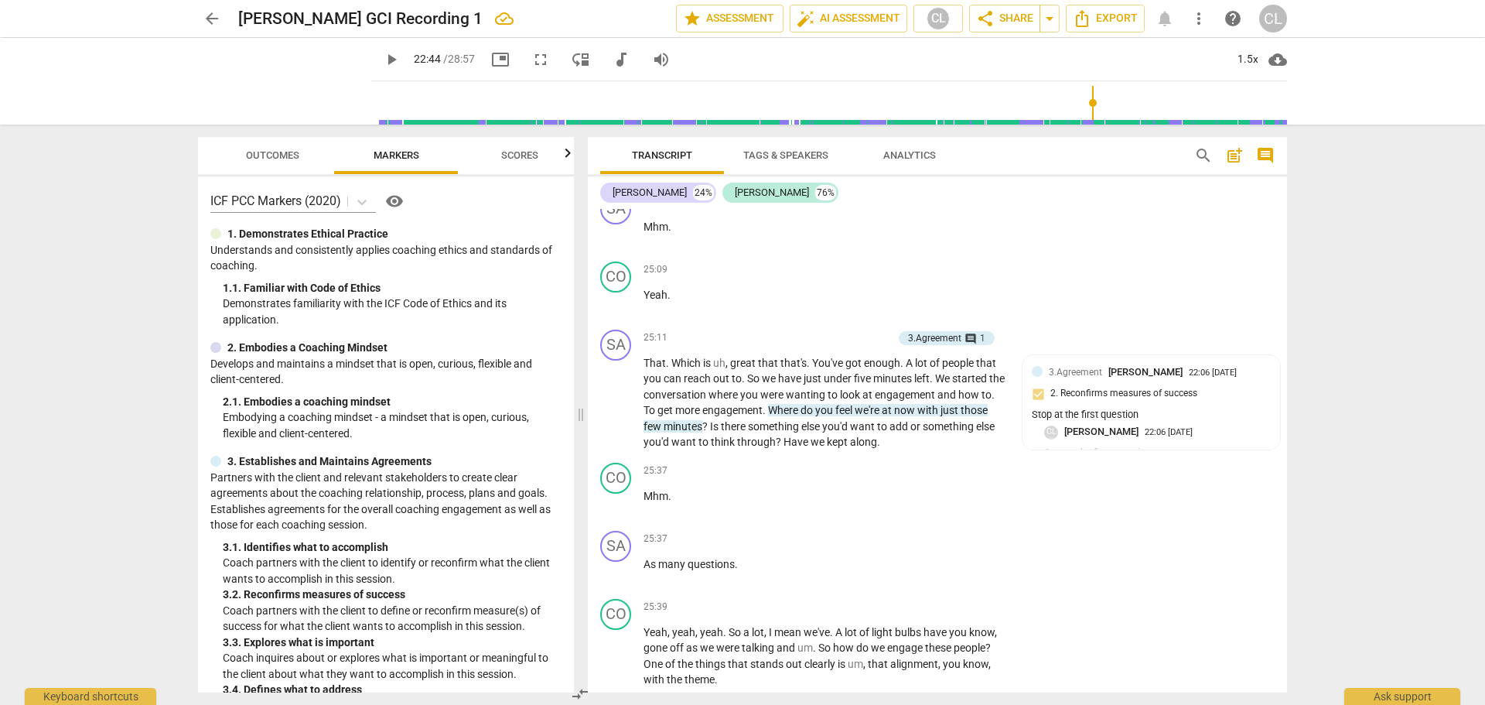
scroll to position [9026, 0]
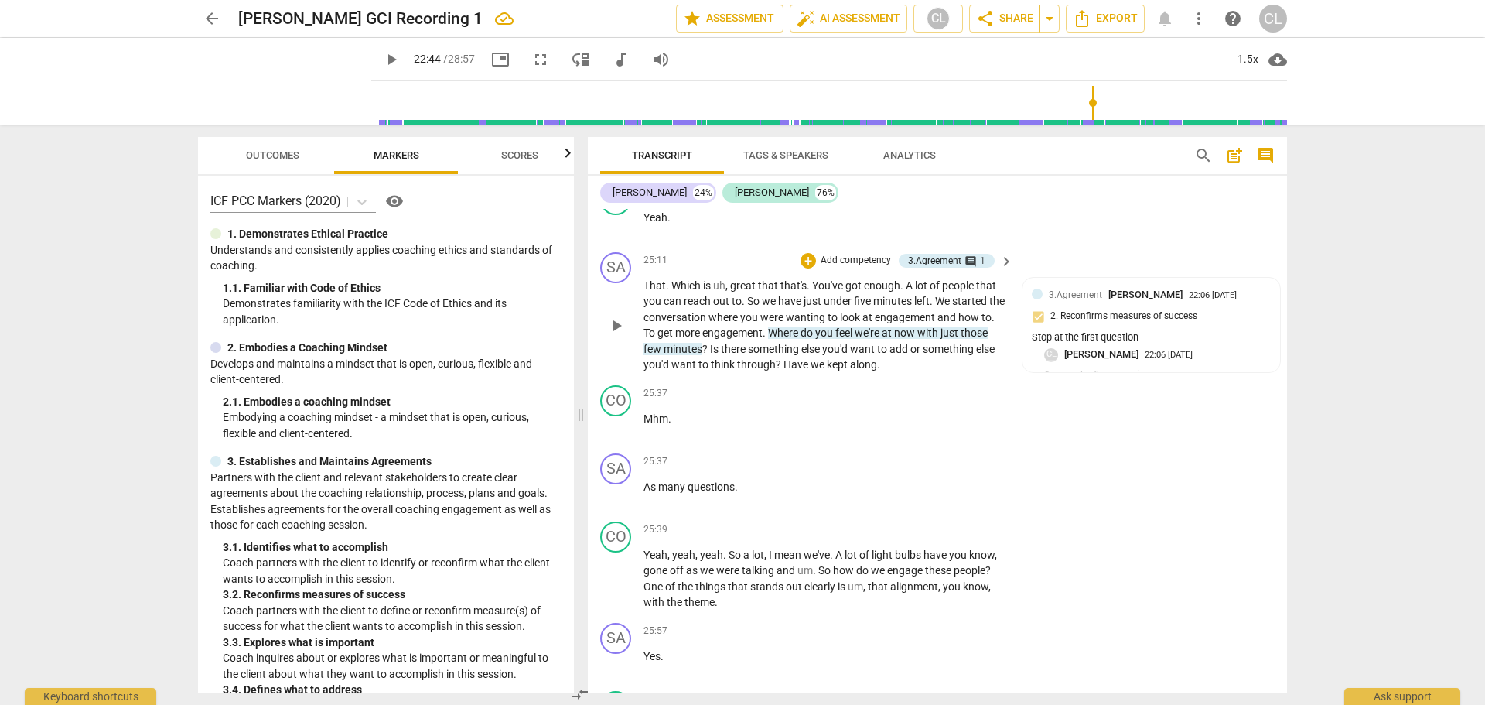
click at [795, 339] on span "Where" at bounding box center [784, 332] width 32 height 12
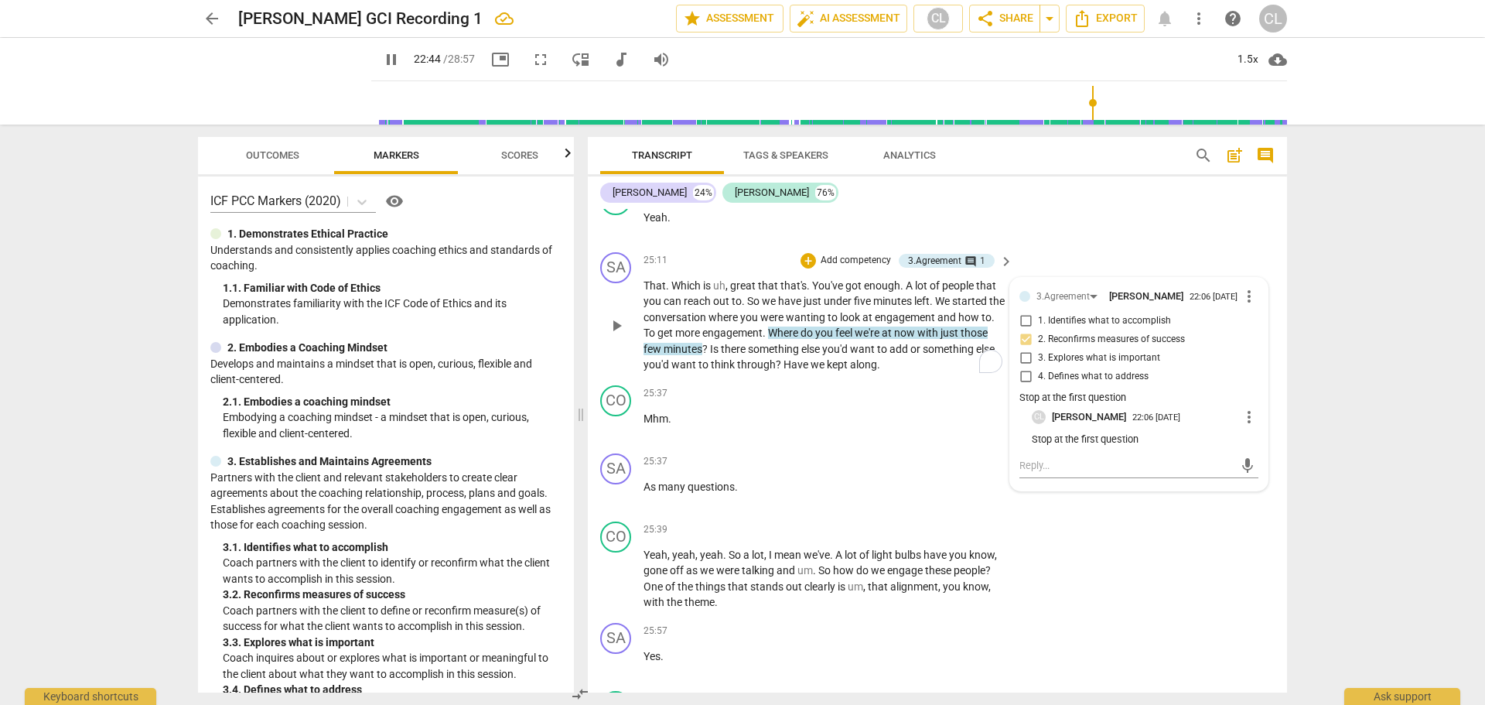
type input "1365"
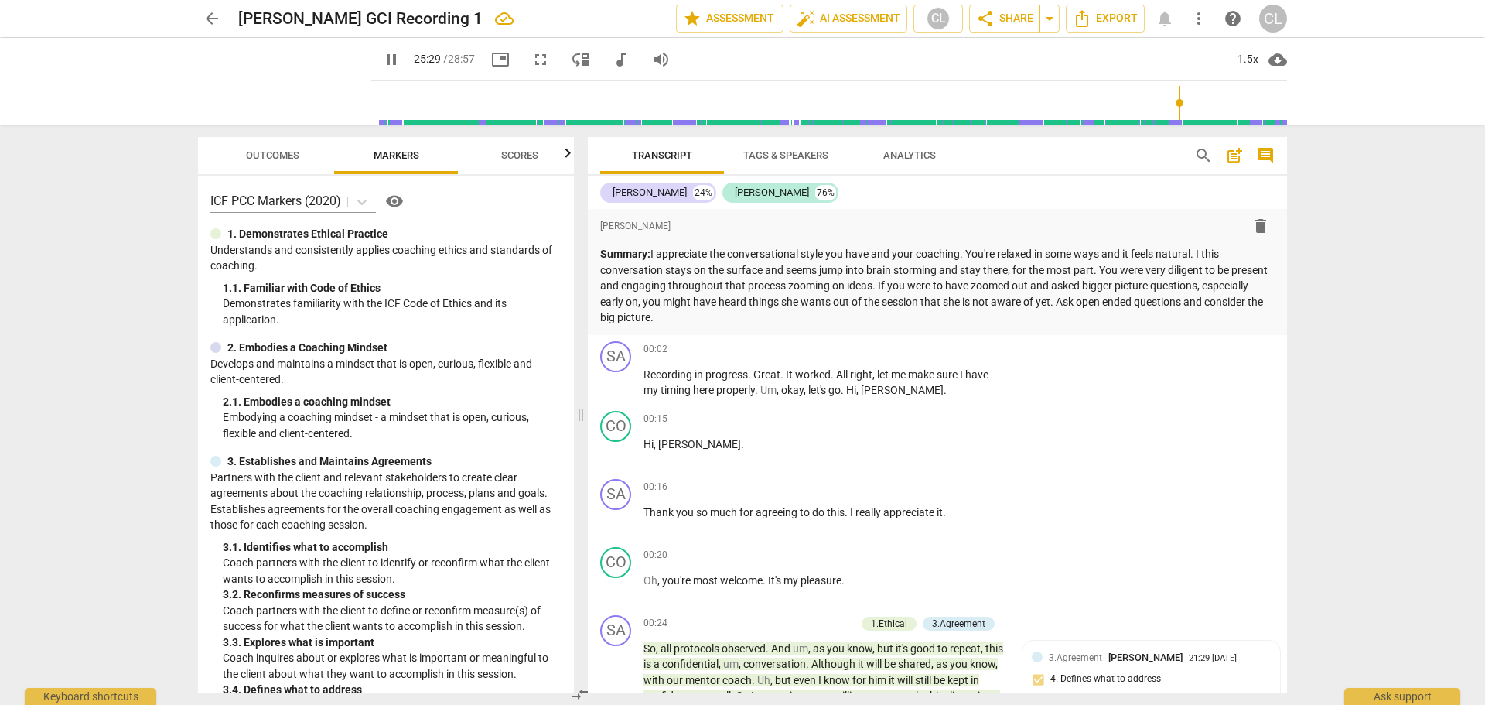
scroll to position [9026, 0]
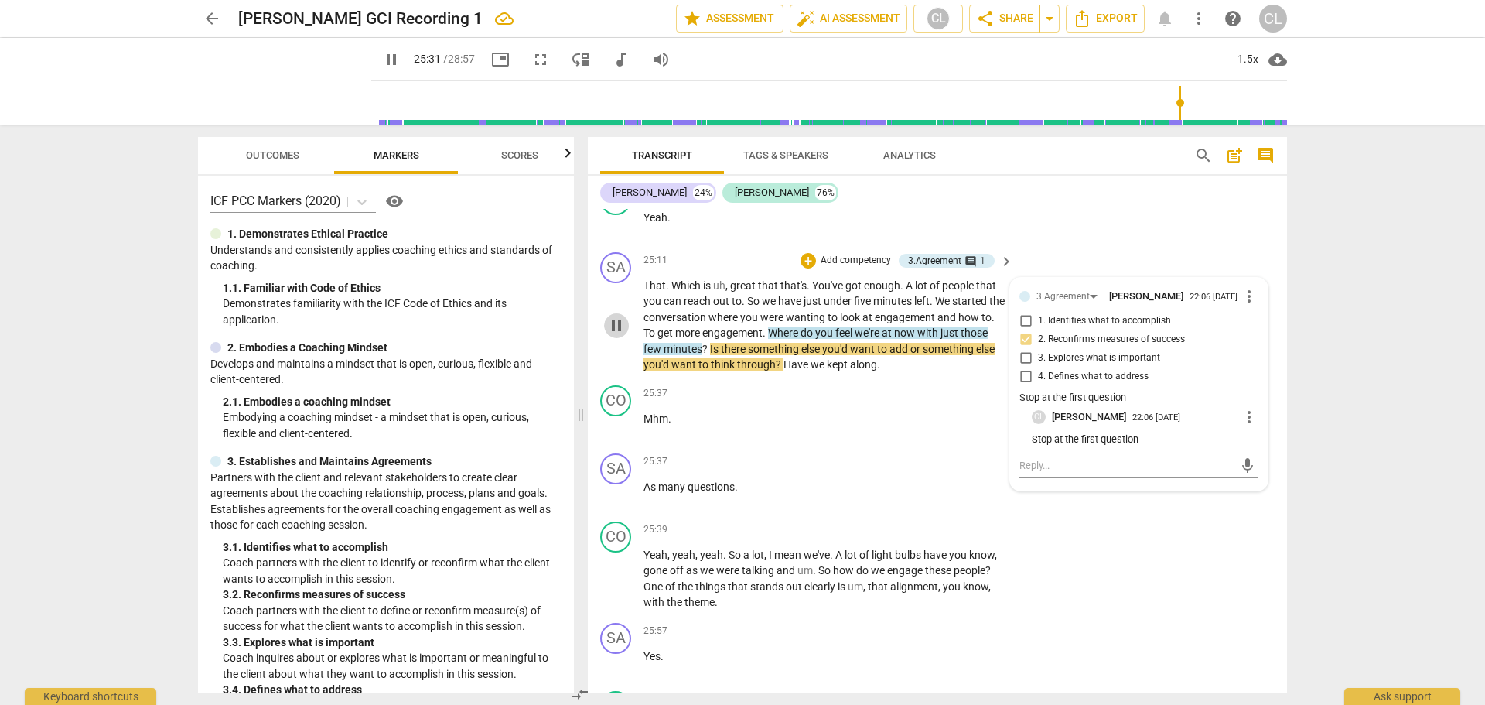
click at [610, 335] on span "pause" at bounding box center [616, 325] width 19 height 19
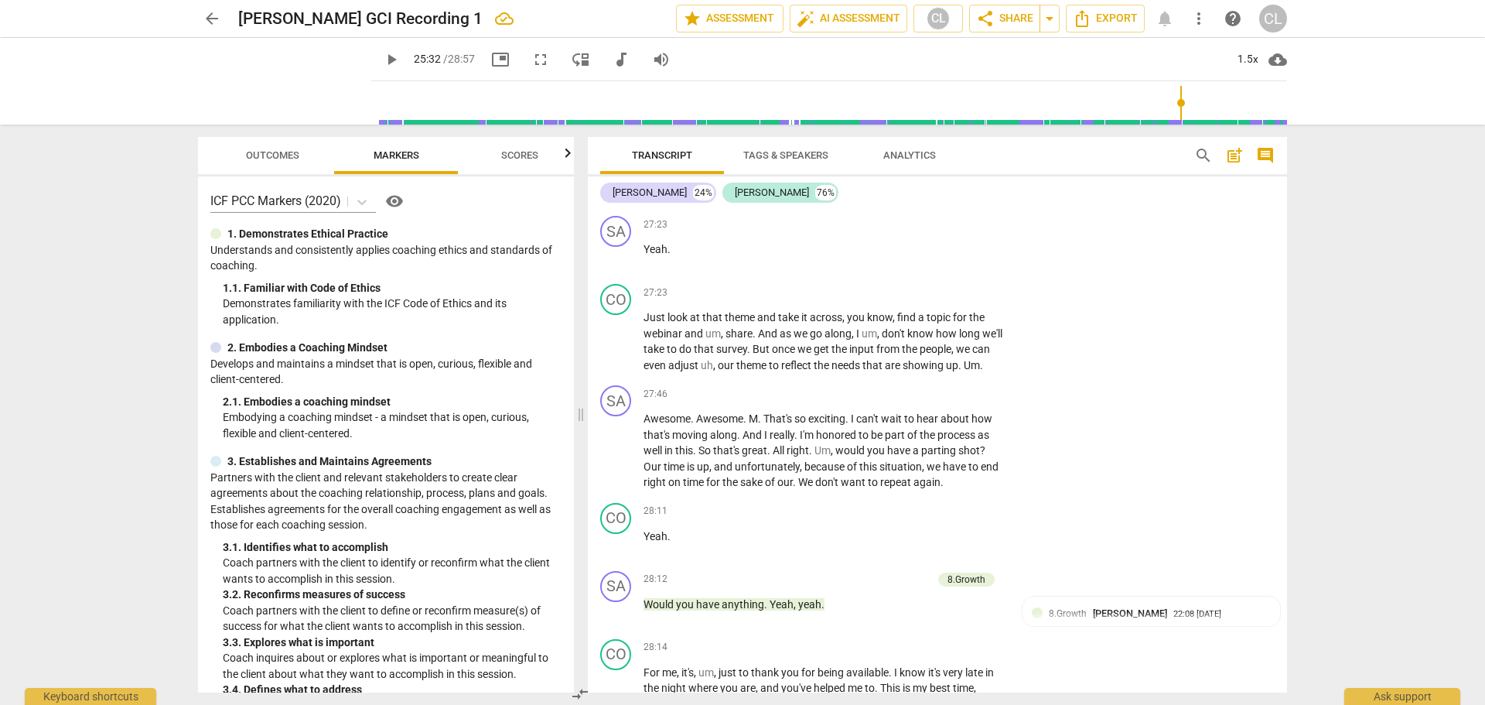
scroll to position [10341, 0]
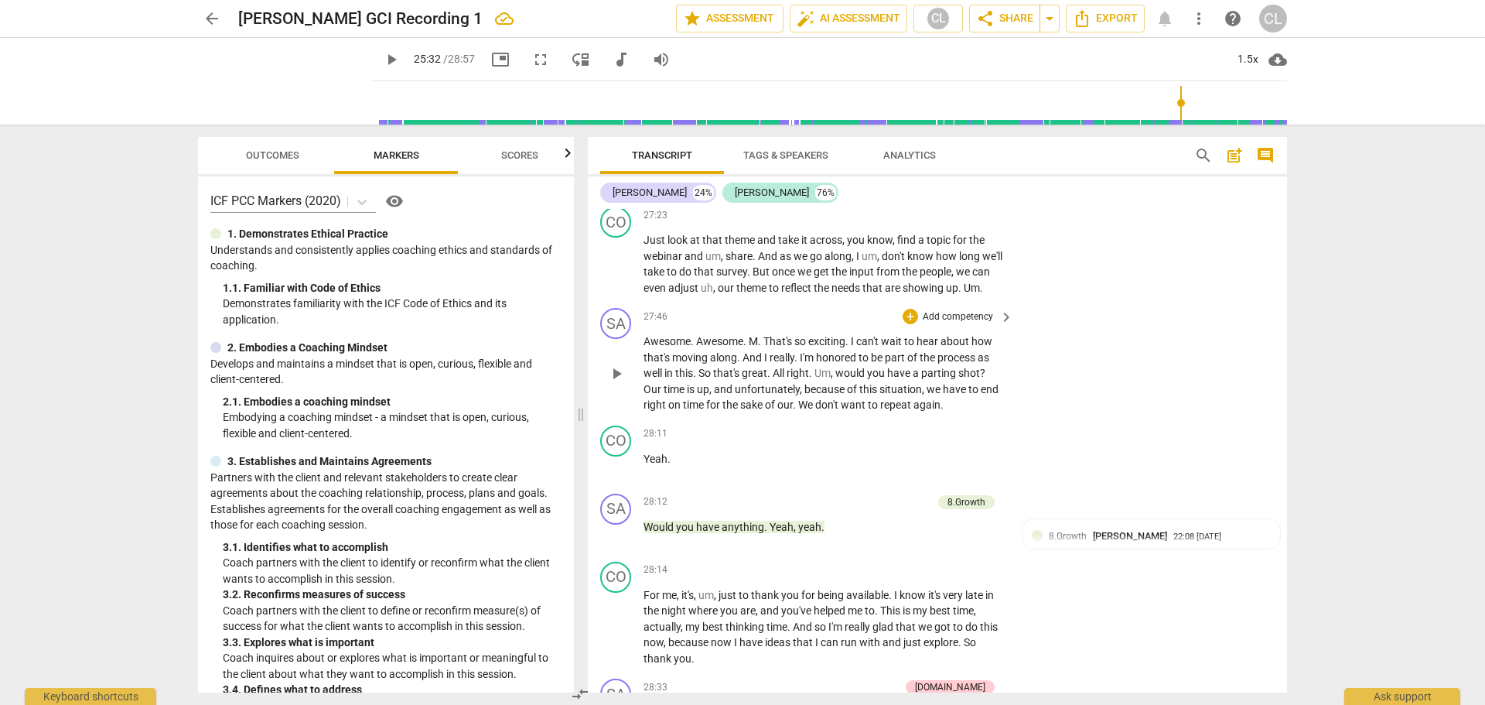
click at [857, 379] on span "would" at bounding box center [851, 373] width 32 height 12
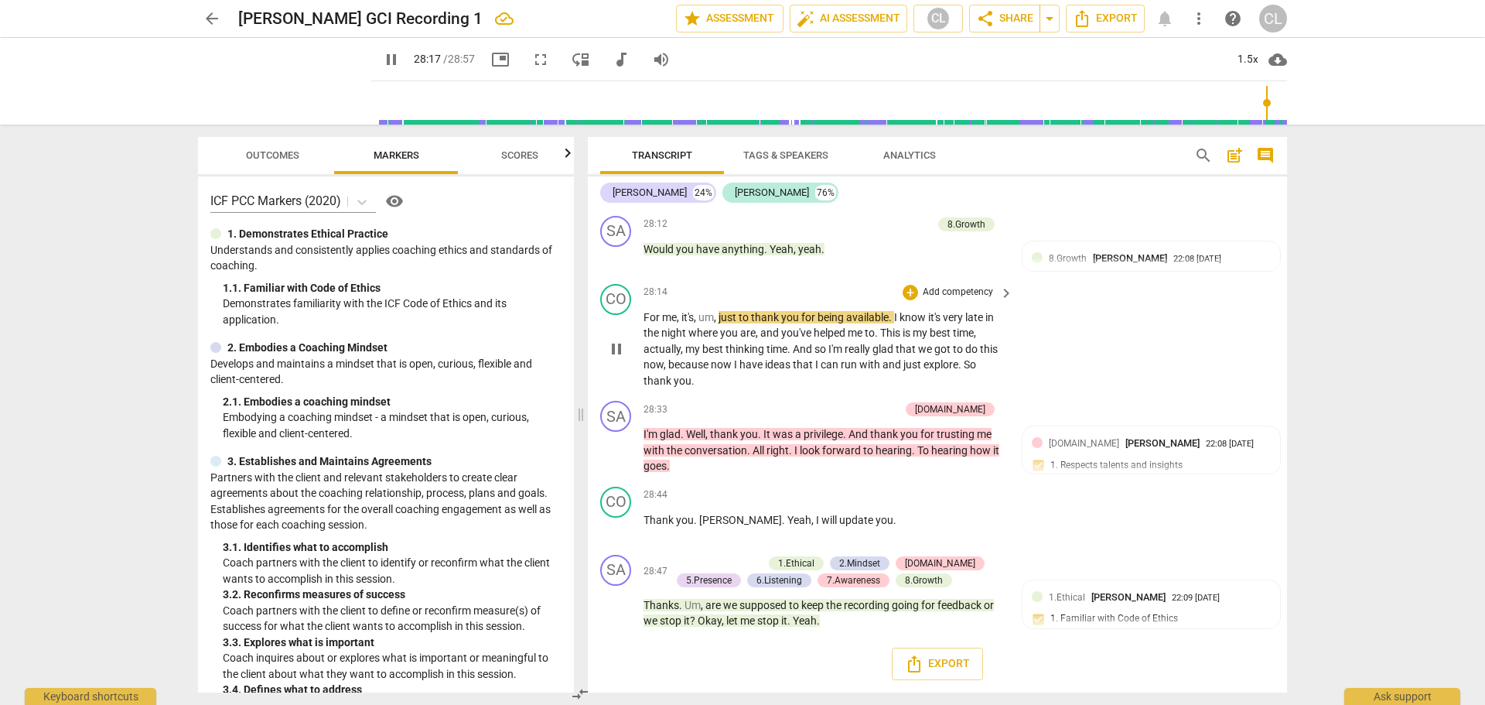
scroll to position [10666, 0]
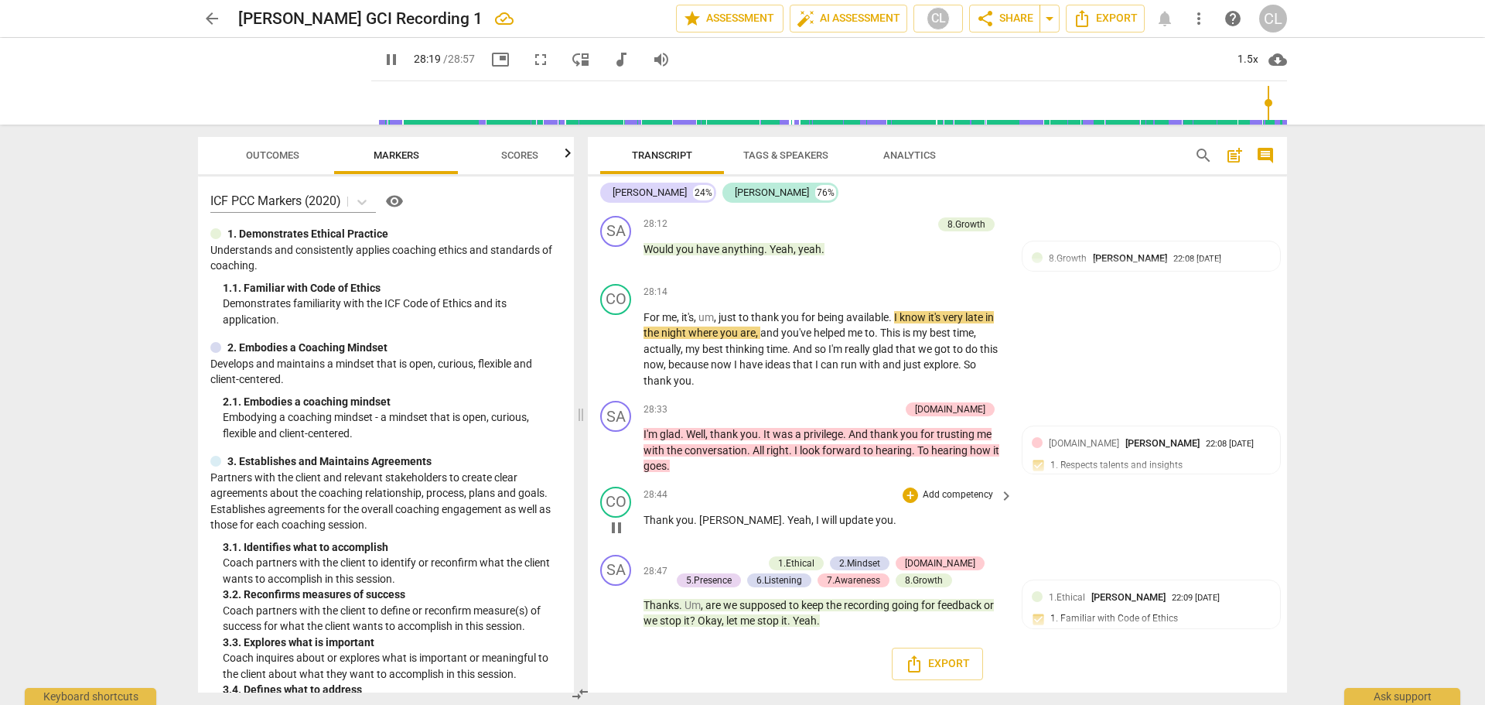
click at [620, 531] on span "pause" at bounding box center [616, 527] width 19 height 19
type input "1700"
click at [930, 664] on span "Export" at bounding box center [937, 663] width 65 height 19
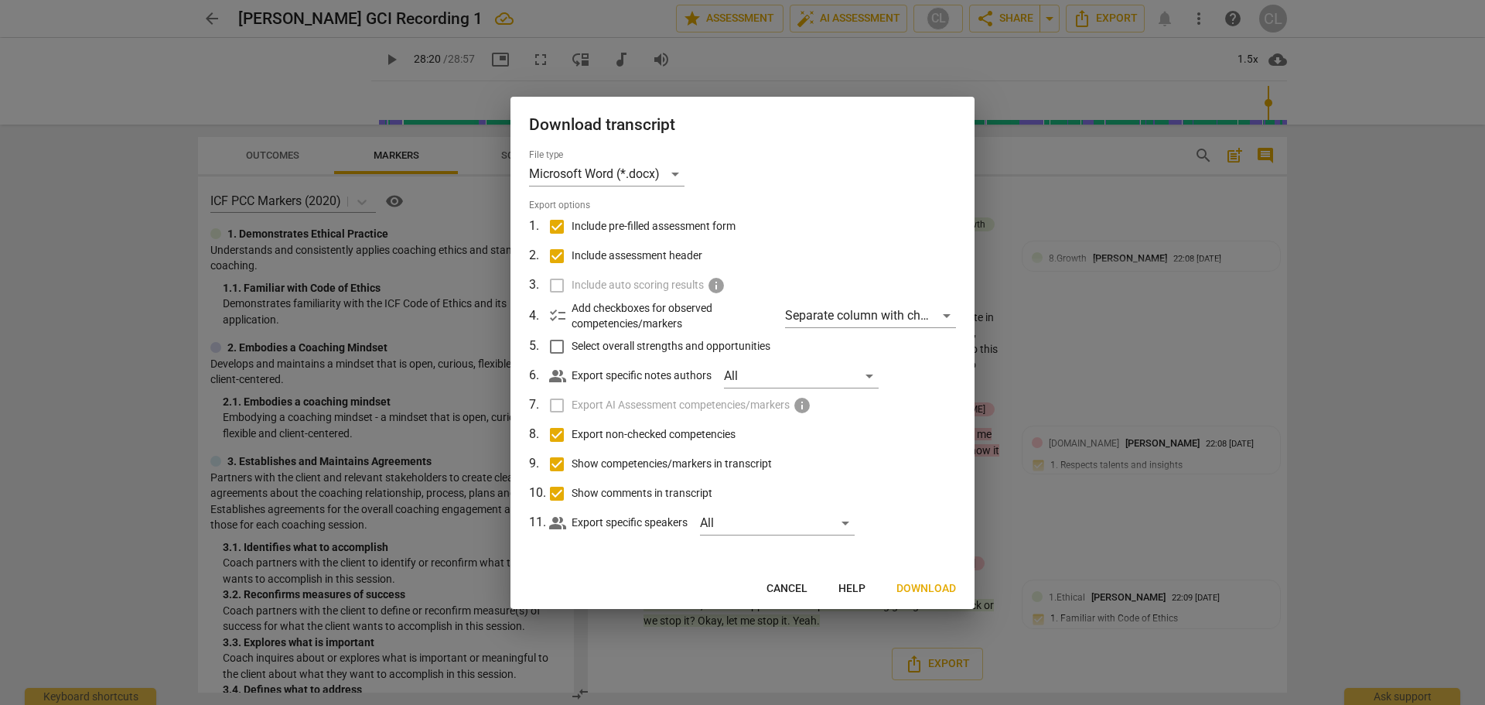
click at [908, 584] on span "Download" at bounding box center [926, 588] width 60 height 15
